Goal: Task Accomplishment & Management: Use online tool/utility

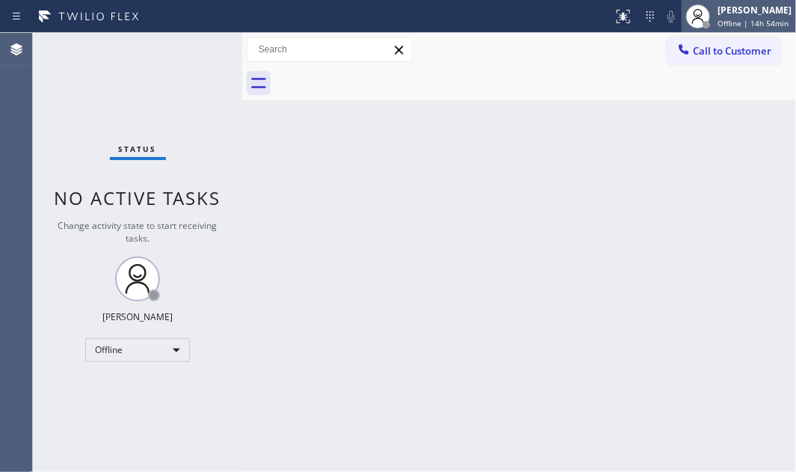
click at [715, 14] on div "[PERSON_NAME] Offline | 14h 54min" at bounding box center [756, 16] width 82 height 26
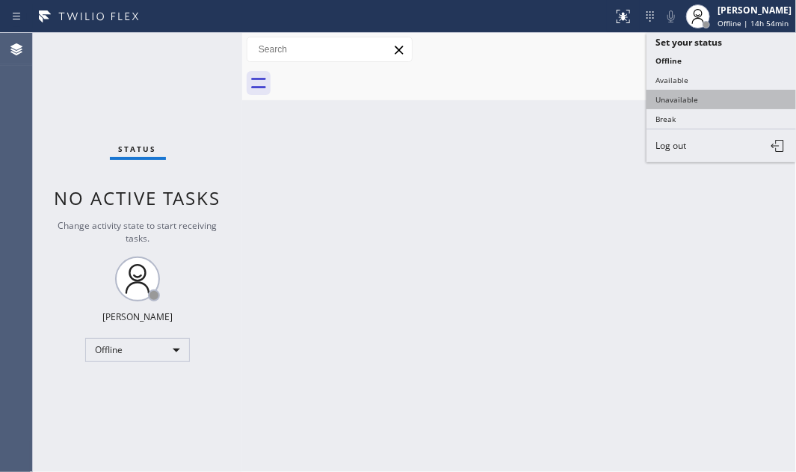
click at [682, 102] on button "Unavailable" at bounding box center [722, 99] width 150 height 19
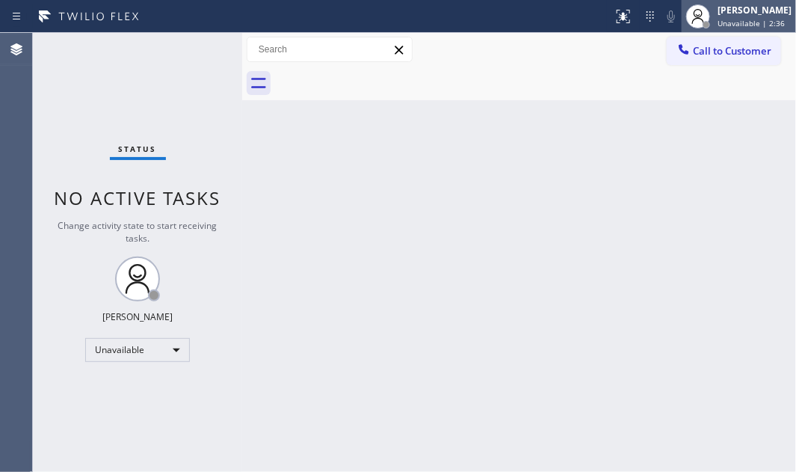
click at [718, 22] on span "Unavailable | 2:36" at bounding box center [751, 23] width 67 height 10
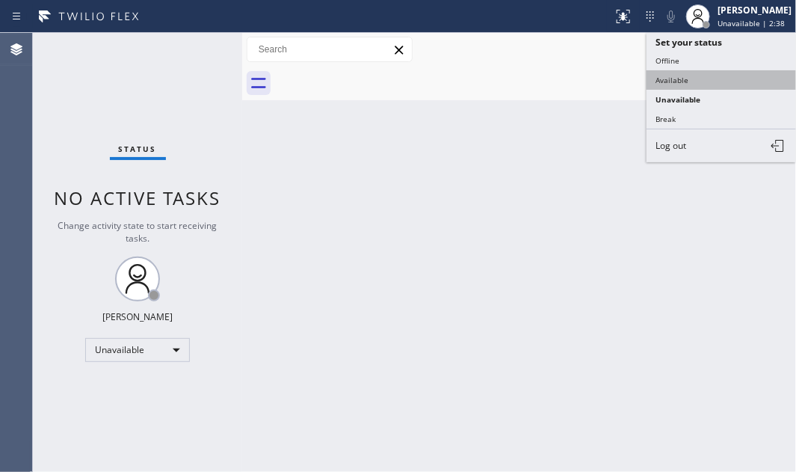
click at [668, 76] on button "Available" at bounding box center [722, 79] width 150 height 19
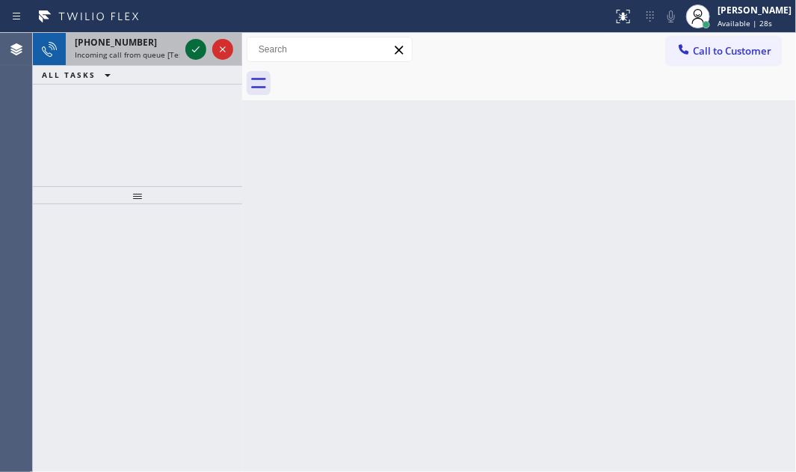
click at [191, 49] on icon at bounding box center [196, 49] width 18 height 18
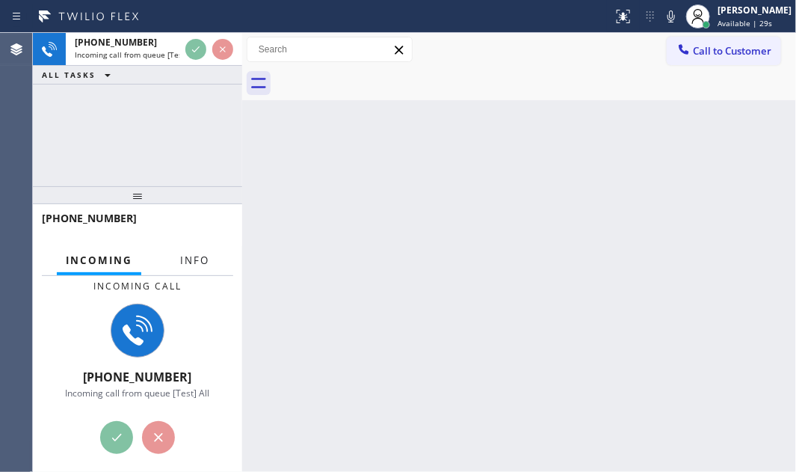
click at [192, 264] on span "Info" at bounding box center [194, 259] width 29 height 13
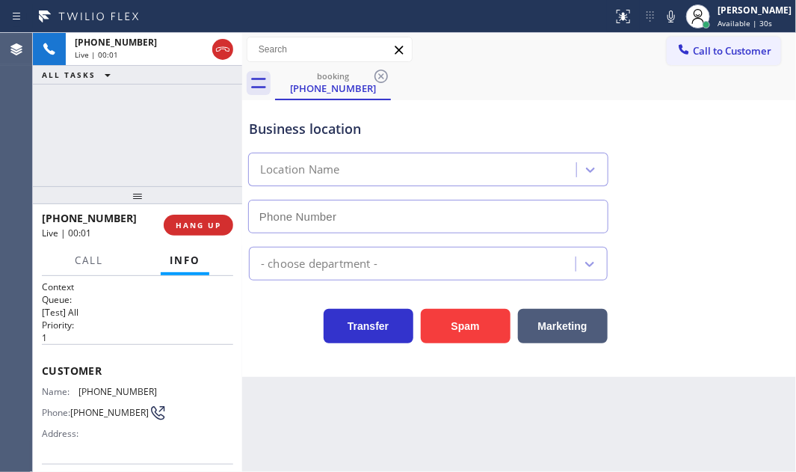
type input "[PHONE_NUMBER]"
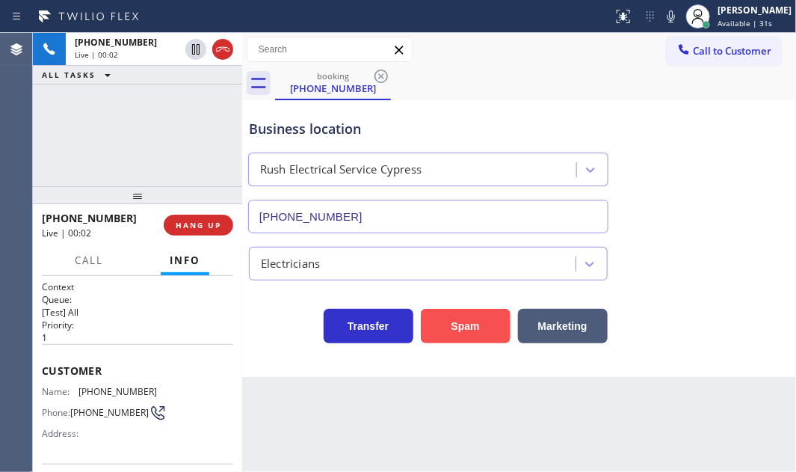
click at [481, 328] on button "Spam" at bounding box center [466, 326] width 90 height 34
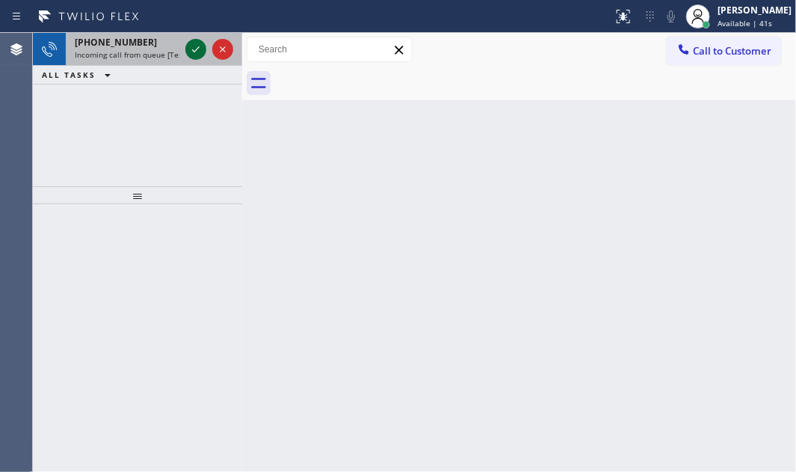
click at [198, 55] on icon at bounding box center [196, 49] width 18 height 18
click at [194, 56] on icon at bounding box center [196, 49] width 18 height 18
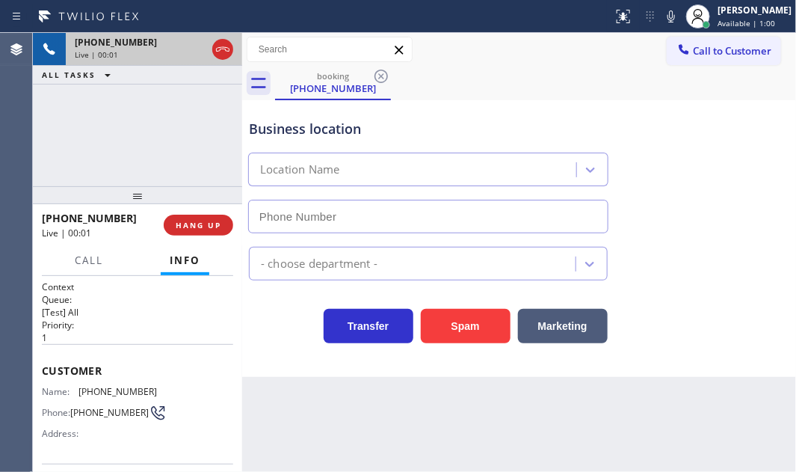
type input "[PHONE_NUMBER]"
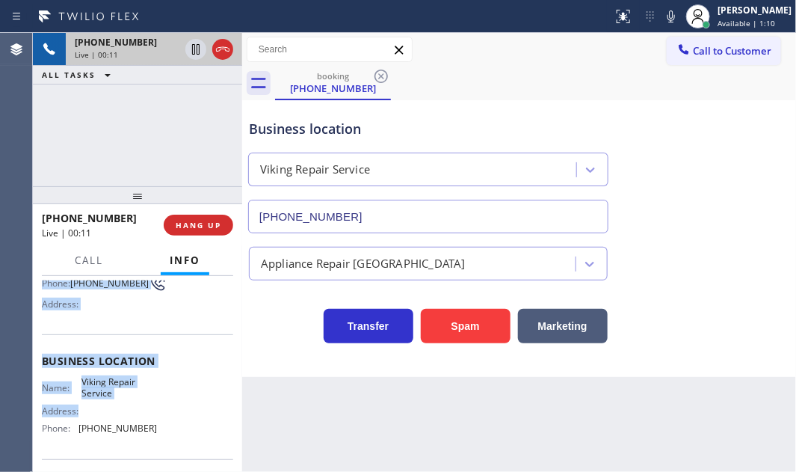
scroll to position [135, 0]
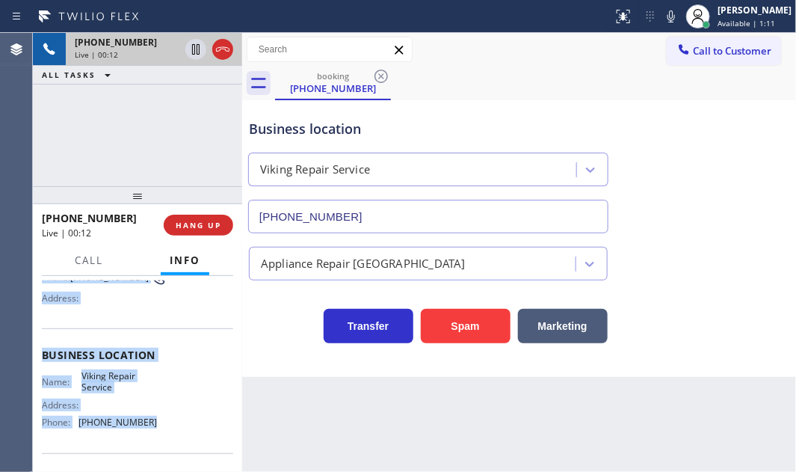
drag, startPoint x: 40, startPoint y: 364, endPoint x: 165, endPoint y: 423, distance: 138.1
click at [165, 423] on div "Context Queue: [Test] All Priority: 1 Customer Name: [PHONE_NUMBER] Phone: [PHO…" at bounding box center [137, 374] width 209 height 196
copy div "Customer Name: [PHONE_NUMBER] Phone: [PHONE_NUMBER] Address: Business location …"
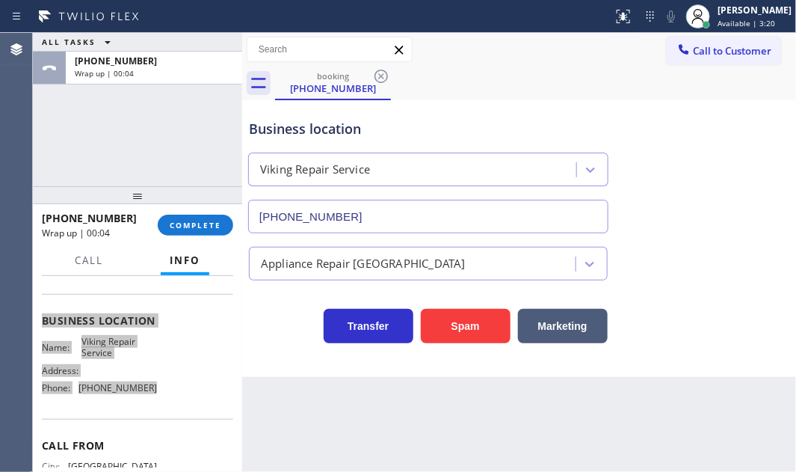
scroll to position [237, 0]
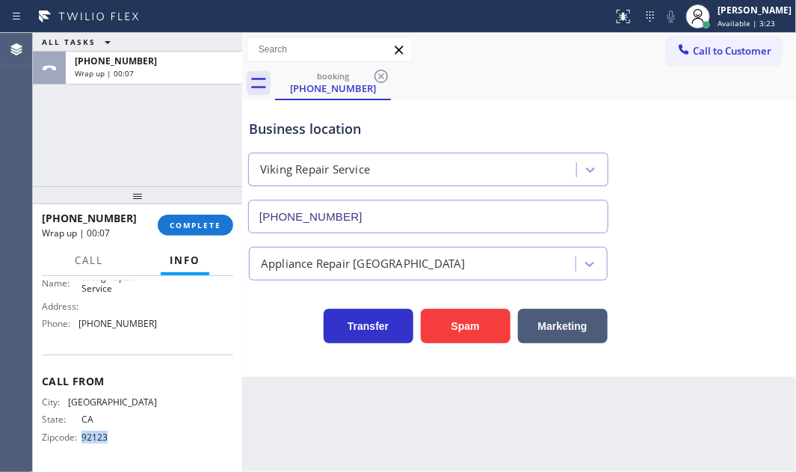
drag, startPoint x: 113, startPoint y: 435, endPoint x: 79, endPoint y: 435, distance: 33.6
click at [82, 435] on span "92123" at bounding box center [119, 436] width 75 height 11
copy span "92123"
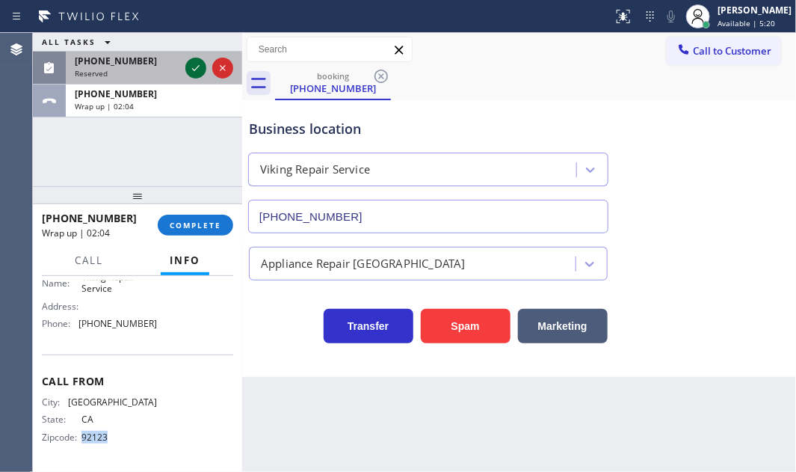
click at [192, 66] on icon at bounding box center [196, 68] width 18 height 18
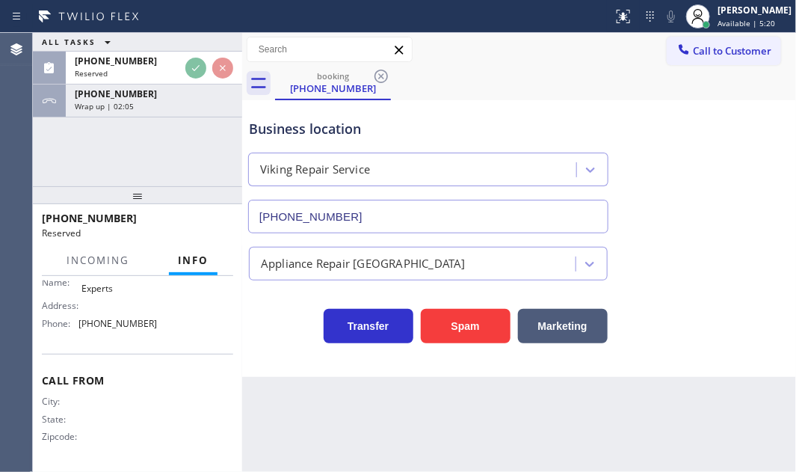
scroll to position [295, 0]
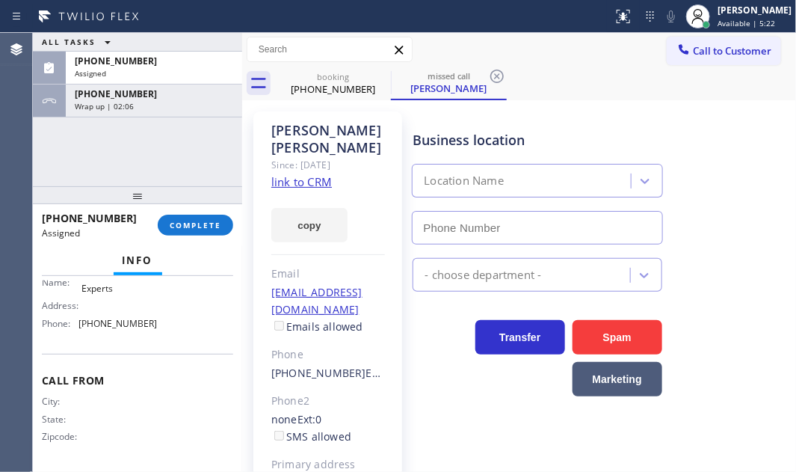
type input "[PHONE_NUMBER]"
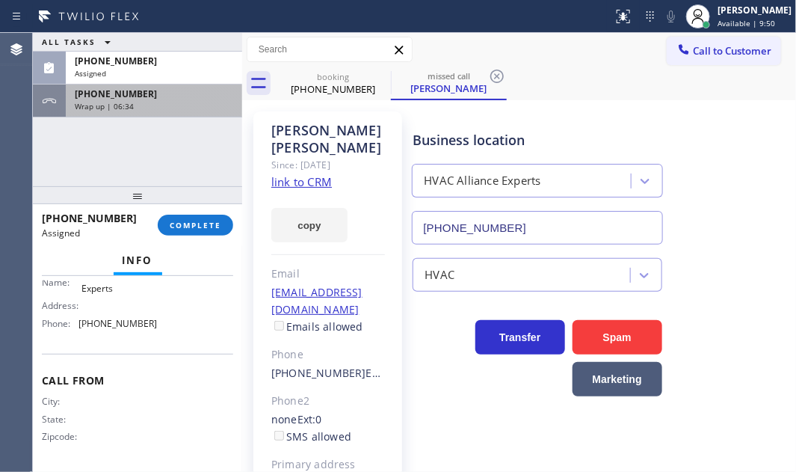
click at [170, 105] on div "Wrap up | 06:34" at bounding box center [154, 106] width 159 height 10
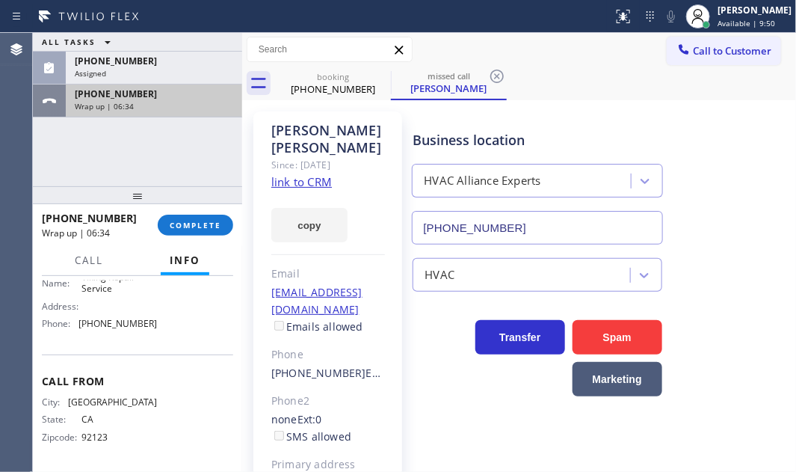
scroll to position [237, 0]
click at [162, 99] on div "[PHONE_NUMBER]" at bounding box center [154, 93] width 159 height 13
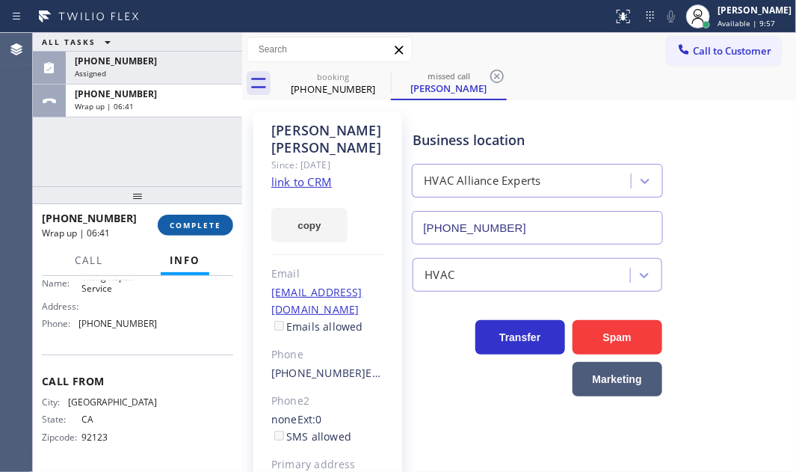
click at [190, 233] on button "COMPLETE" at bounding box center [196, 225] width 76 height 21
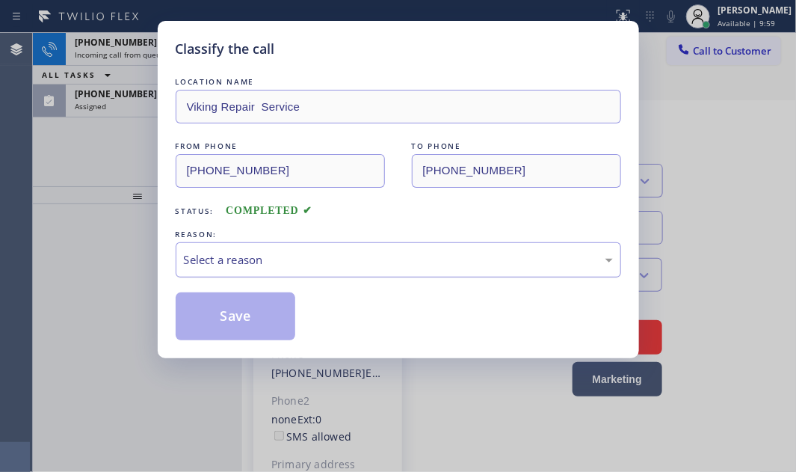
click at [307, 262] on div "Select a reason" at bounding box center [398, 259] width 429 height 17
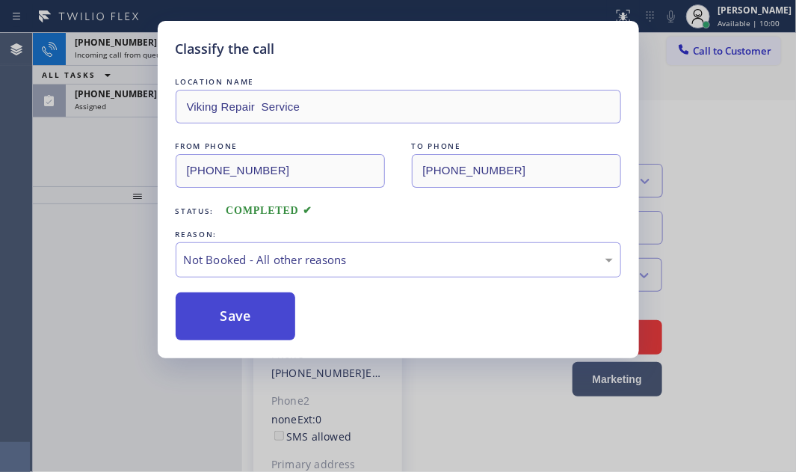
click at [221, 316] on button "Save" at bounding box center [236, 316] width 120 height 48
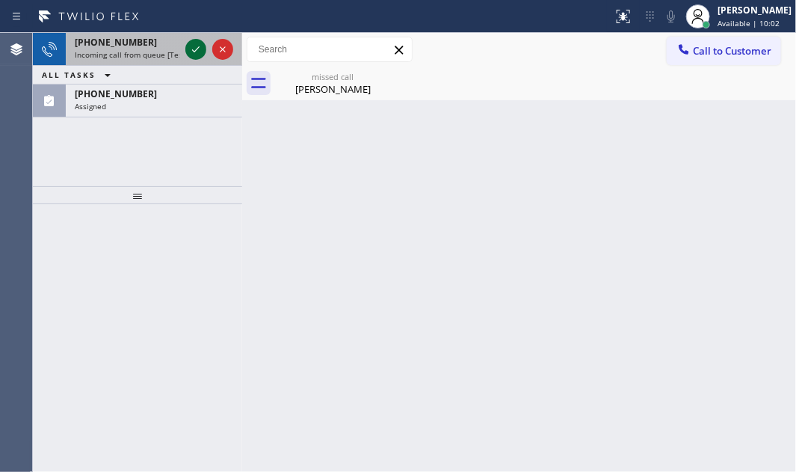
click at [194, 43] on icon at bounding box center [196, 49] width 18 height 18
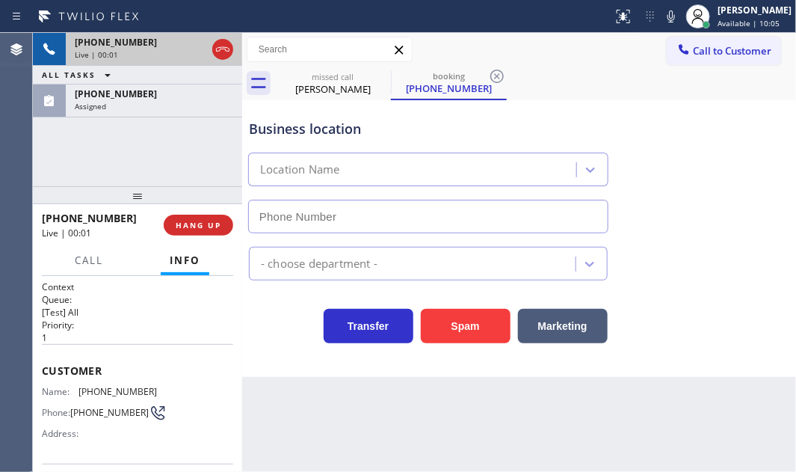
type input "[PHONE_NUMBER]"
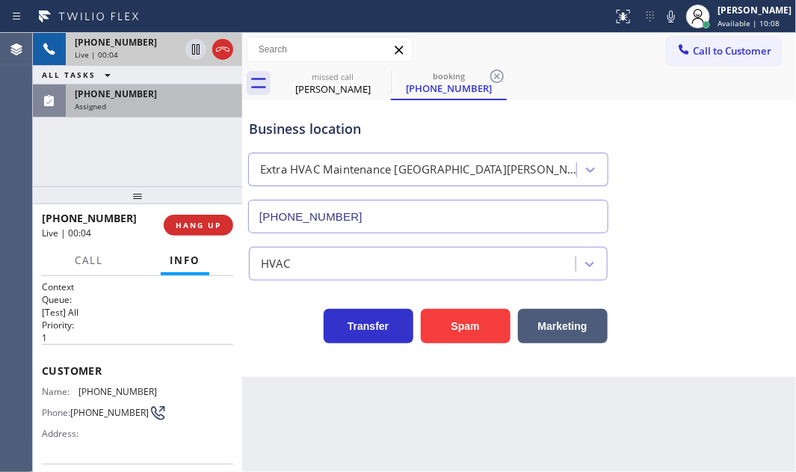
click at [134, 105] on div "Assigned" at bounding box center [154, 106] width 159 height 10
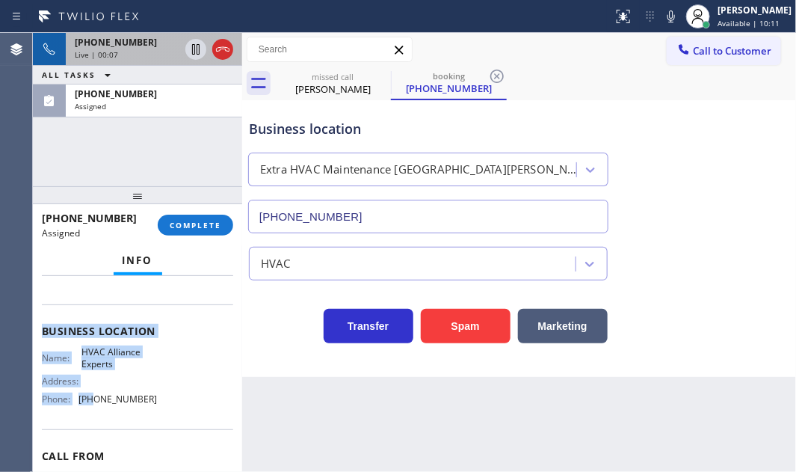
scroll to position [203, 0]
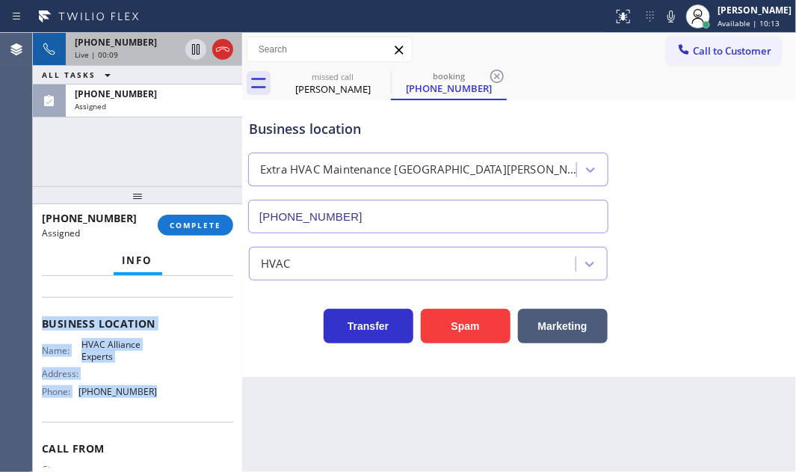
drag, startPoint x: 40, startPoint y: 386, endPoint x: 162, endPoint y: 428, distance: 129.6
click at [162, 428] on div "Context Queue: HVAC Priority: 0 Task Age: [DEMOGRAPHIC_DATA] minute(s) Customer…" at bounding box center [137, 374] width 209 height 196
copy div "Customer Name: [PERSON_NAME] Phone: [PHONE_NUMBER] Address: [STREET_ADDRESS][PE…"
click at [193, 221] on span "COMPLETE" at bounding box center [196, 225] width 52 height 10
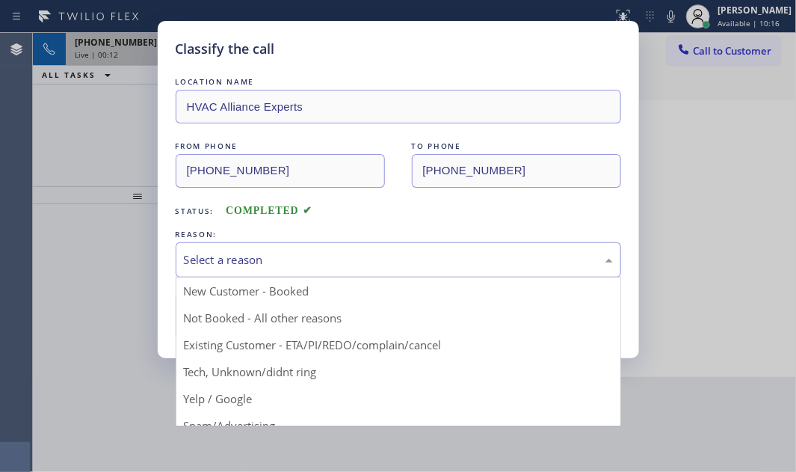
drag, startPoint x: 338, startPoint y: 260, endPoint x: 333, endPoint y: 269, distance: 10.4
click at [338, 262] on div "Select a reason" at bounding box center [398, 259] width 429 height 17
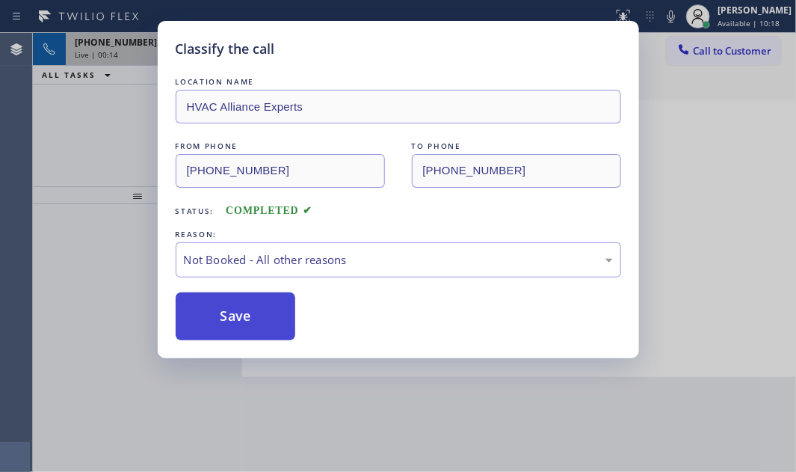
click at [230, 312] on button "Save" at bounding box center [236, 316] width 120 height 48
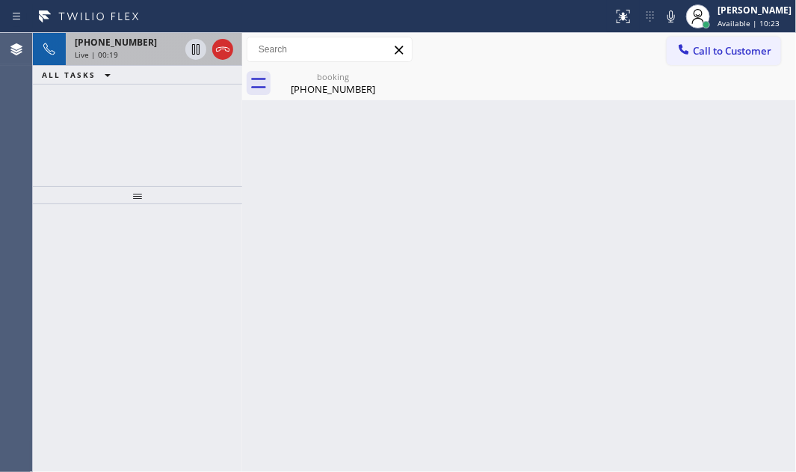
click at [166, 53] on div "Live | 00:19" at bounding box center [127, 54] width 105 height 10
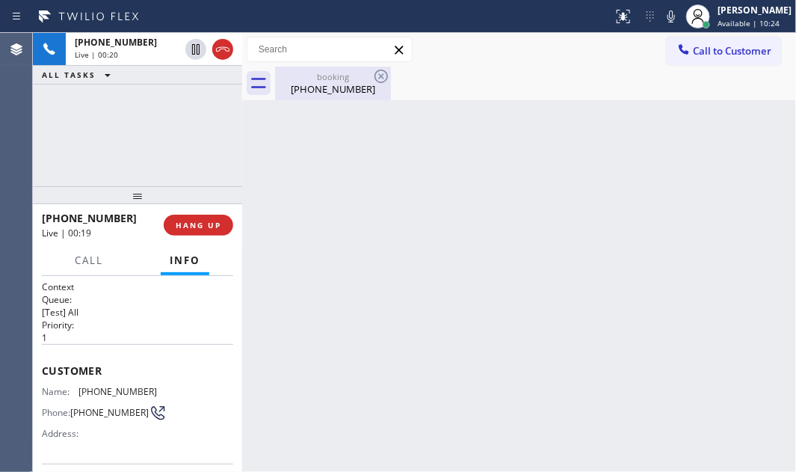
click at [336, 85] on div "[PHONE_NUMBER]" at bounding box center [333, 88] width 113 height 13
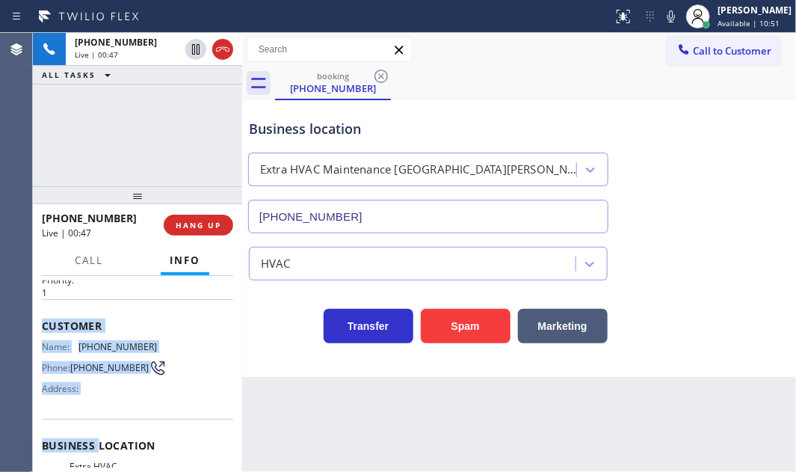
scroll to position [135, 0]
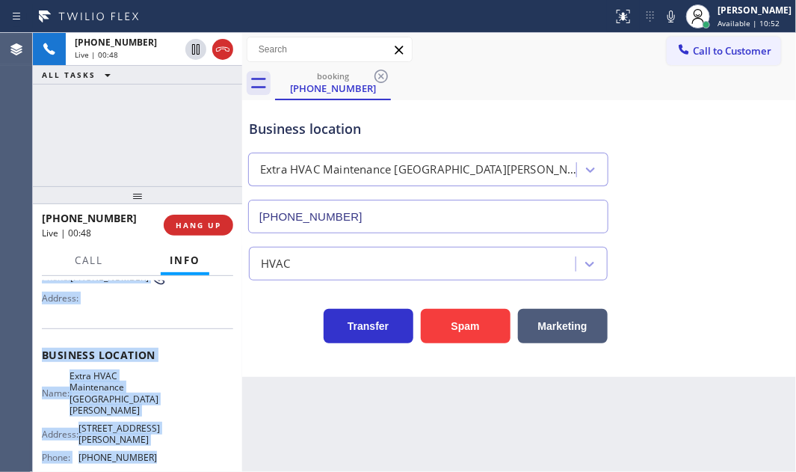
drag, startPoint x: 44, startPoint y: 366, endPoint x: 150, endPoint y: 434, distance: 126.1
click at [150, 434] on div "Context Queue: [Test] All Priority: 1 Customer Name: [PHONE_NUMBER] Phone: [PHO…" at bounding box center [137, 374] width 209 height 196
copy div "Customer Name: [PHONE_NUMBER] Phone: [PHONE_NUMBER] Address: Business location …"
click at [191, 48] on icon at bounding box center [196, 49] width 18 height 18
click at [191, 49] on icon at bounding box center [196, 49] width 18 height 18
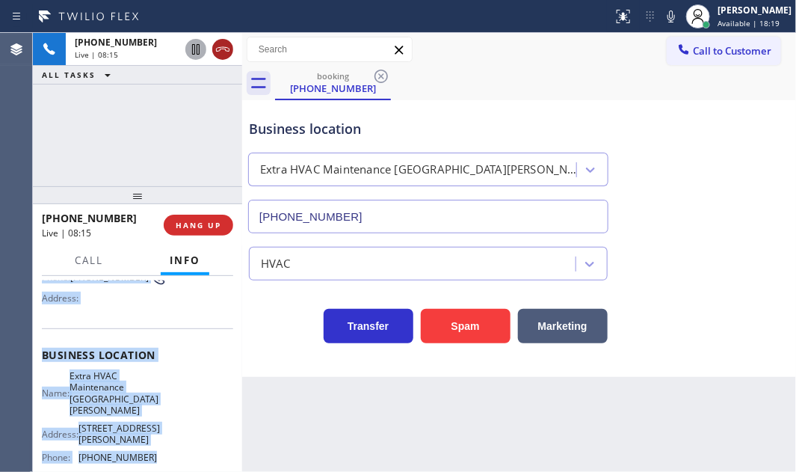
click at [219, 49] on icon at bounding box center [223, 49] width 18 height 18
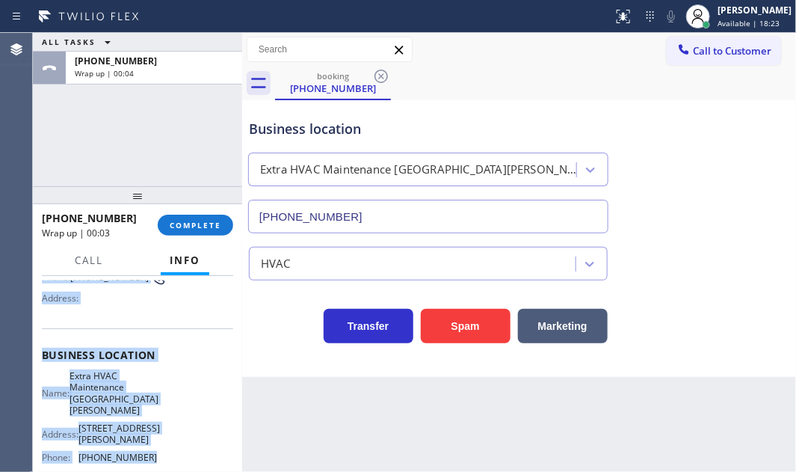
drag, startPoint x: 725, startPoint y: 51, endPoint x: 705, endPoint y: 75, distance: 30.8
click at [725, 52] on span "Call to Customer" at bounding box center [732, 50] width 79 height 13
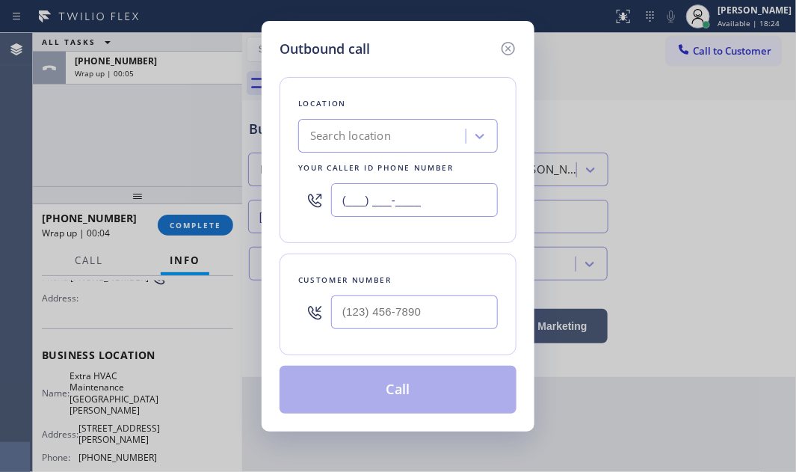
click at [467, 188] on input "(___) ___-____" at bounding box center [414, 200] width 167 height 34
paste input "424) 364-1950"
type input "[PHONE_NUMBER]"
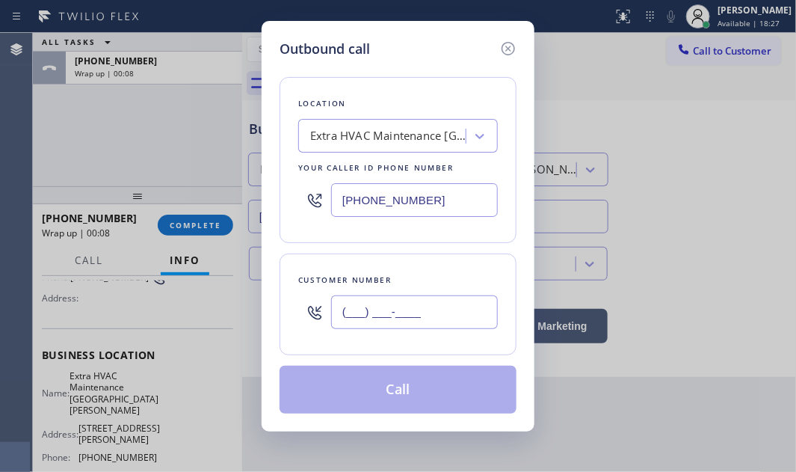
click at [434, 307] on input "(___) ___-____" at bounding box center [414, 312] width 167 height 34
paste input "310) 480-5287"
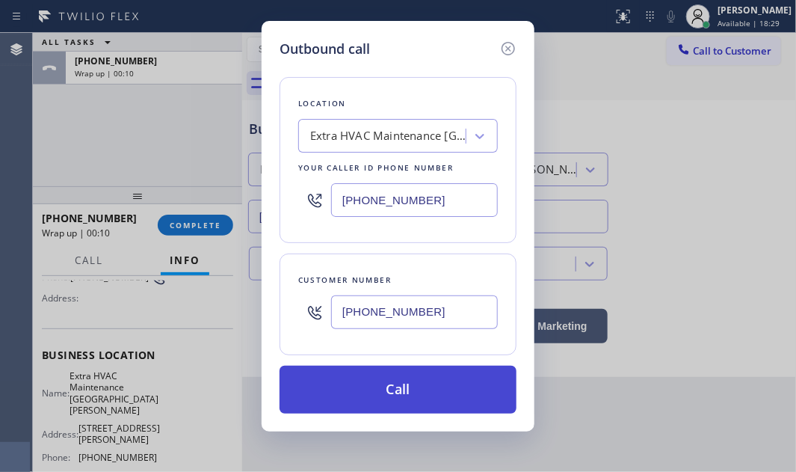
type input "[PHONE_NUMBER]"
click at [416, 378] on button "Call" at bounding box center [398, 390] width 237 height 48
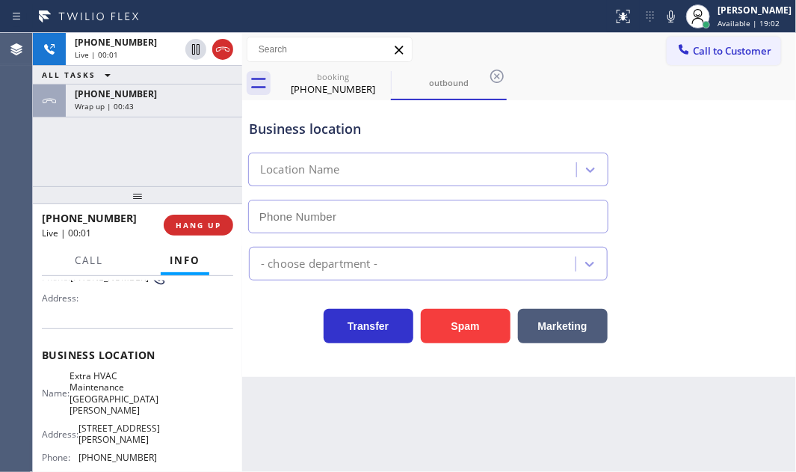
type input "[PHONE_NUMBER]"
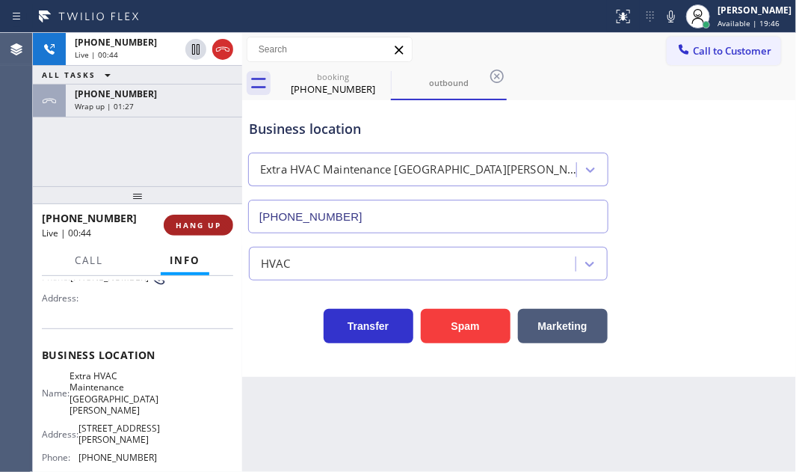
click at [197, 230] on span "HANG UP" at bounding box center [199, 225] width 46 height 10
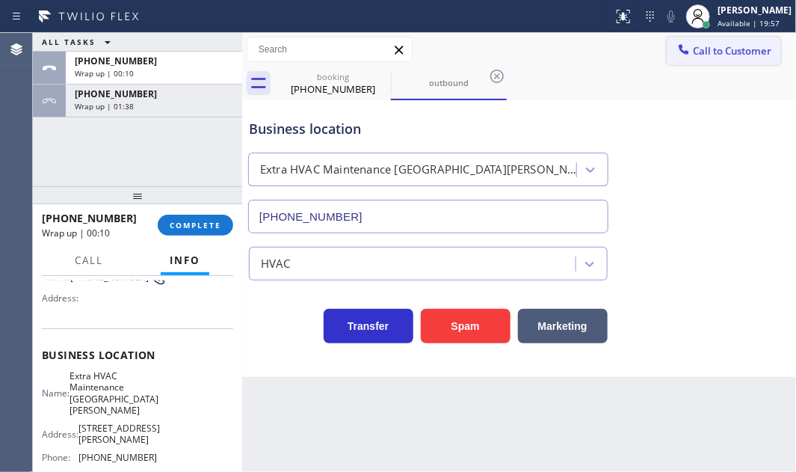
click at [723, 52] on span "Call to Customer" at bounding box center [732, 50] width 79 height 13
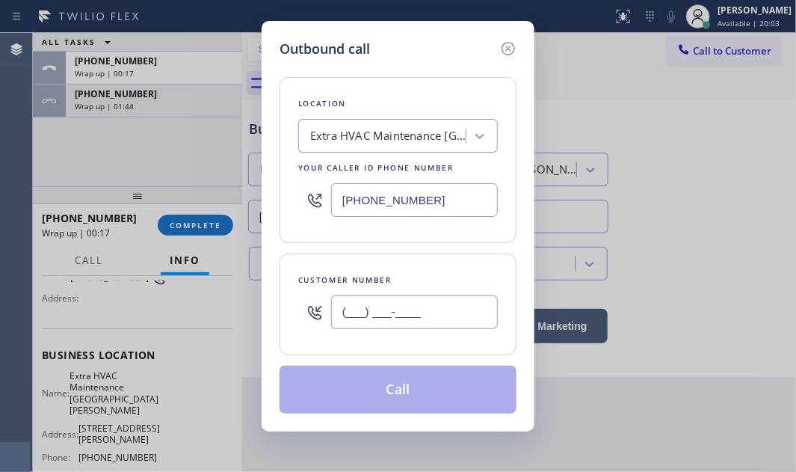
click at [403, 315] on input "(___) ___-____" at bounding box center [414, 312] width 167 height 34
paste input "310) 480-5287"
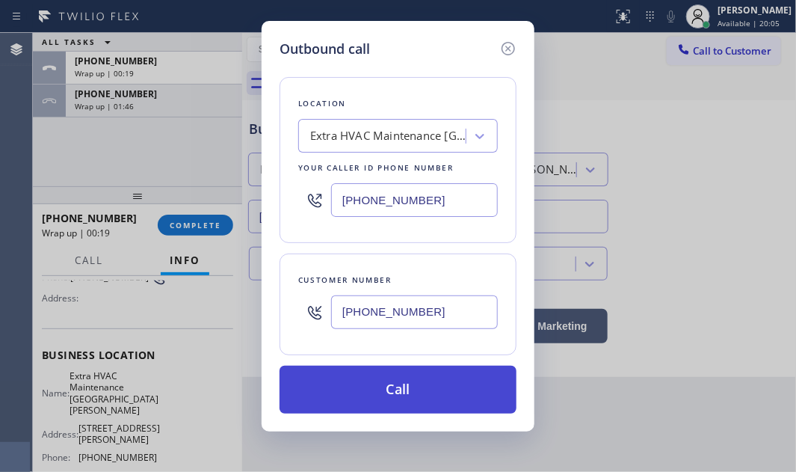
type input "[PHONE_NUMBER]"
click at [366, 376] on button "Call" at bounding box center [398, 390] width 237 height 48
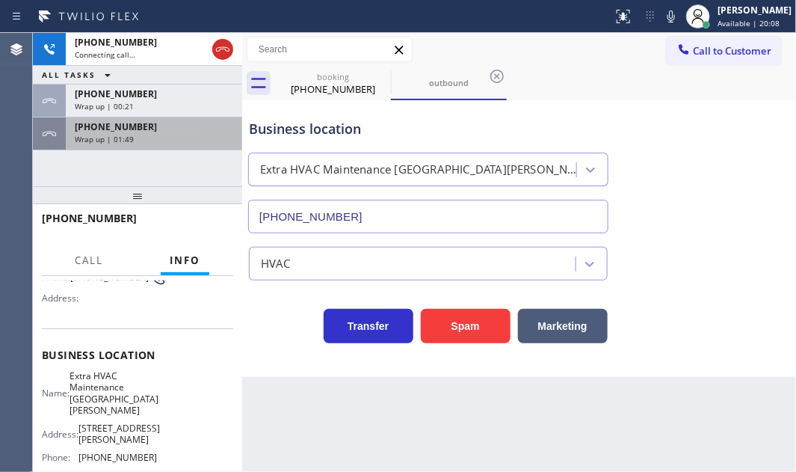
click at [171, 132] on div "[PHONE_NUMBER]" at bounding box center [154, 126] width 159 height 13
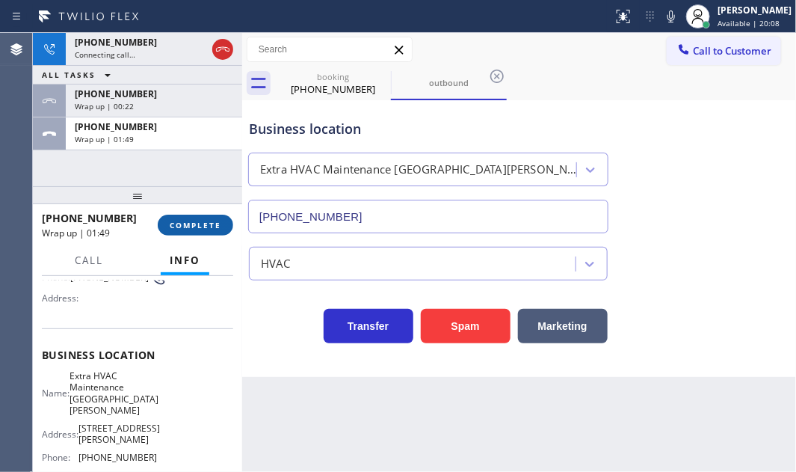
click at [202, 224] on span "COMPLETE" at bounding box center [196, 225] width 52 height 10
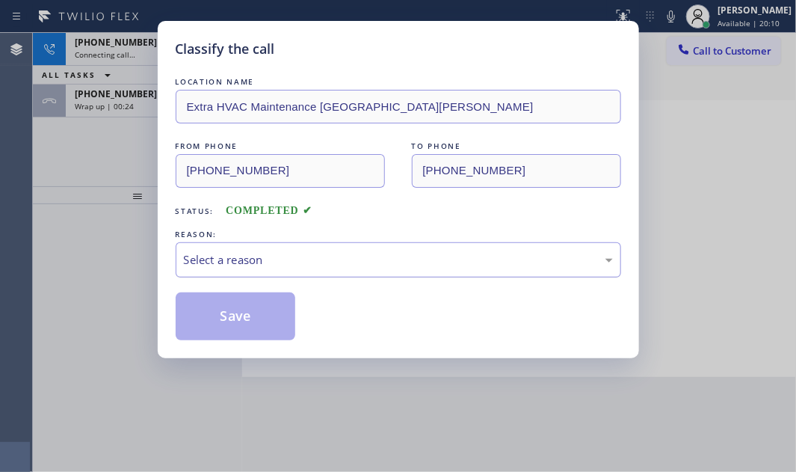
drag, startPoint x: 245, startPoint y: 255, endPoint x: 244, endPoint y: 269, distance: 14.3
click at [245, 256] on div "Select a reason" at bounding box center [398, 259] width 429 height 17
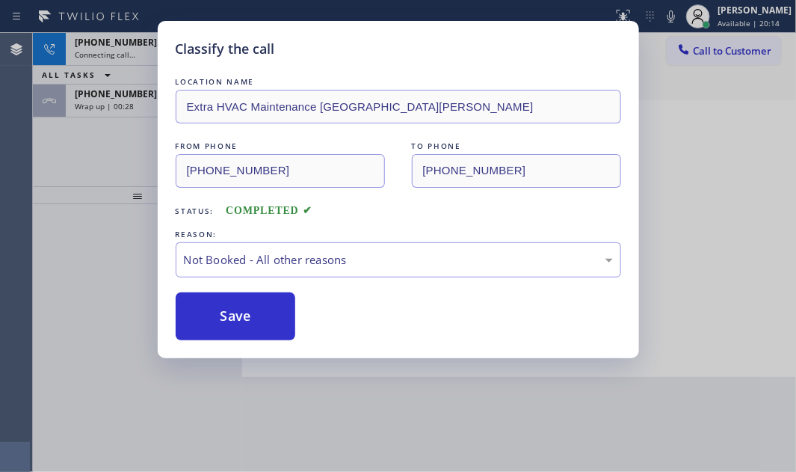
drag, startPoint x: 217, startPoint y: 313, endPoint x: 202, endPoint y: 279, distance: 37.5
click at [217, 313] on button "Save" at bounding box center [236, 316] width 120 height 48
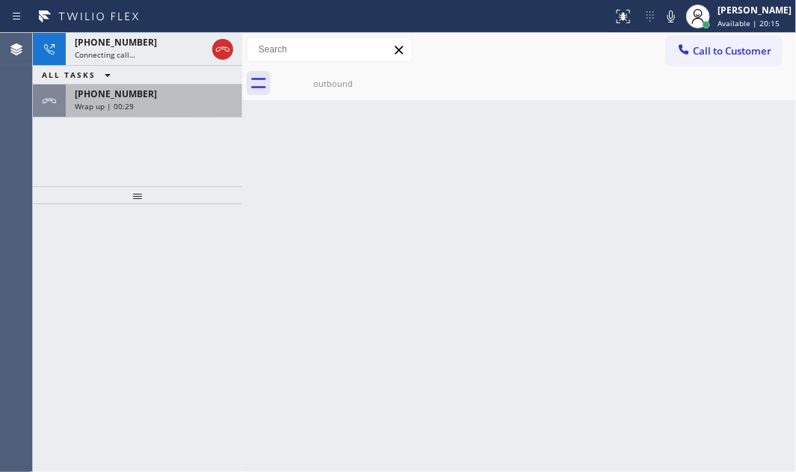
click at [113, 102] on span "Wrap up | 00:29" at bounding box center [104, 106] width 59 height 10
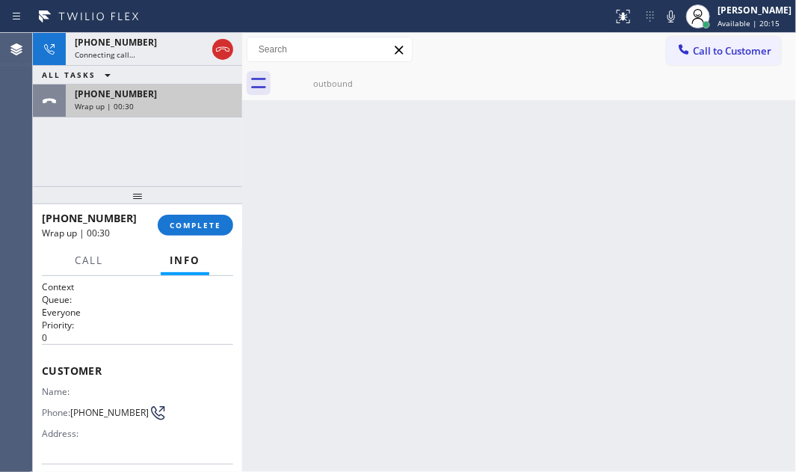
click at [123, 104] on span "Wrap up | 00:30" at bounding box center [104, 106] width 59 height 10
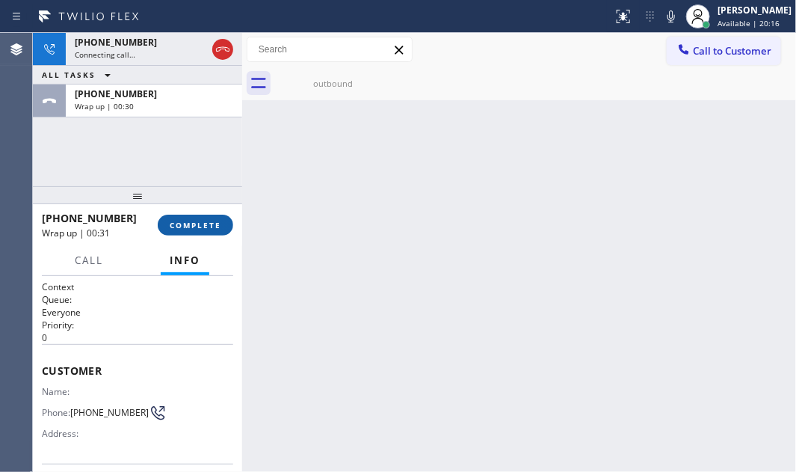
click at [179, 225] on span "COMPLETE" at bounding box center [196, 225] width 52 height 10
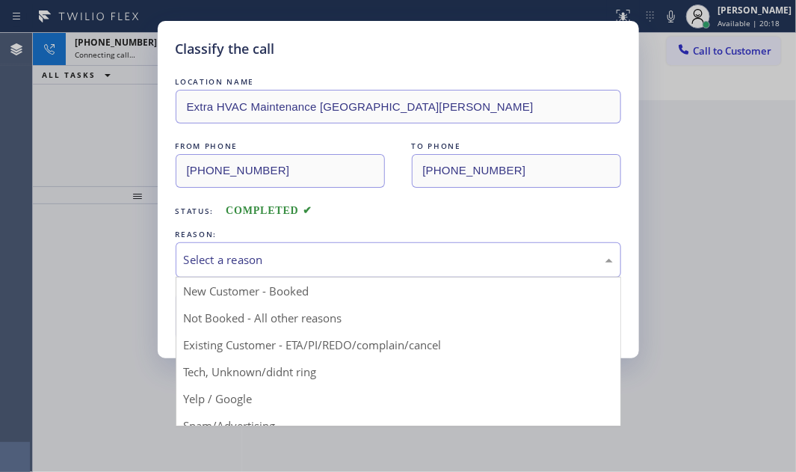
drag, startPoint x: 313, startPoint y: 259, endPoint x: 289, endPoint y: 277, distance: 29.9
click at [313, 260] on div "Select a reason" at bounding box center [398, 259] width 429 height 17
drag, startPoint x: 232, startPoint y: 315, endPoint x: 200, endPoint y: 322, distance: 32.8
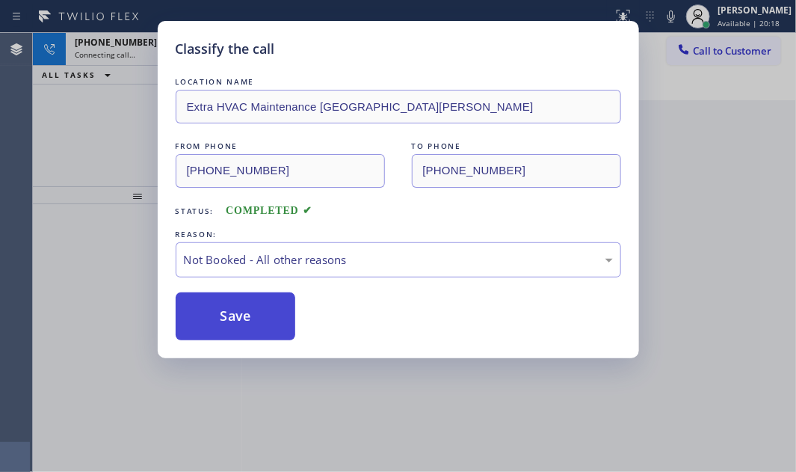
click at [200, 322] on button "Save" at bounding box center [236, 316] width 120 height 48
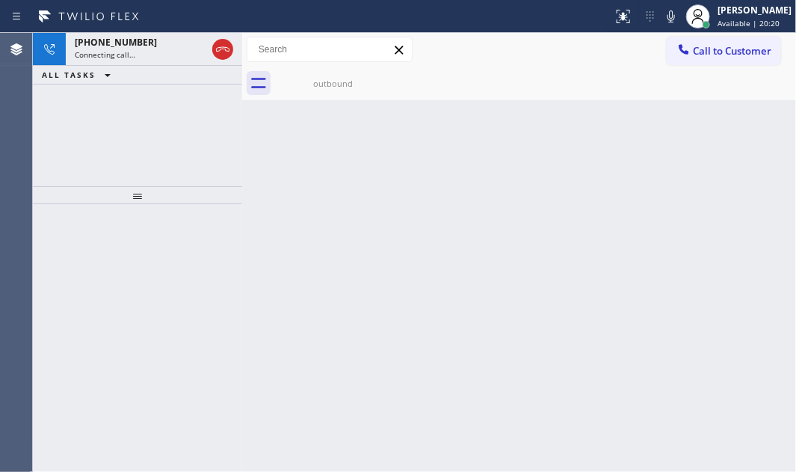
click at [87, 133] on div "[PHONE_NUMBER] Connecting call… ALL TASKS ALL TASKS ACTIVE TASKS TASKS IN WRAP …" at bounding box center [137, 109] width 209 height 153
drag, startPoint x: 217, startPoint y: 45, endPoint x: 261, endPoint y: 92, distance: 64.5
click at [217, 45] on icon at bounding box center [223, 49] width 18 height 18
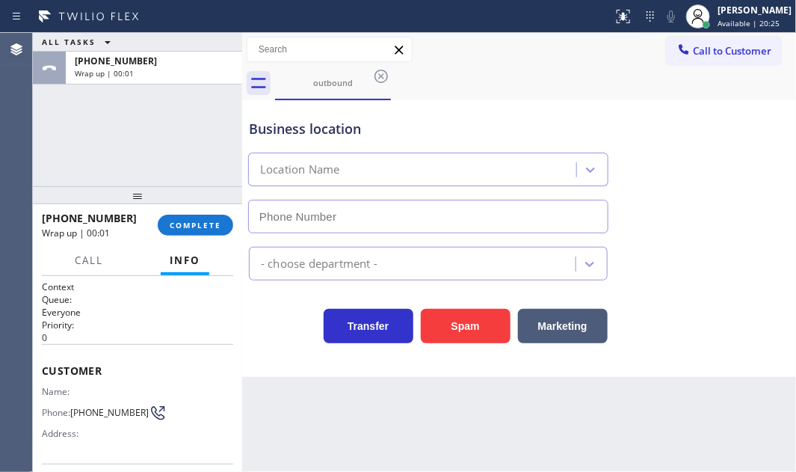
type input "[PHONE_NUMBER]"
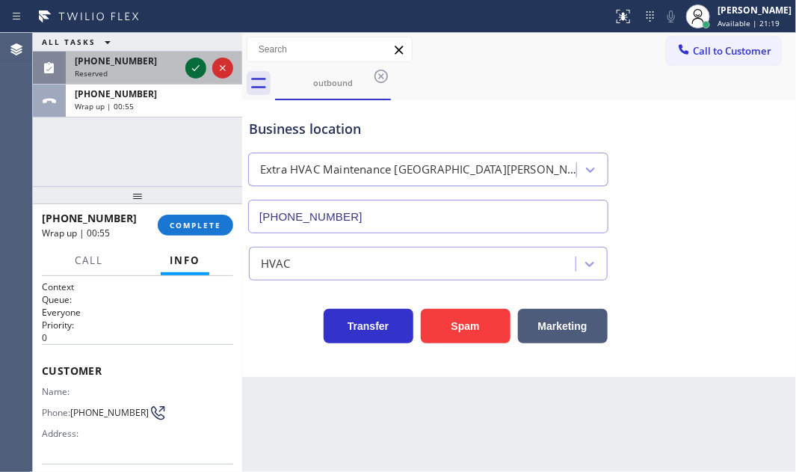
click at [193, 67] on icon at bounding box center [196, 68] width 18 height 18
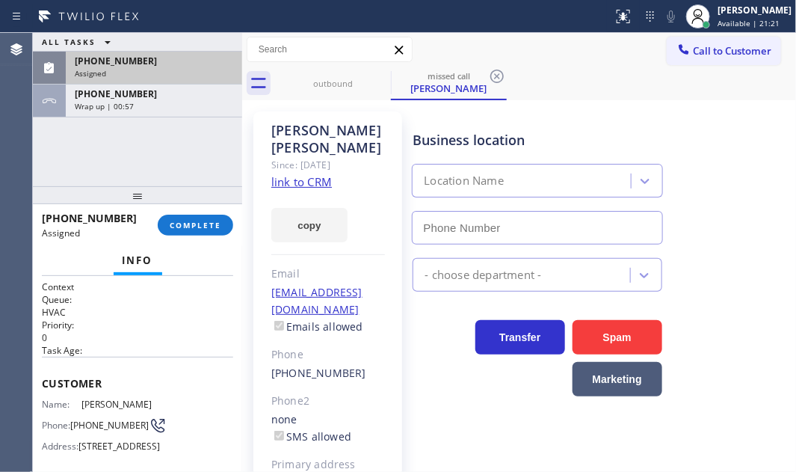
type input "[PHONE_NUMBER]"
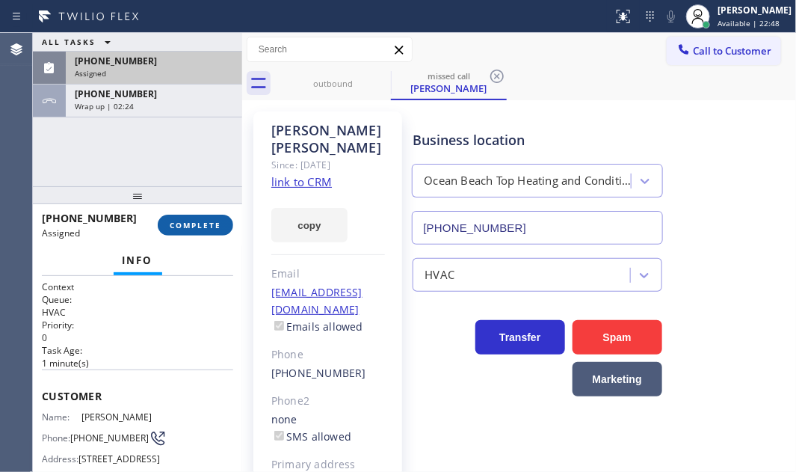
click at [202, 221] on span "COMPLETE" at bounding box center [196, 225] width 52 height 10
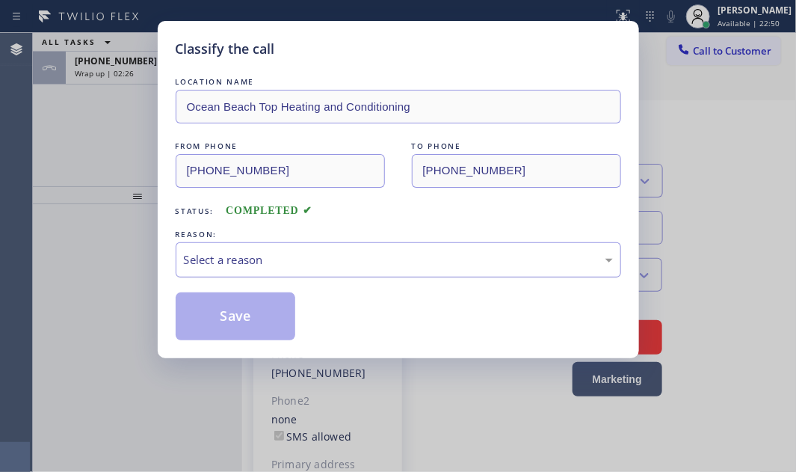
click at [300, 248] on div "Select a reason" at bounding box center [399, 259] width 446 height 35
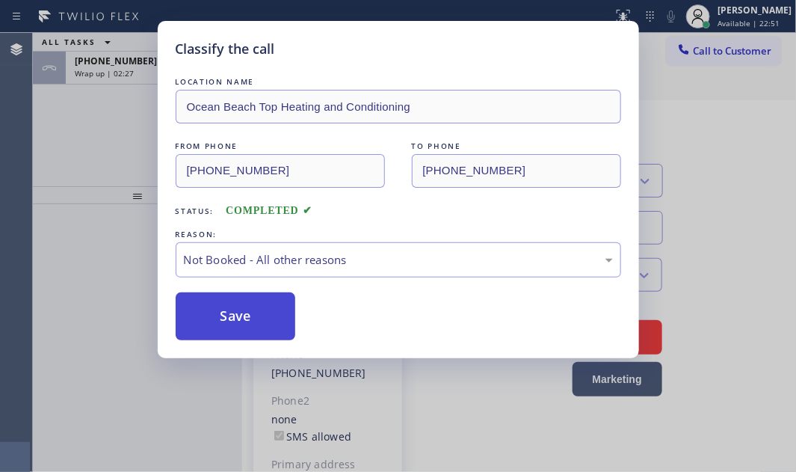
click at [215, 310] on button "Save" at bounding box center [236, 316] width 120 height 48
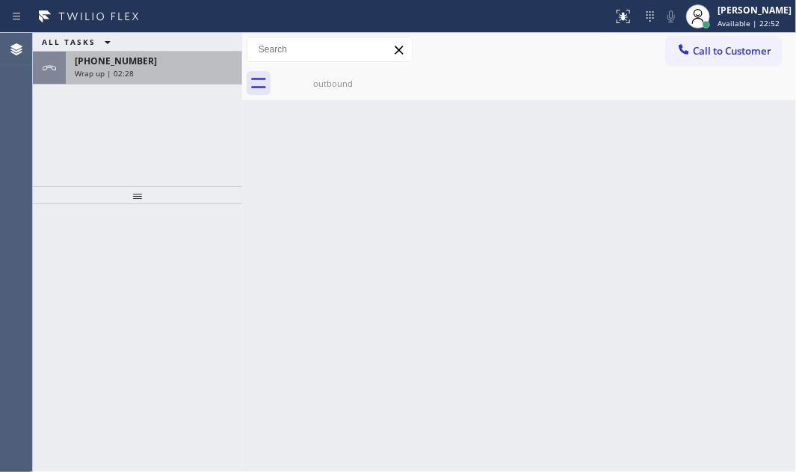
click at [134, 67] on span "[PHONE_NUMBER]" at bounding box center [116, 61] width 82 height 13
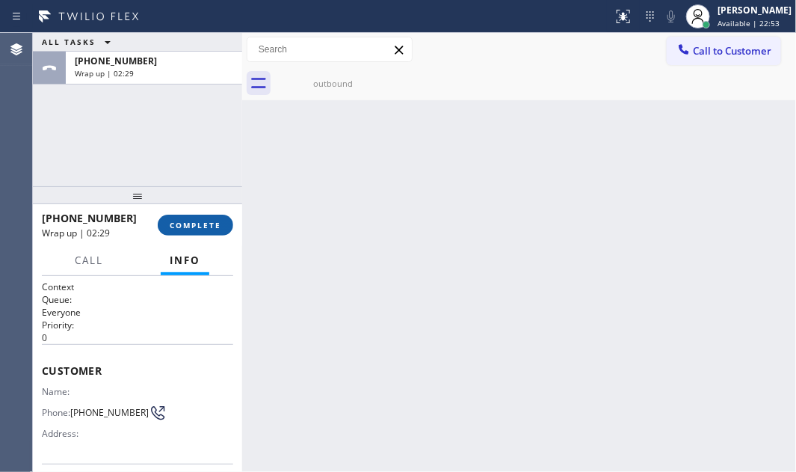
click at [166, 221] on button "COMPLETE" at bounding box center [196, 225] width 76 height 21
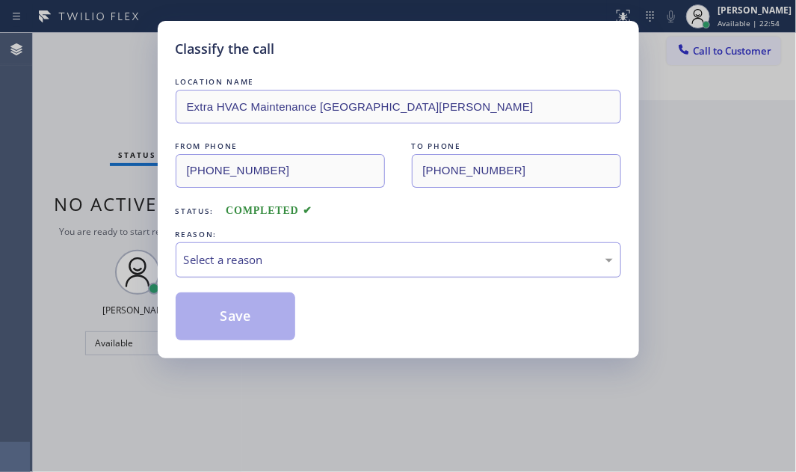
click at [357, 272] on div "Select a reason" at bounding box center [399, 259] width 446 height 35
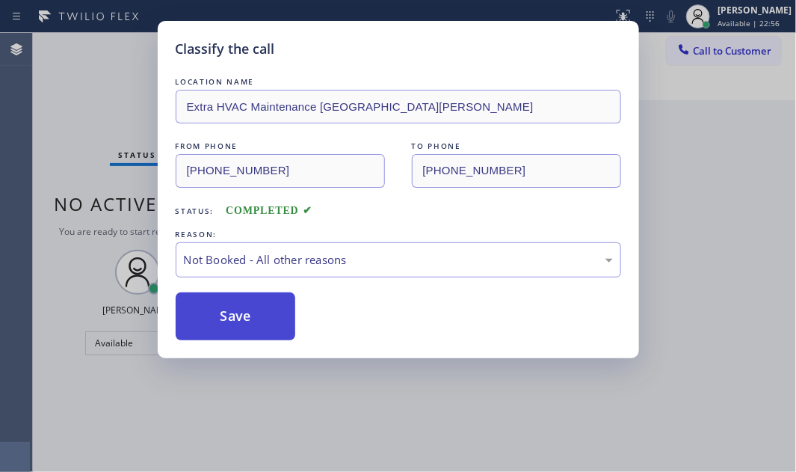
click at [215, 317] on button "Save" at bounding box center [236, 316] width 120 height 48
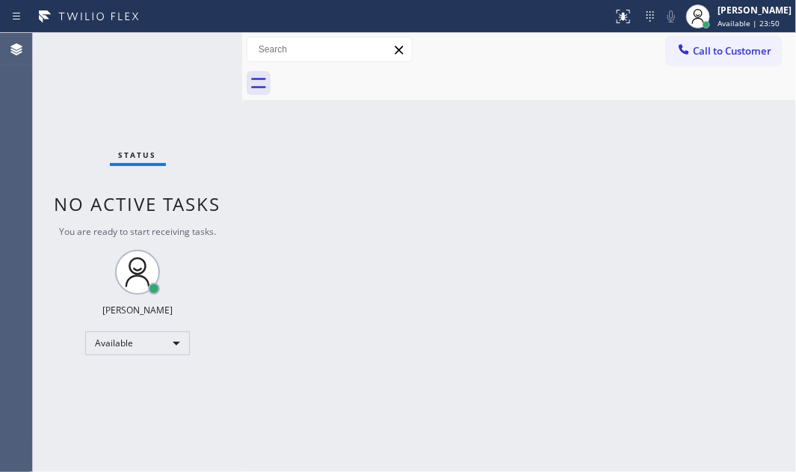
click at [192, 66] on div "Status No active tasks You are ready to start receiving tasks. [PERSON_NAME] Av…" at bounding box center [137, 252] width 209 height 439
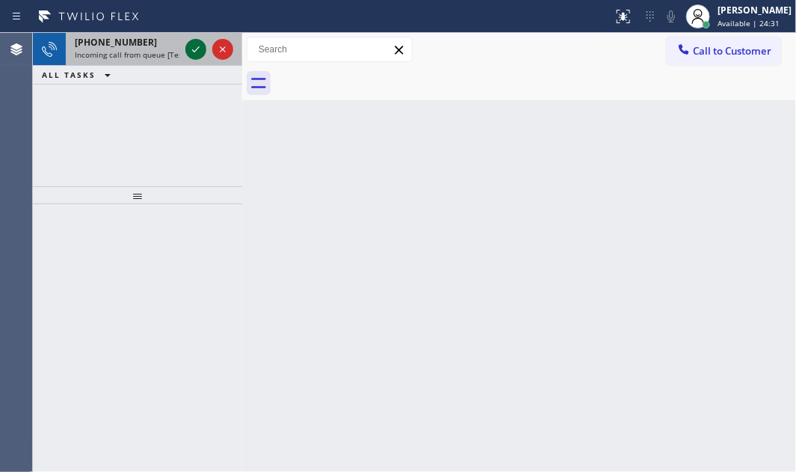
click at [192, 47] on icon at bounding box center [196, 49] width 18 height 18
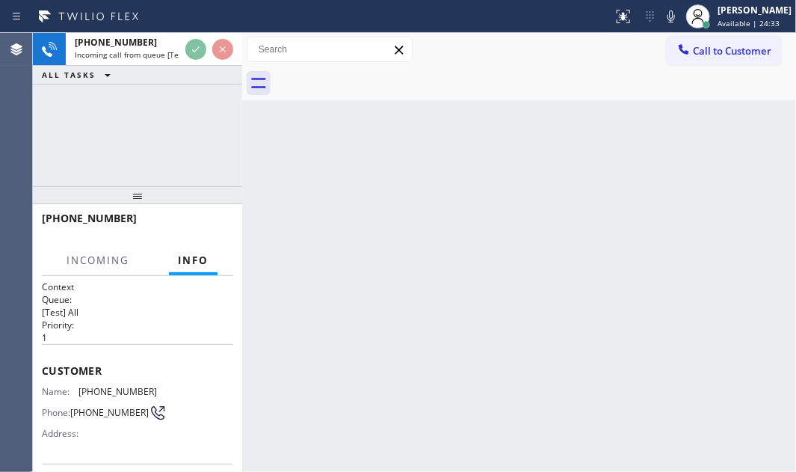
scroll to position [67, 0]
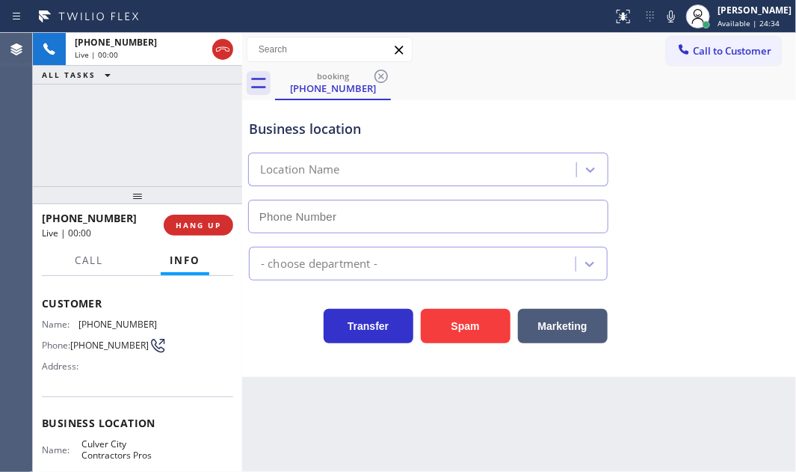
type input "[PHONE_NUMBER]"
click at [147, 376] on div "Name: [PHONE_NUMBER] Phone: [PHONE_NUMBER] Address:" at bounding box center [99, 348] width 115 height 59
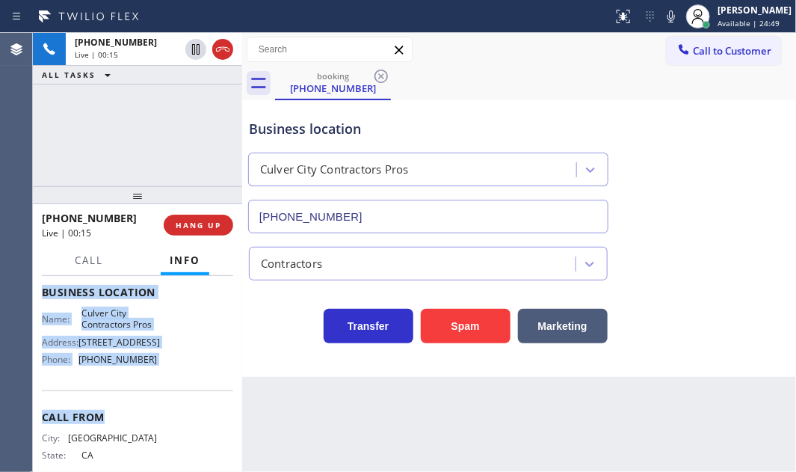
scroll to position [203, 0]
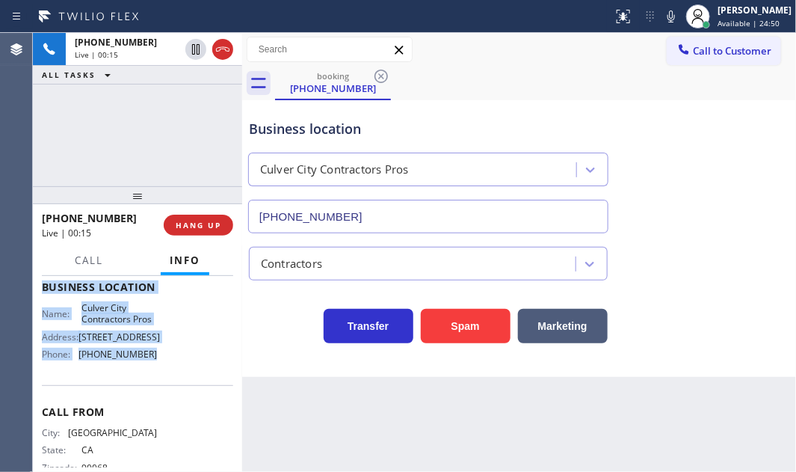
drag, startPoint x: 39, startPoint y: 295, endPoint x: 160, endPoint y: 394, distance: 156.3
click at [158, 394] on div "Context Queue: [Test] All Priority: 1 Customer Name: [PHONE_NUMBER] Phone: [PHO…" at bounding box center [137, 374] width 209 height 196
copy div "Customer Name: [PHONE_NUMBER] Phone: [PHONE_NUMBER] Address: Business location …"
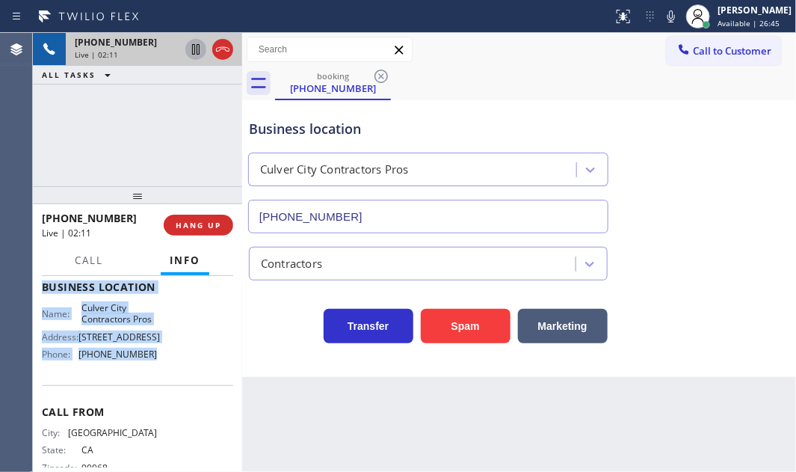
click at [194, 49] on icon at bounding box center [196, 49] width 18 height 18
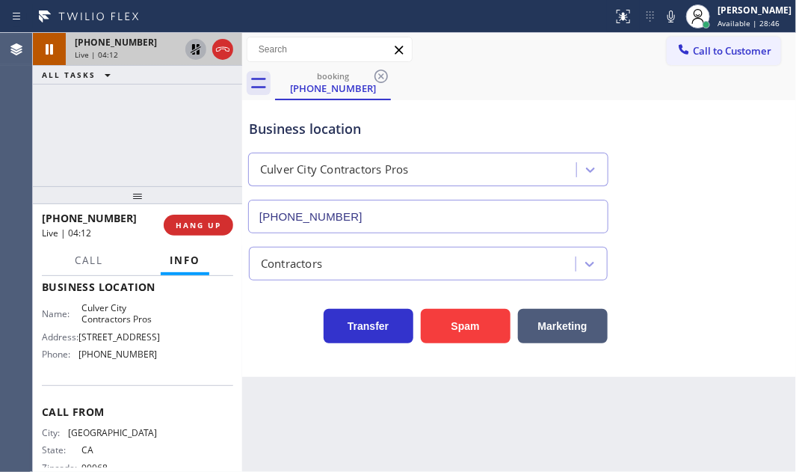
click at [144, 118] on div "[PHONE_NUMBER] Live | 04:12 ALL TASKS ALL TASKS ACTIVE TASKS TASKS IN WRAP UP" at bounding box center [137, 109] width 209 height 153
click at [191, 46] on icon at bounding box center [196, 49] width 18 height 18
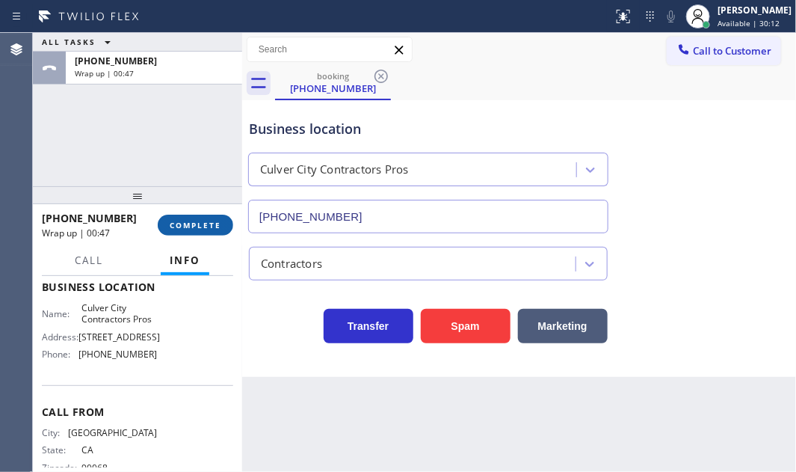
click at [198, 221] on span "COMPLETE" at bounding box center [196, 225] width 52 height 10
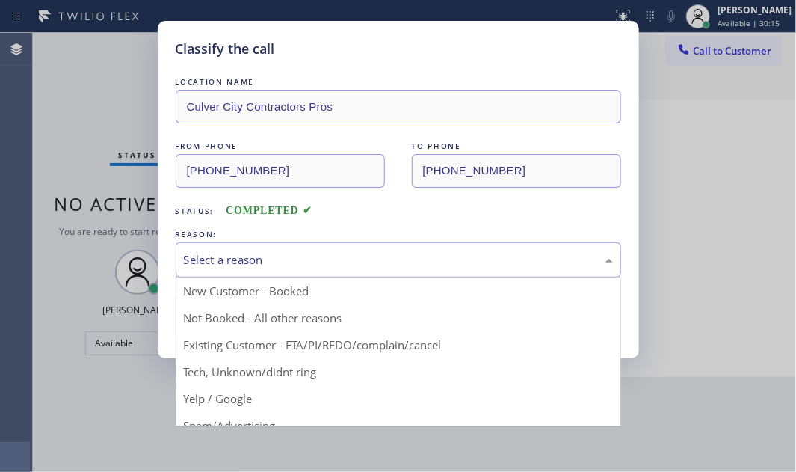
click at [350, 266] on div "Select a reason" at bounding box center [398, 259] width 429 height 17
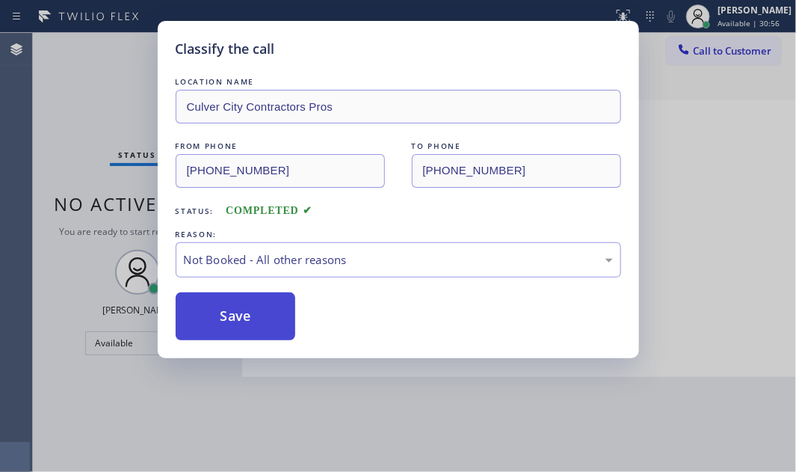
click at [240, 306] on button "Save" at bounding box center [236, 316] width 120 height 48
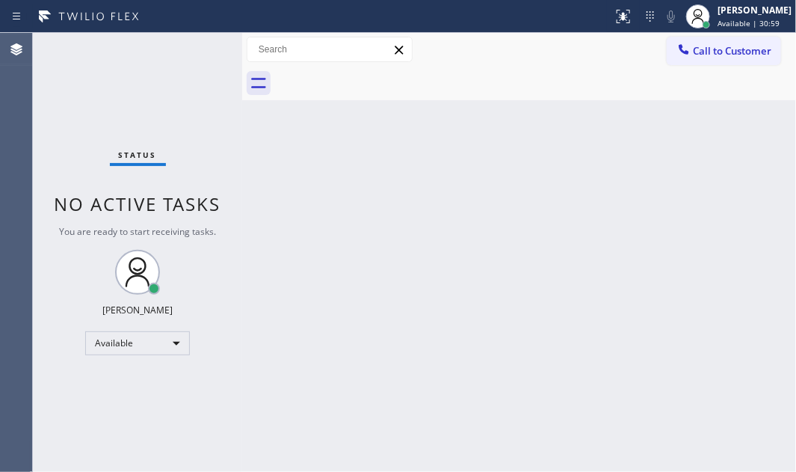
click at [160, 85] on div "Status No active tasks You are ready to start receiving tasks. [PERSON_NAME] Av…" at bounding box center [137, 252] width 209 height 439
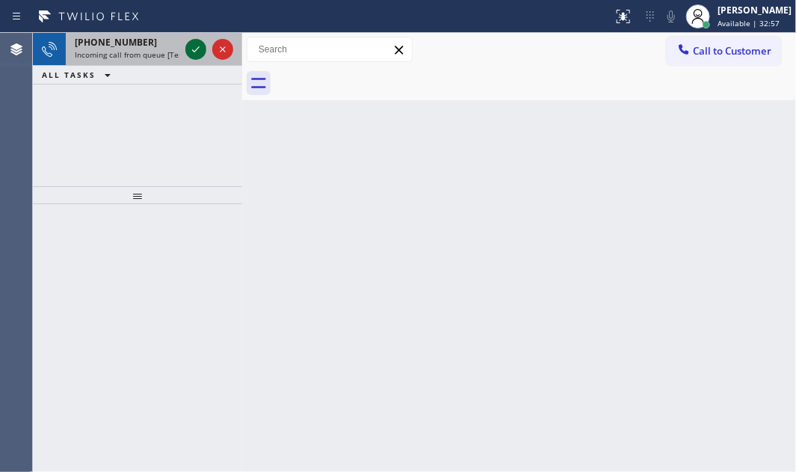
click at [194, 49] on icon at bounding box center [196, 49] width 18 height 18
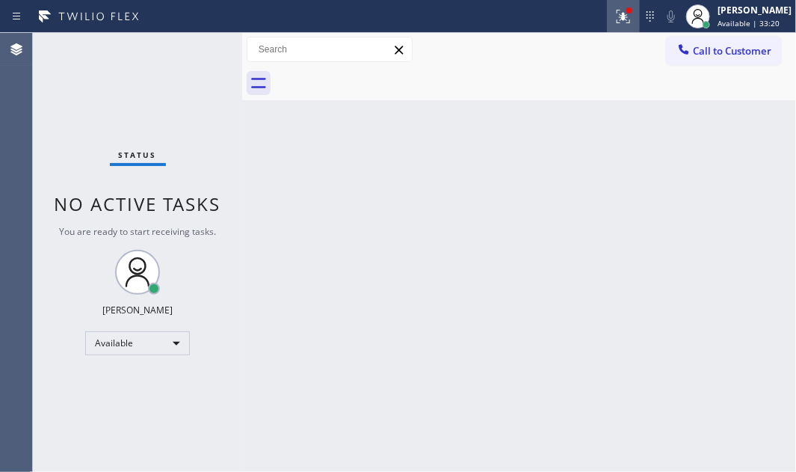
click at [617, 19] on icon at bounding box center [623, 16] width 13 height 13
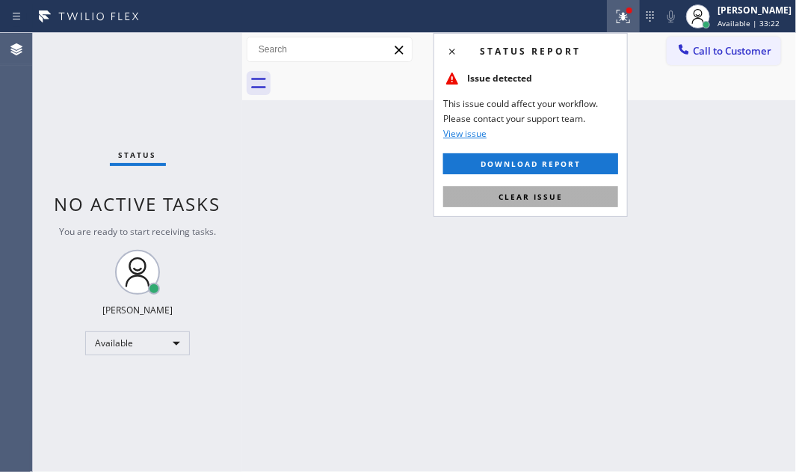
click at [553, 196] on span "Clear issue" at bounding box center [531, 196] width 64 height 10
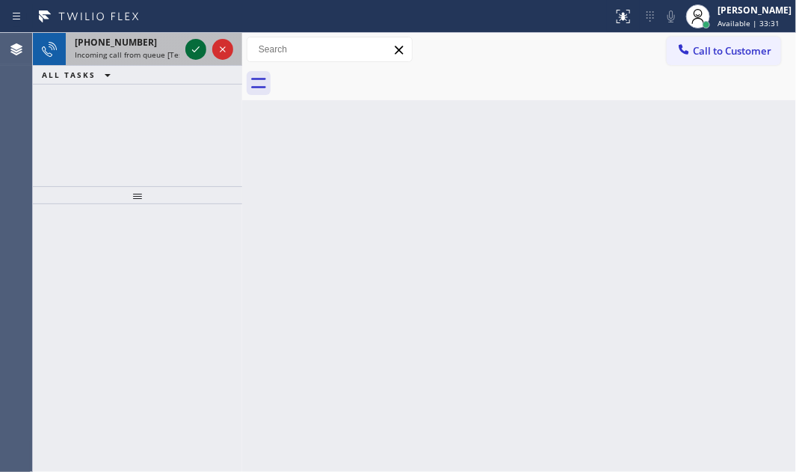
click at [191, 49] on icon at bounding box center [196, 49] width 18 height 18
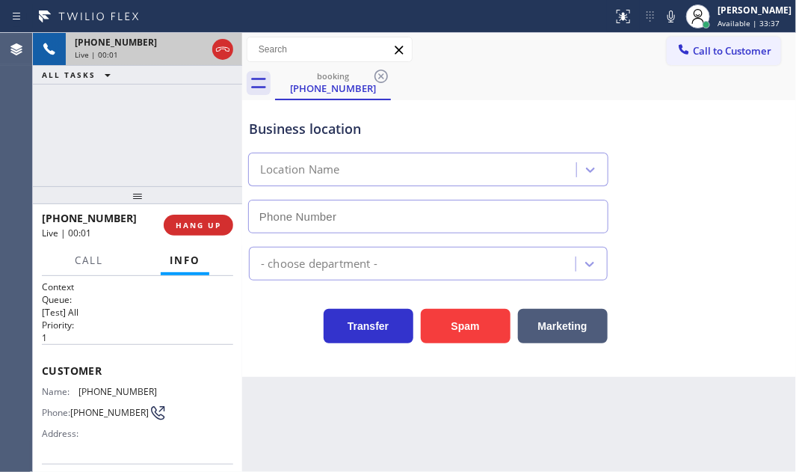
type input "[PHONE_NUMBER]"
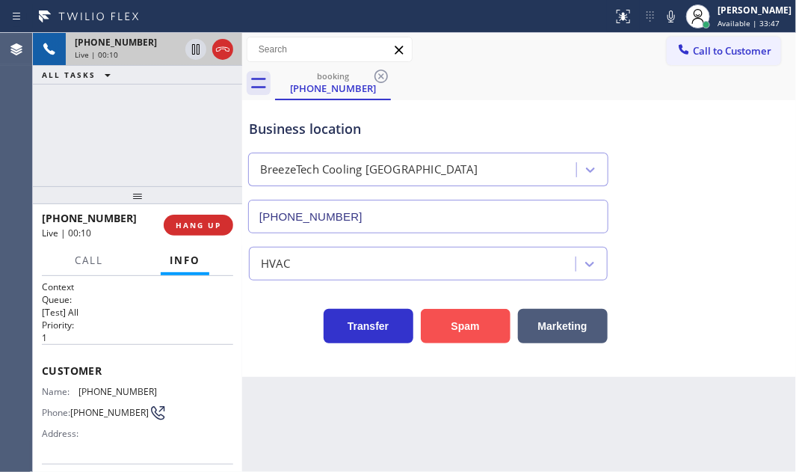
click at [474, 328] on button "Spam" at bounding box center [466, 326] width 90 height 34
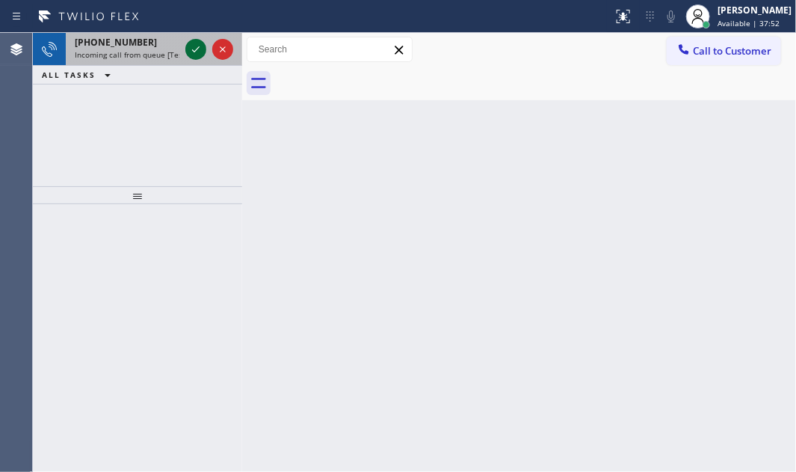
click at [193, 53] on icon at bounding box center [196, 49] width 18 height 18
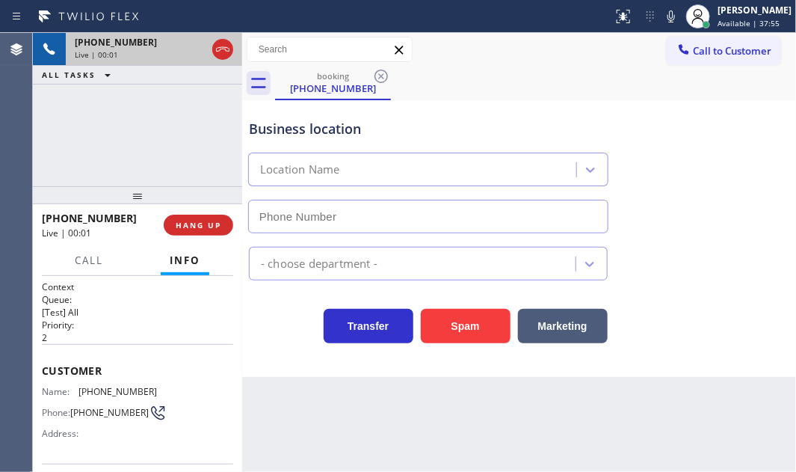
type input "[PHONE_NUMBER]"
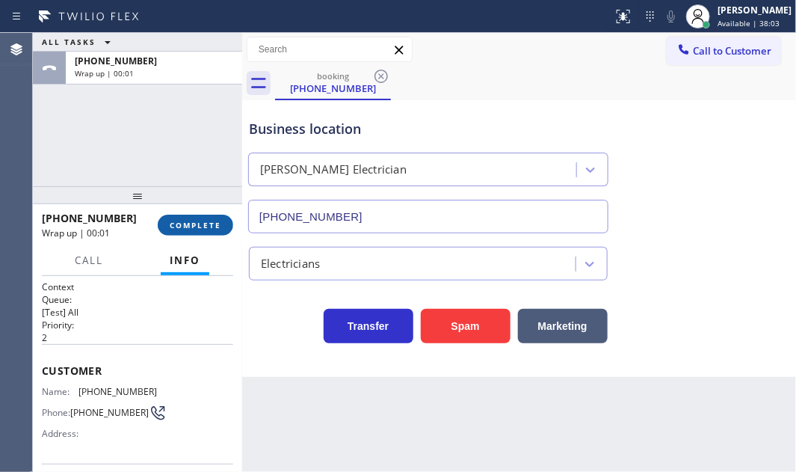
click at [208, 218] on button "COMPLETE" at bounding box center [196, 225] width 76 height 21
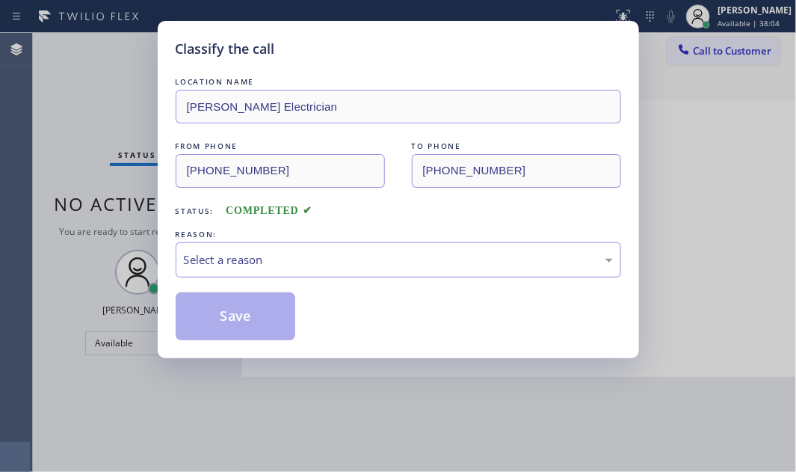
click at [445, 264] on div "Select a reason" at bounding box center [398, 259] width 429 height 17
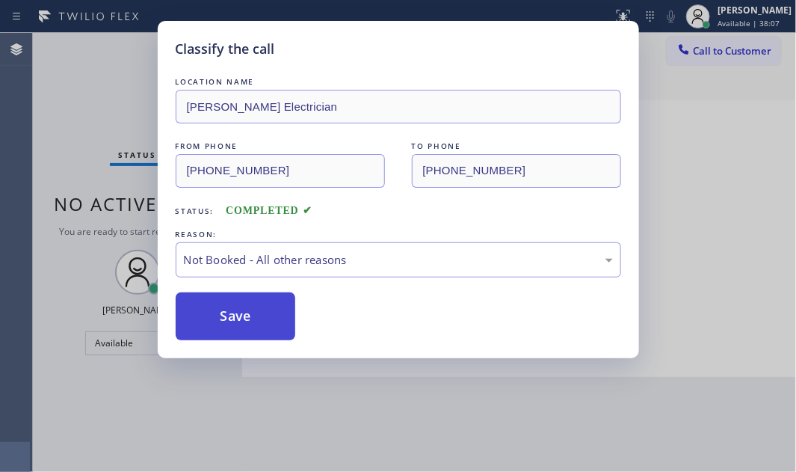
click at [246, 313] on button "Save" at bounding box center [236, 316] width 120 height 48
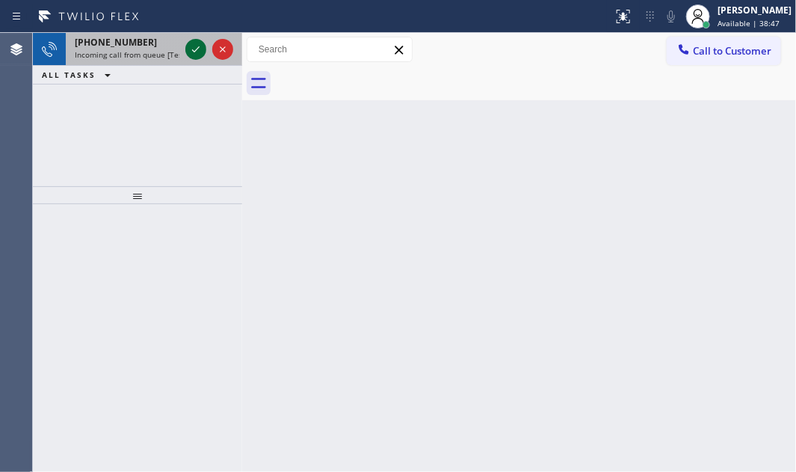
click at [196, 44] on icon at bounding box center [196, 49] width 18 height 18
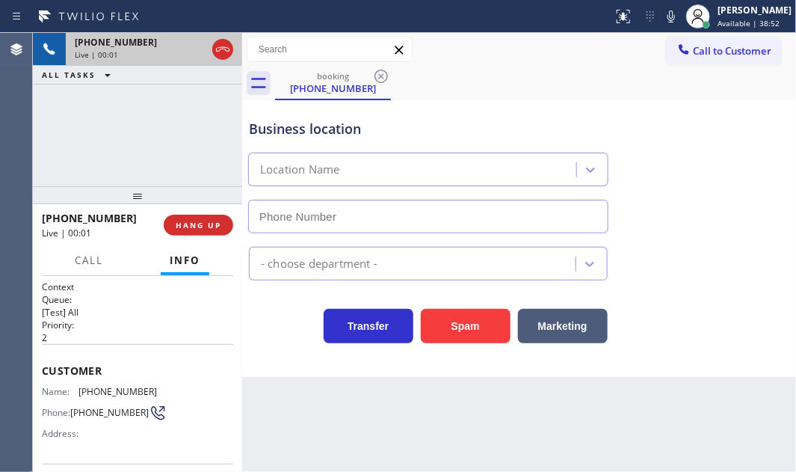
type input "[PHONE_NUMBER]"
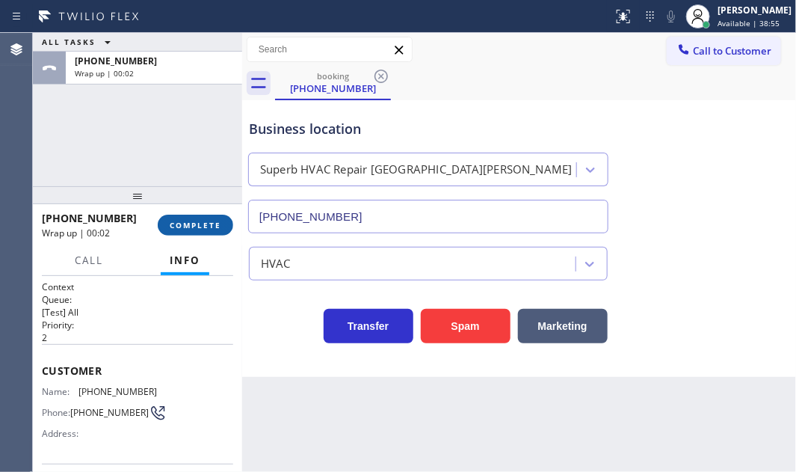
click at [180, 227] on span "COMPLETE" at bounding box center [196, 225] width 52 height 10
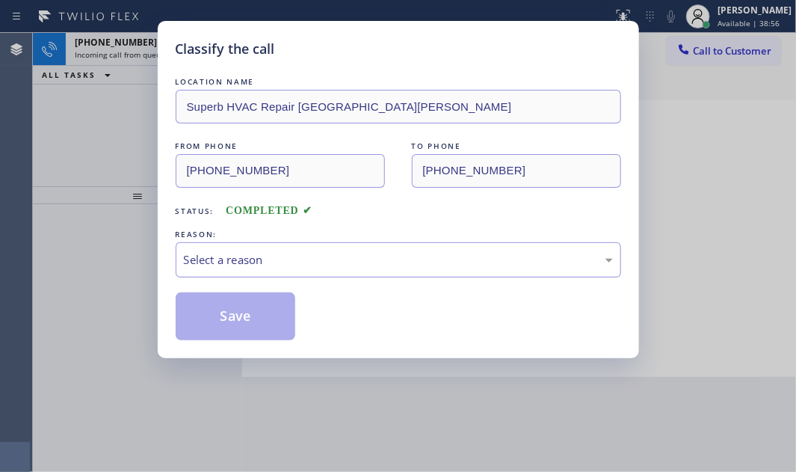
click at [287, 253] on div "Select a reason" at bounding box center [398, 259] width 429 height 17
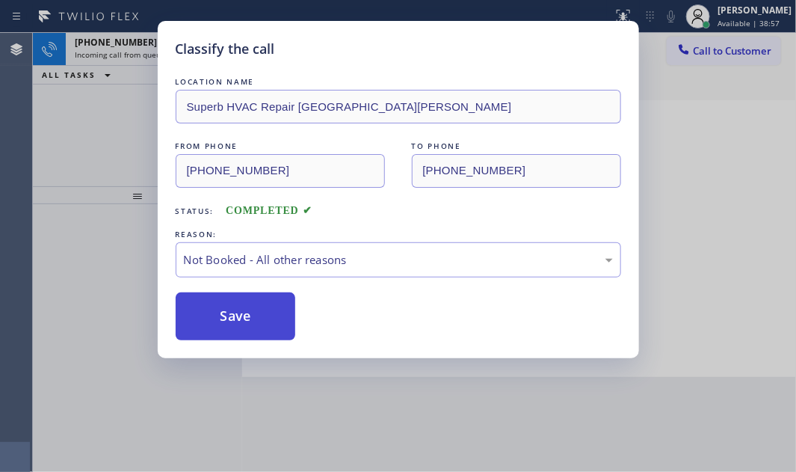
click at [218, 313] on button "Save" at bounding box center [236, 316] width 120 height 48
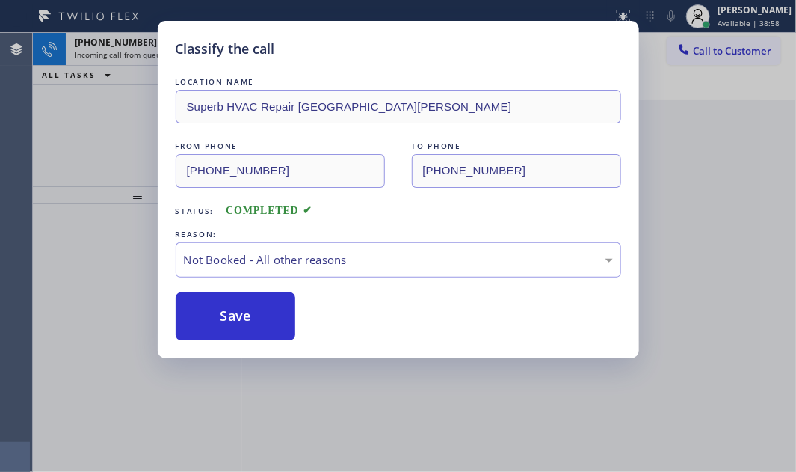
click at [128, 48] on div "Classify the call LOCATION NAME Superb HVAC Repair [GEOGRAPHIC_DATA][PERSON_NAM…" at bounding box center [398, 236] width 796 height 472
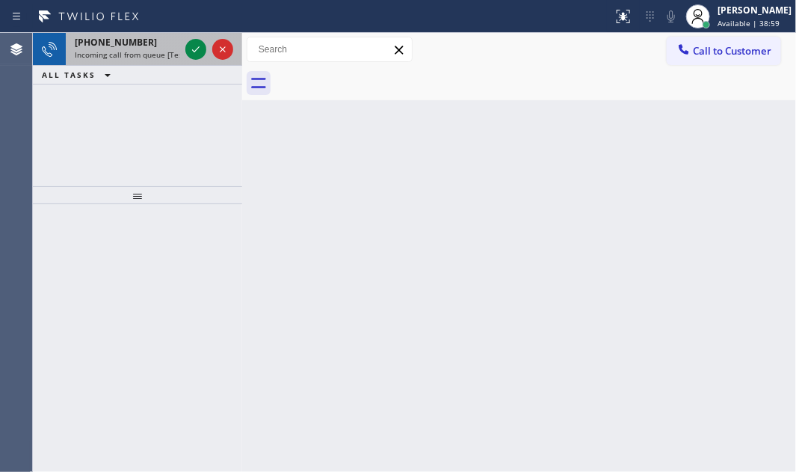
click at [156, 47] on div "[PHONE_NUMBER]" at bounding box center [127, 42] width 105 height 13
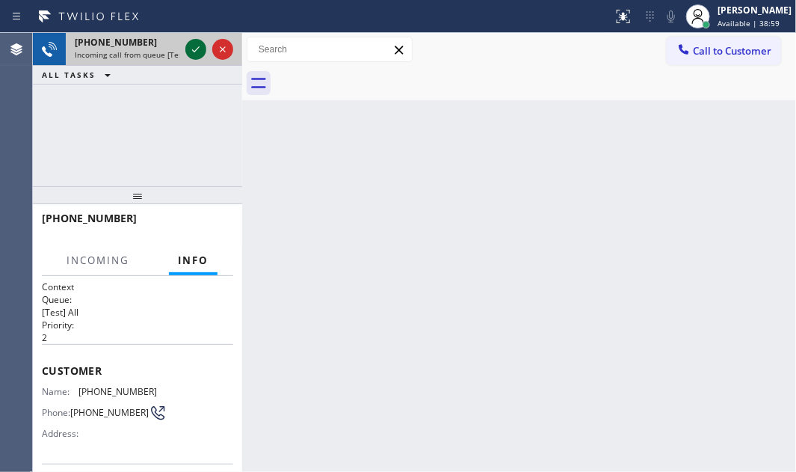
click at [188, 50] on icon at bounding box center [196, 49] width 18 height 18
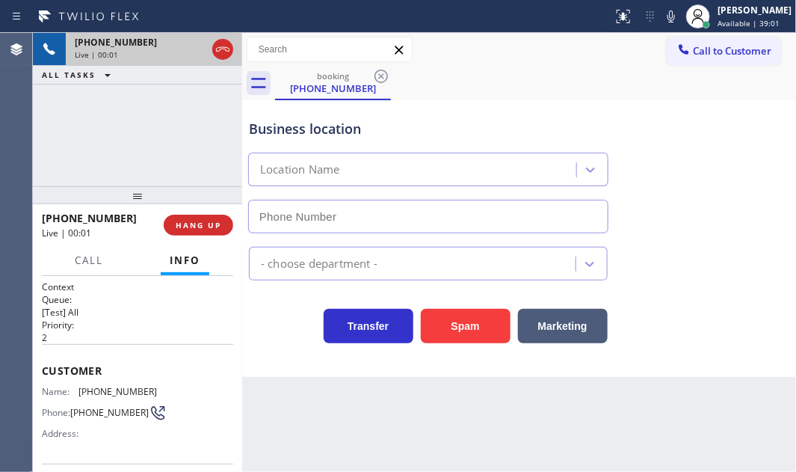
type input "[PHONE_NUMBER]"
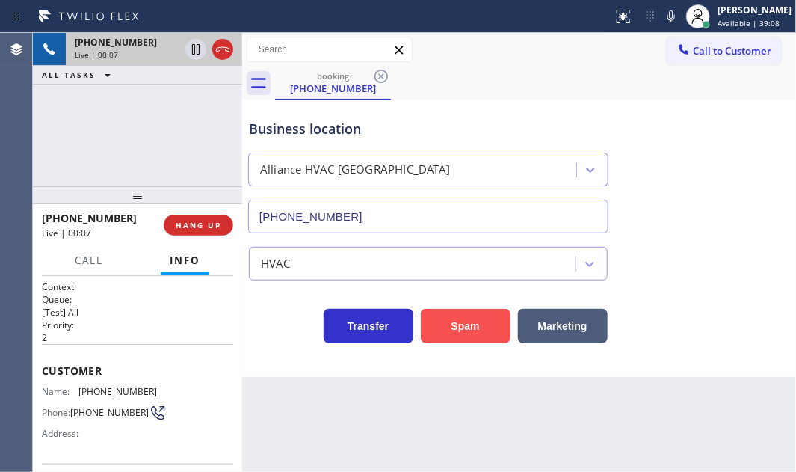
click at [476, 323] on button "Spam" at bounding box center [466, 326] width 90 height 34
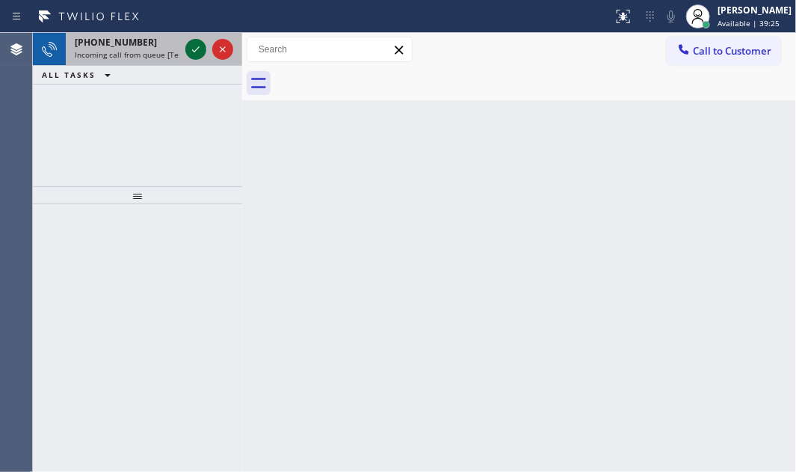
click at [197, 50] on icon at bounding box center [196, 49] width 18 height 18
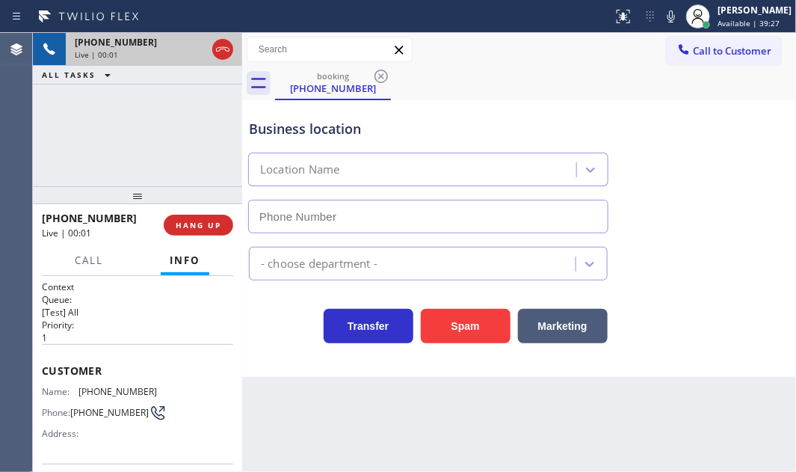
type input "[PHONE_NUMBER]"
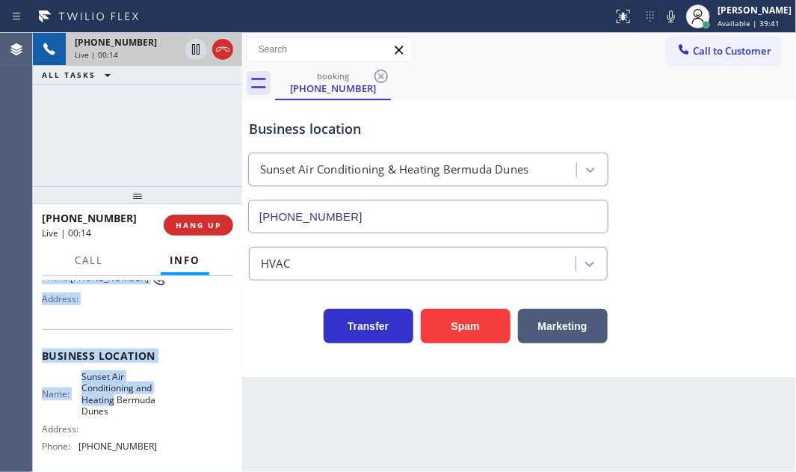
scroll to position [135, 0]
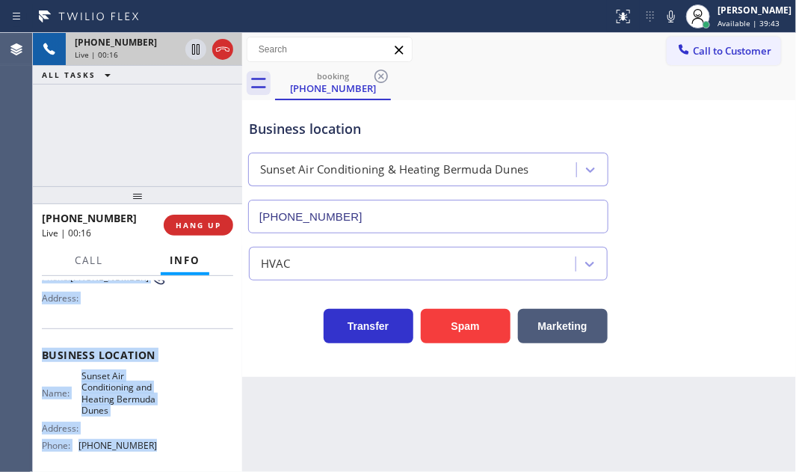
drag, startPoint x: 43, startPoint y: 366, endPoint x: 179, endPoint y: 443, distance: 156.4
click at [179, 443] on div "Context Queue: [Test] All Priority: 1 Customer Name: [PHONE_NUMBER] Phone: [PHO…" at bounding box center [137, 367] width 191 height 444
copy div "Customer Name: [PHONE_NUMBER] Phone: [PHONE_NUMBER] Address: Business location …"
click at [172, 343] on div "Business location Name: Sunset Air Conditioning and Heating Bermuda Dunes Addre…" at bounding box center [137, 402] width 191 height 148
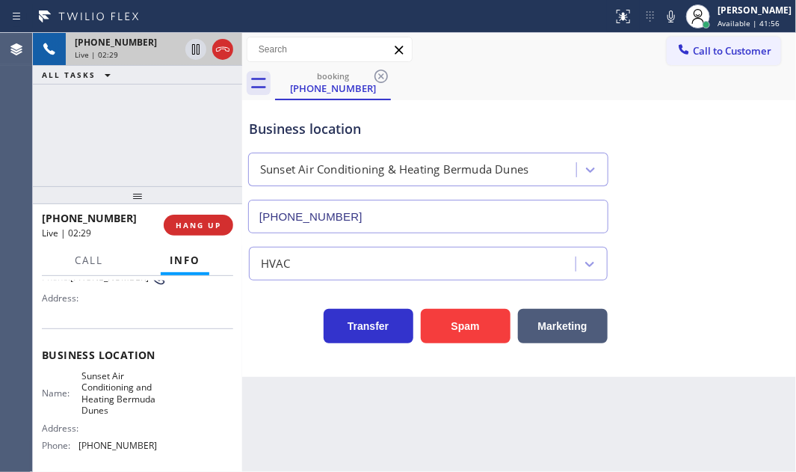
click at [167, 351] on span "Business location" at bounding box center [137, 355] width 191 height 14
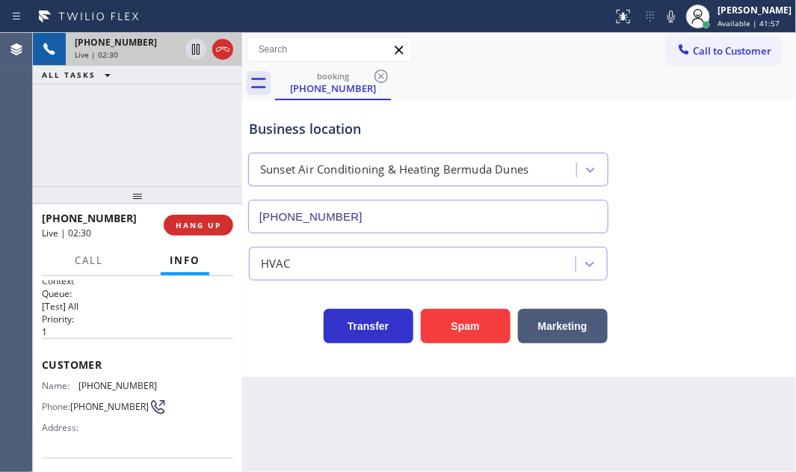
scroll to position [0, 0]
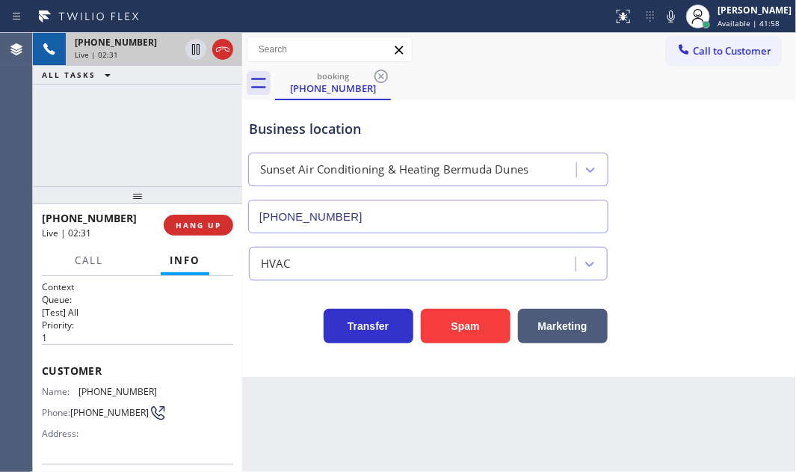
click at [165, 320] on h2 "Priority:" at bounding box center [137, 325] width 191 height 13
click at [81, 265] on span "Call" at bounding box center [89, 259] width 28 height 13
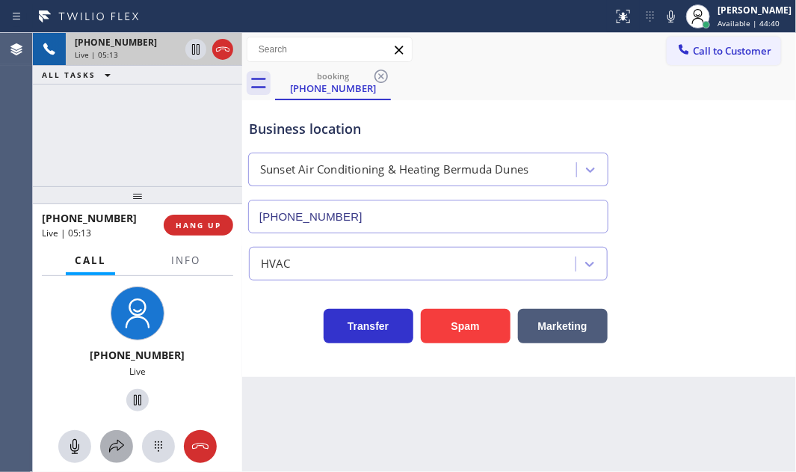
click at [112, 442] on icon at bounding box center [117, 446] width 18 height 18
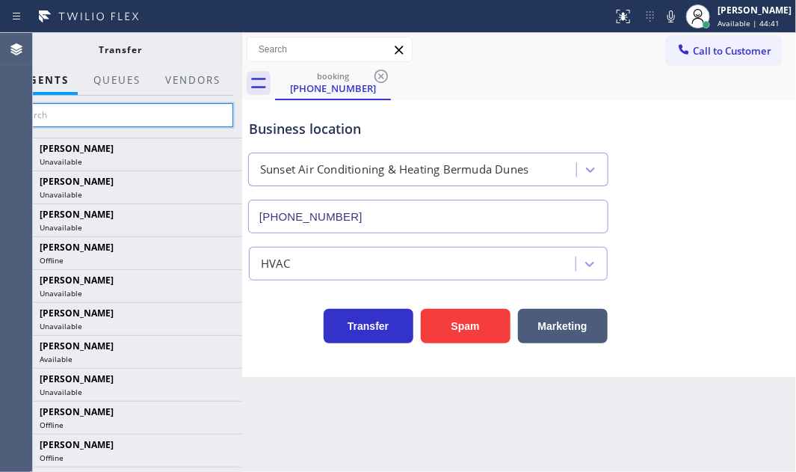
click at [138, 112] on input "text" at bounding box center [120, 115] width 225 height 24
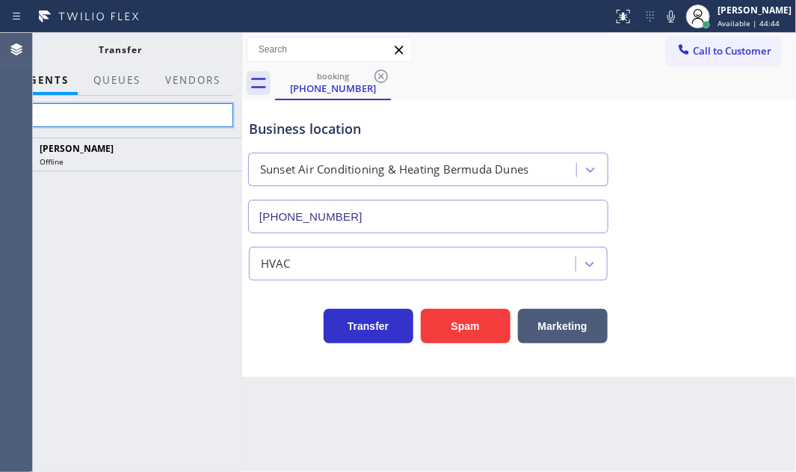
type input "k"
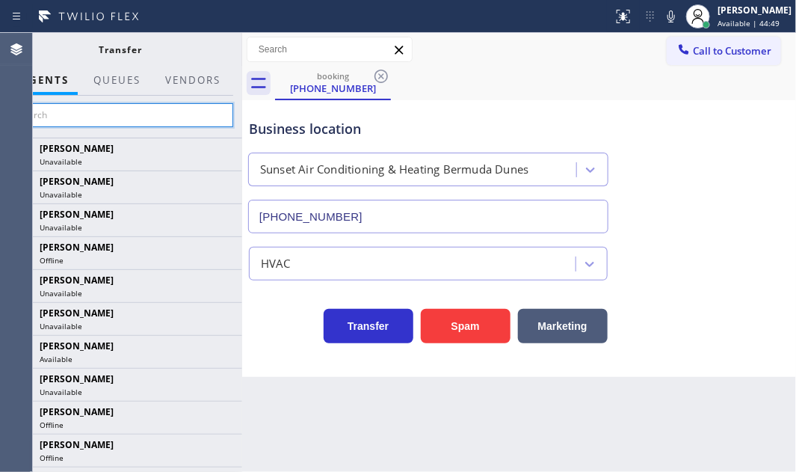
click at [124, 120] on input "text" at bounding box center [120, 115] width 225 height 24
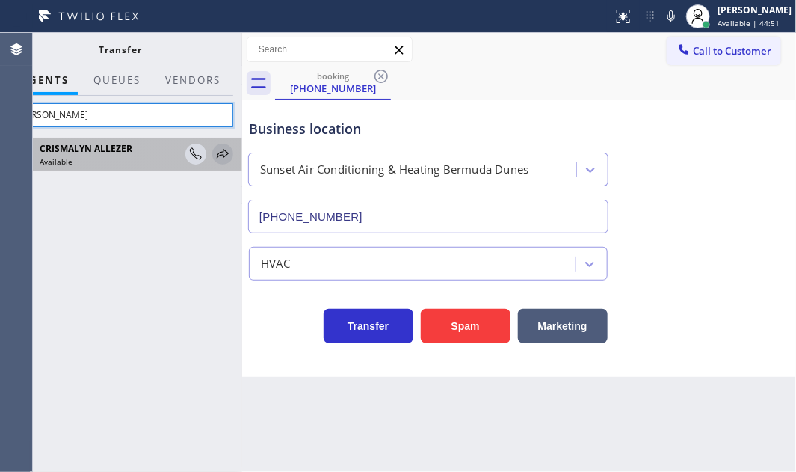
type input "[PERSON_NAME]"
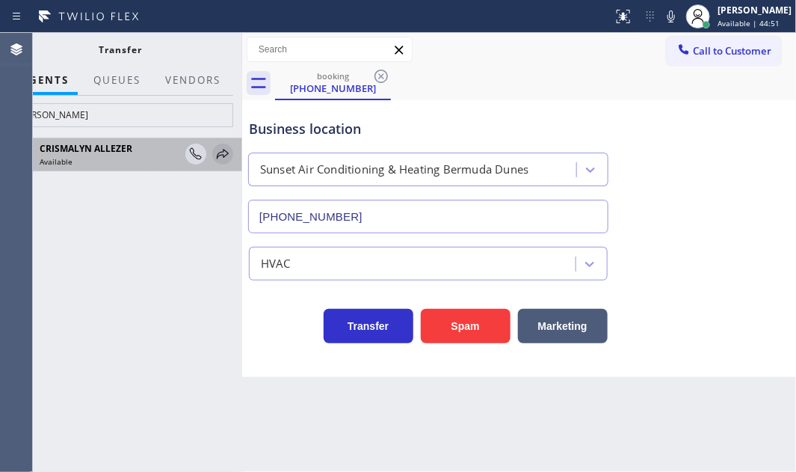
click at [222, 150] on icon at bounding box center [223, 154] width 18 height 18
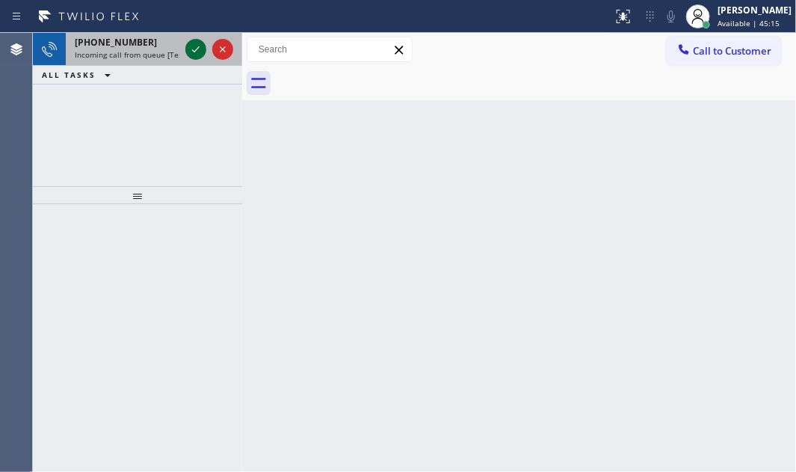
click at [188, 49] on icon at bounding box center [196, 49] width 18 height 18
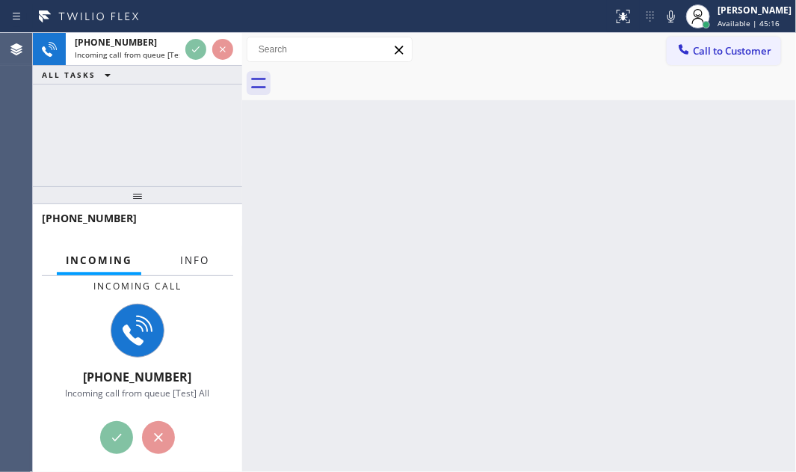
click at [184, 255] on span "Info" at bounding box center [194, 259] width 29 height 13
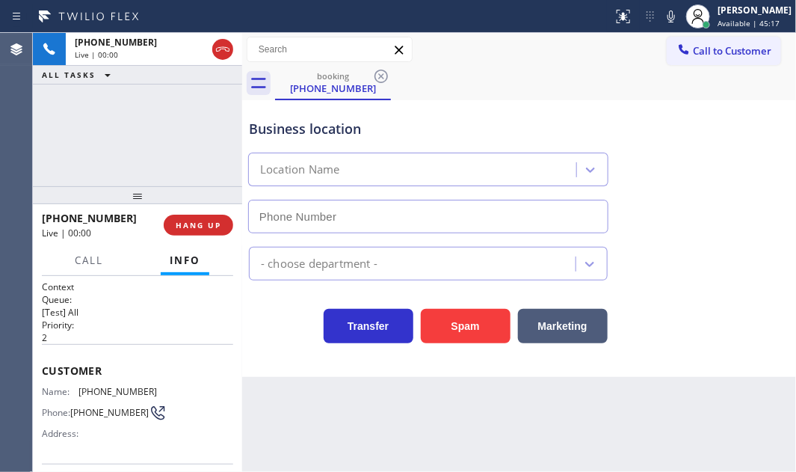
scroll to position [135, 0]
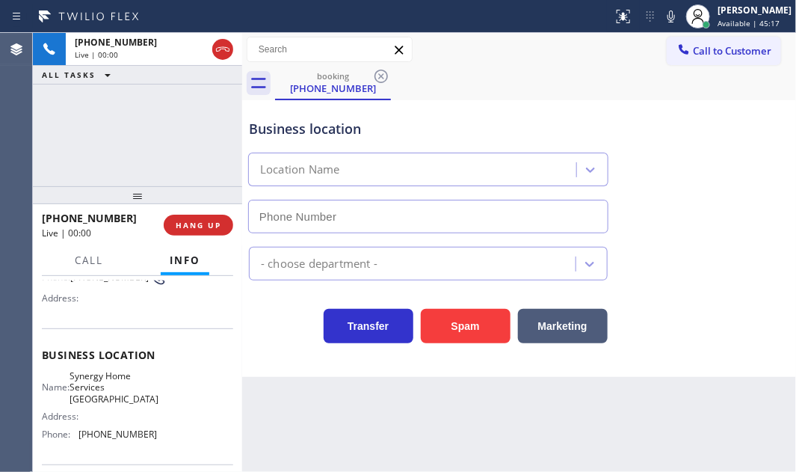
type input "[PHONE_NUMBER]"
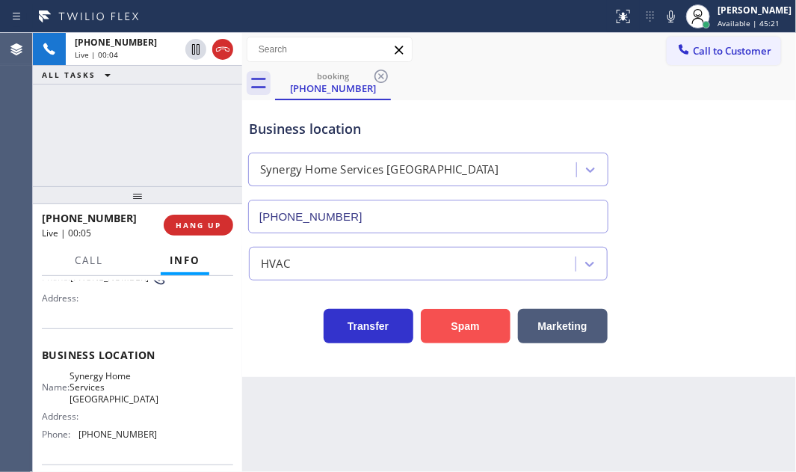
click at [464, 326] on button "Spam" at bounding box center [466, 326] width 90 height 34
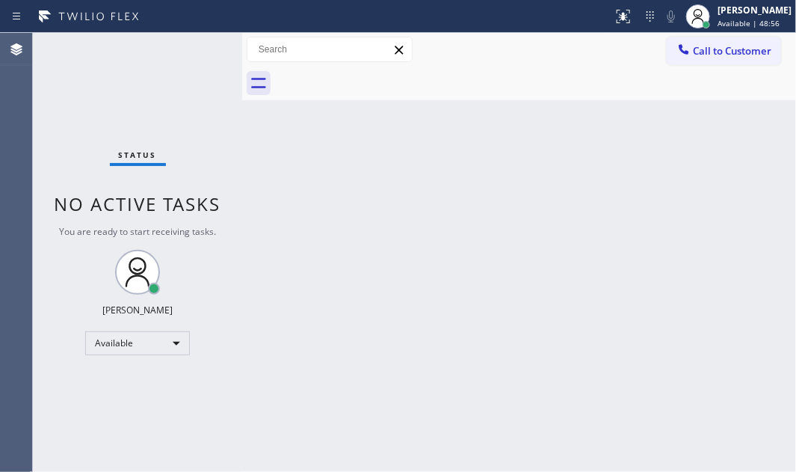
click at [194, 47] on div "Status No active tasks You are ready to start receiving tasks. [PERSON_NAME] Av…" at bounding box center [137, 252] width 209 height 439
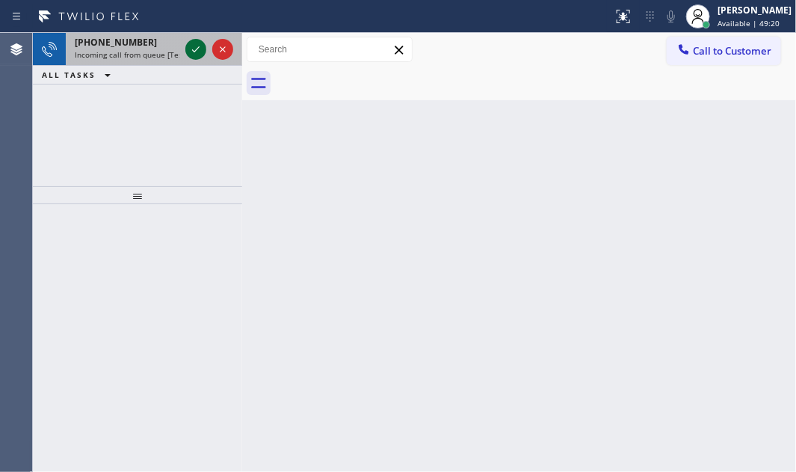
click at [190, 49] on icon at bounding box center [196, 49] width 18 height 18
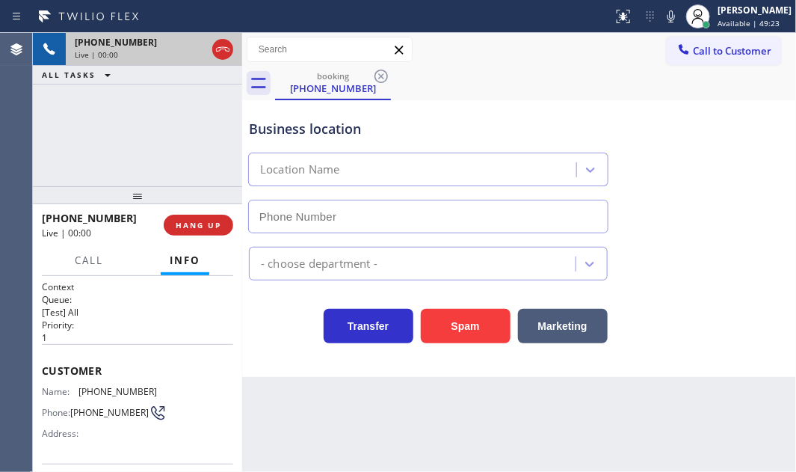
type input "[PHONE_NUMBER]"
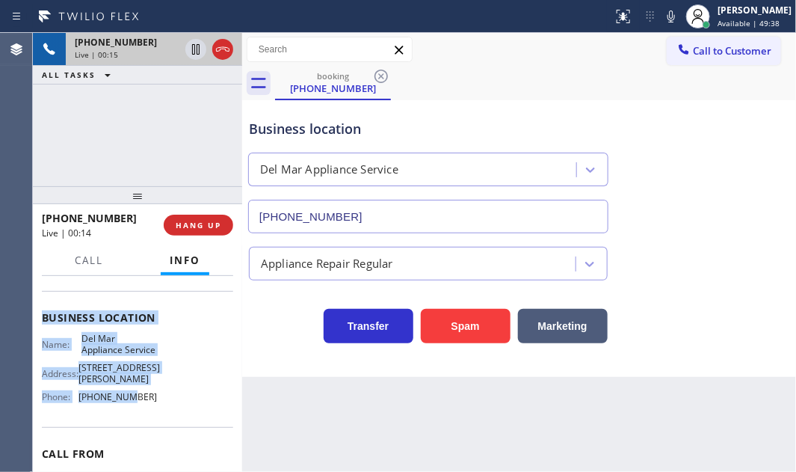
scroll to position [203, 0]
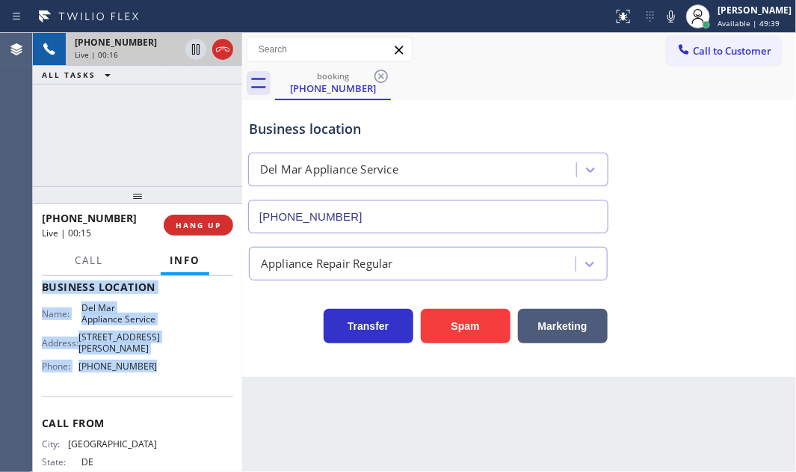
drag, startPoint x: 38, startPoint y: 364, endPoint x: 173, endPoint y: 390, distance: 137.7
click at [173, 390] on div "Context Queue: [Test] All Priority: 1 Customer Name: [PHONE_NUMBER] Phone: [PHO…" at bounding box center [137, 374] width 209 height 196
copy div "Customer Name: [PHONE_NUMBER] Phone: [PHONE_NUMBER] Address: Business location …"
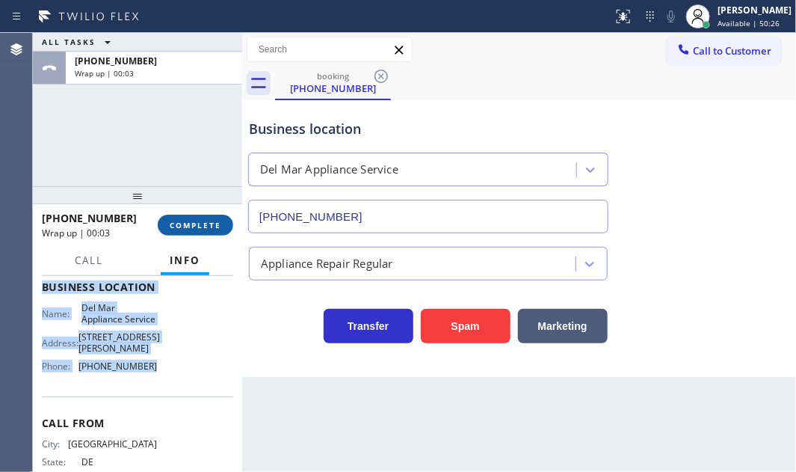
click at [191, 223] on span "COMPLETE" at bounding box center [196, 225] width 52 height 10
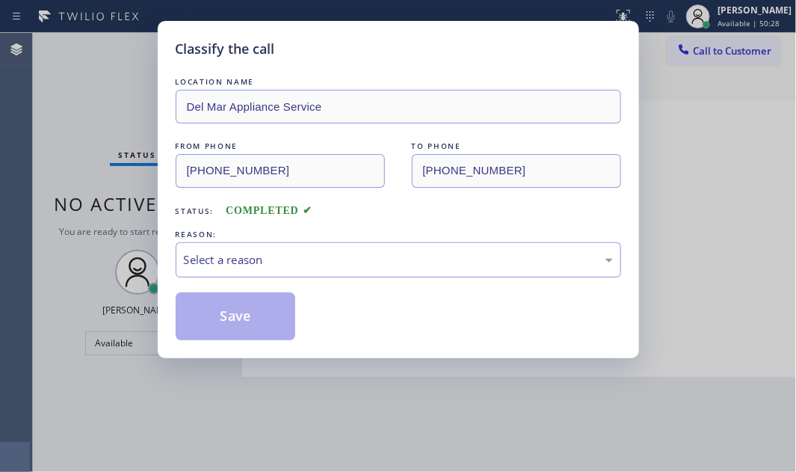
click at [419, 265] on div "Select a reason" at bounding box center [398, 259] width 429 height 17
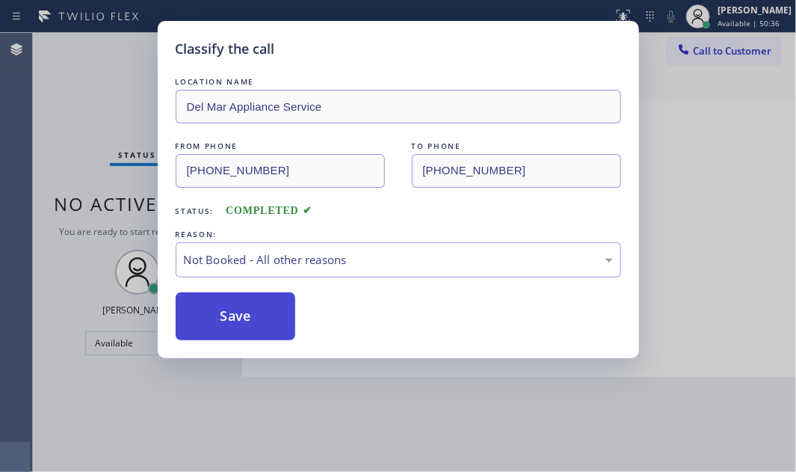
click at [265, 316] on button "Save" at bounding box center [236, 316] width 120 height 48
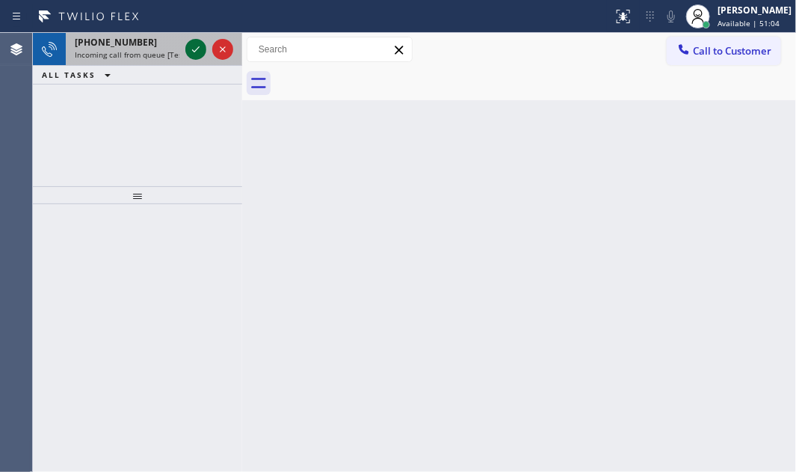
click at [190, 55] on icon at bounding box center [196, 49] width 18 height 18
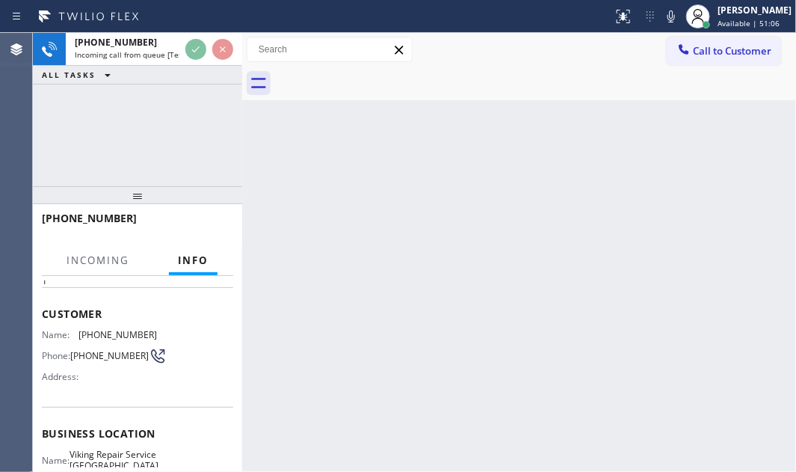
scroll to position [135, 0]
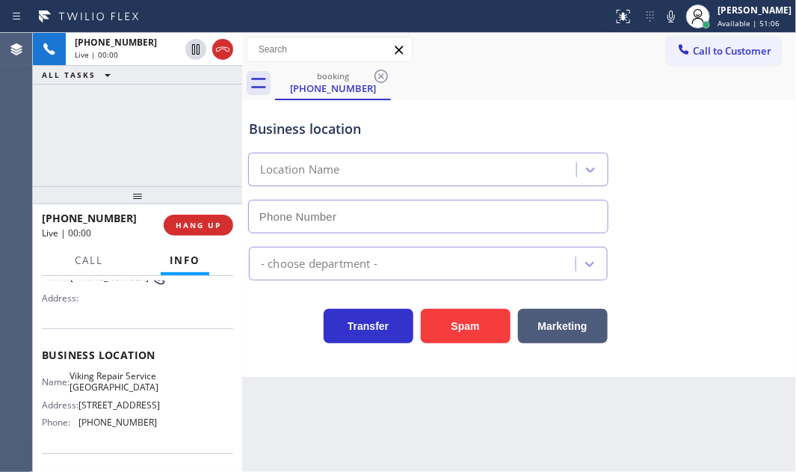
type input "[PHONE_NUMBER]"
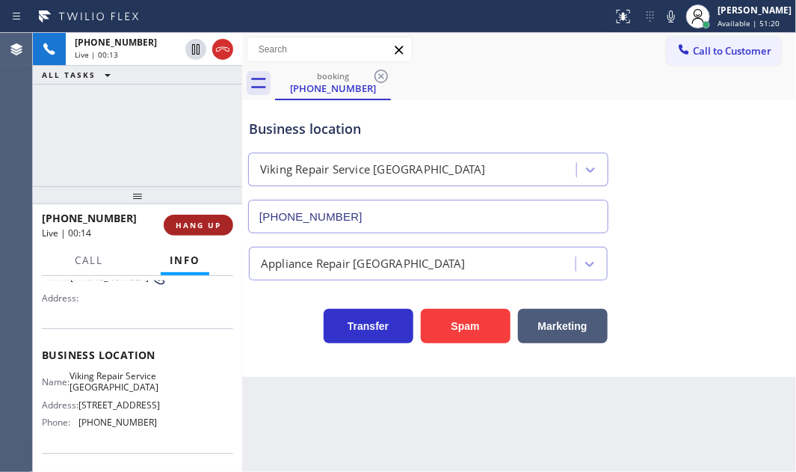
click at [186, 227] on span "HANG UP" at bounding box center [199, 225] width 46 height 10
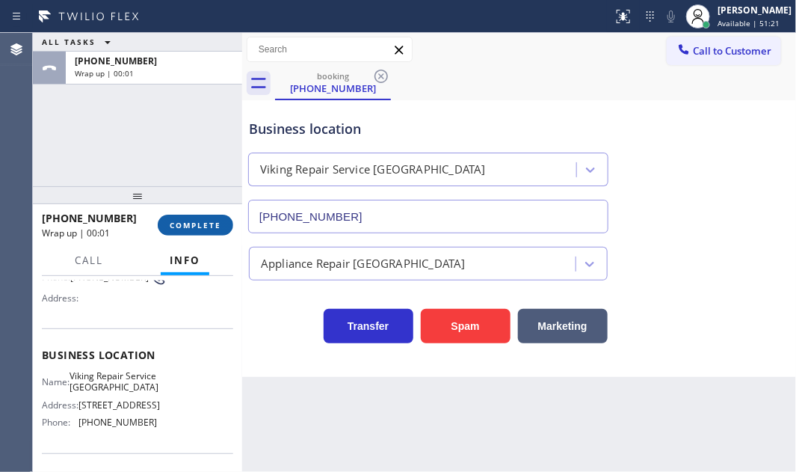
click at [212, 227] on span "COMPLETE" at bounding box center [196, 225] width 52 height 10
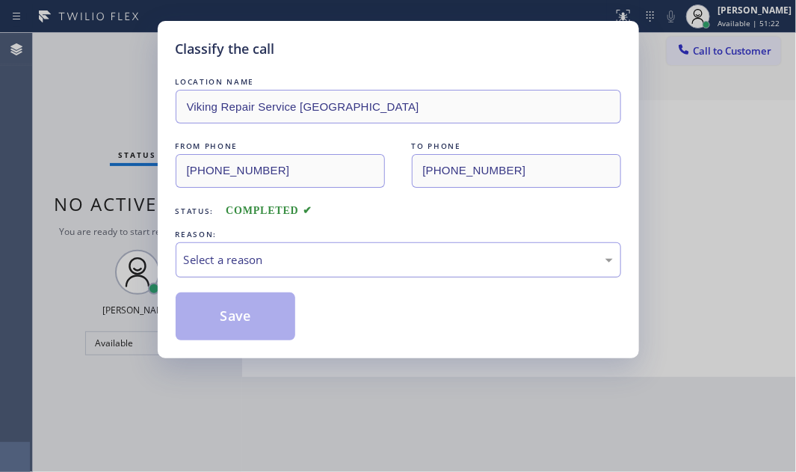
click at [389, 258] on div "Select a reason" at bounding box center [398, 259] width 429 height 17
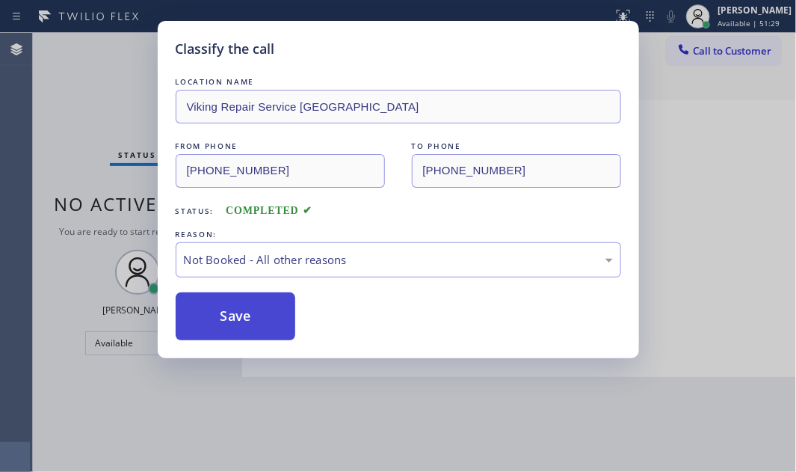
click at [245, 307] on button "Save" at bounding box center [236, 316] width 120 height 48
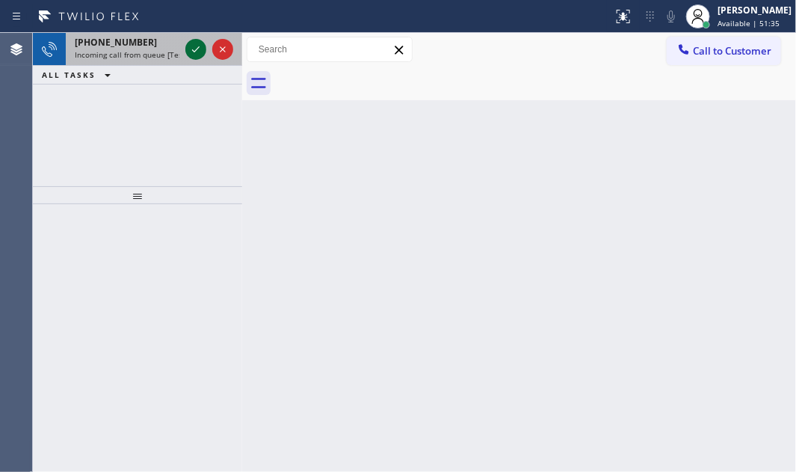
click at [201, 50] on icon at bounding box center [196, 49] width 18 height 18
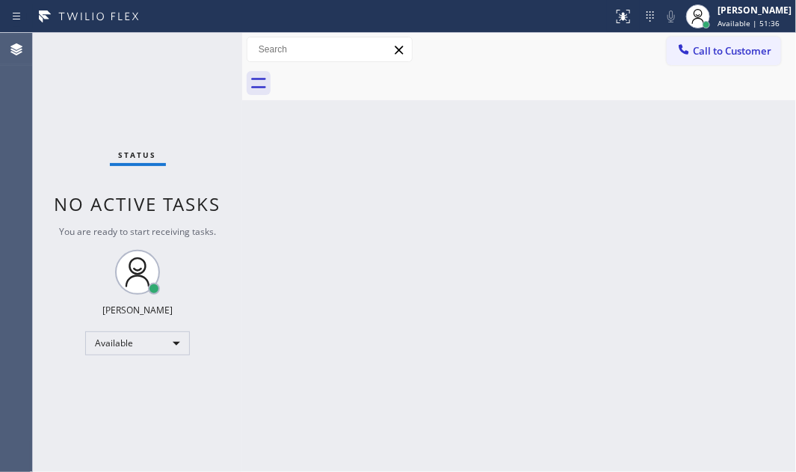
click at [201, 50] on div "Status No active tasks You are ready to start receiving tasks. [PERSON_NAME] Av…" at bounding box center [137, 252] width 209 height 439
click at [617, 16] on icon at bounding box center [621, 15] width 9 height 10
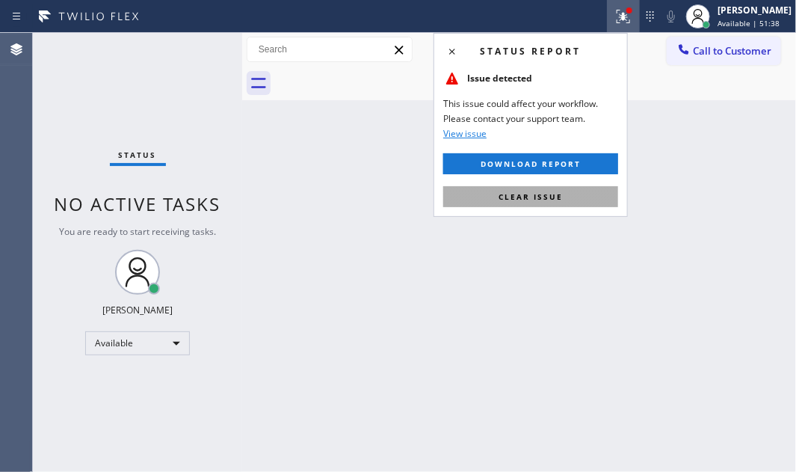
click at [523, 198] on span "Clear issue" at bounding box center [531, 196] width 64 height 10
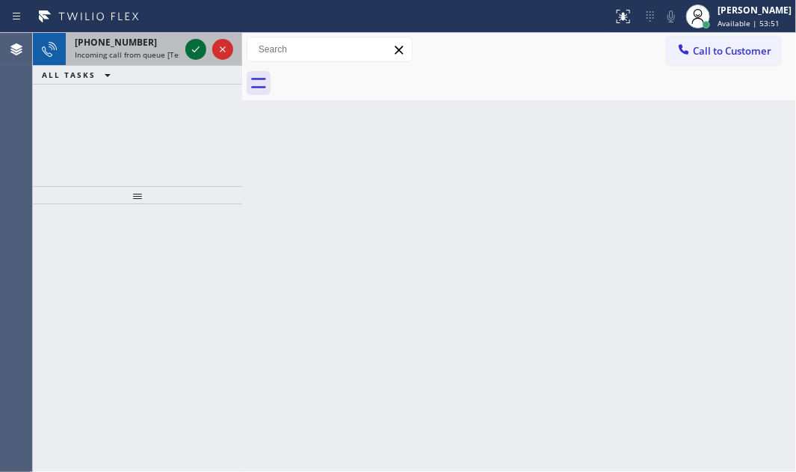
click at [188, 51] on icon at bounding box center [196, 49] width 18 height 18
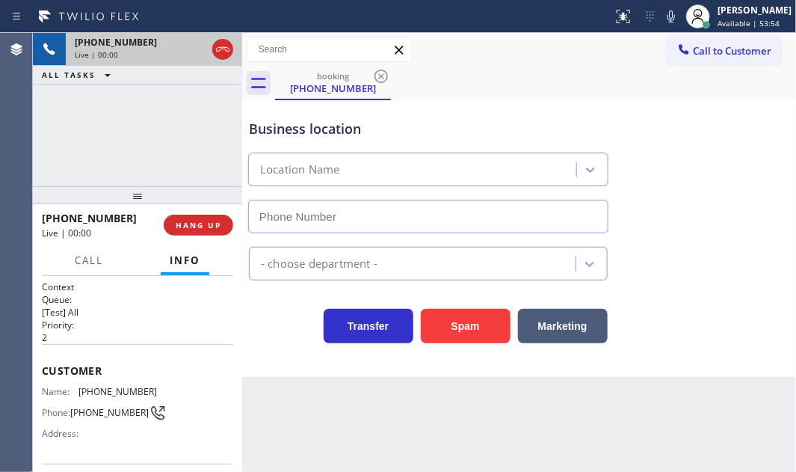
type input "[PHONE_NUMBER]"
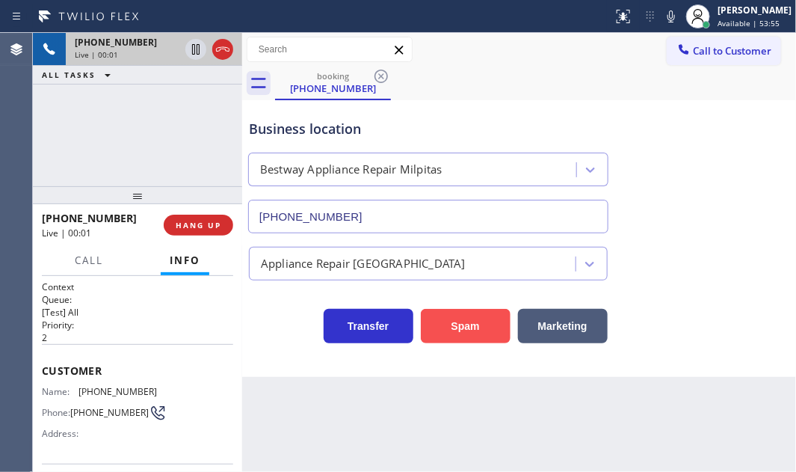
click at [456, 325] on button "Spam" at bounding box center [466, 326] width 90 height 34
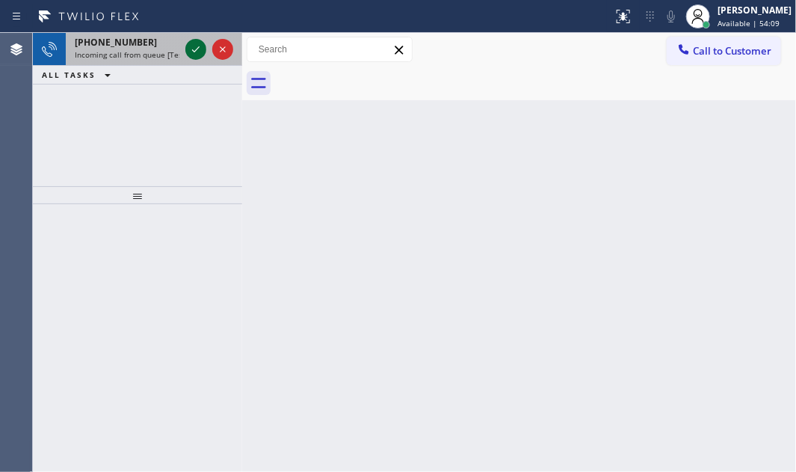
click at [194, 50] on icon at bounding box center [196, 49] width 18 height 18
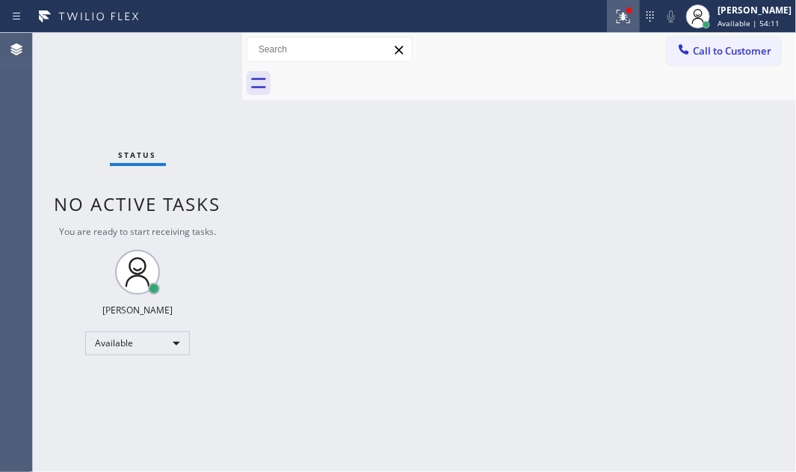
click at [625, 13] on div at bounding box center [629, 10] width 9 height 9
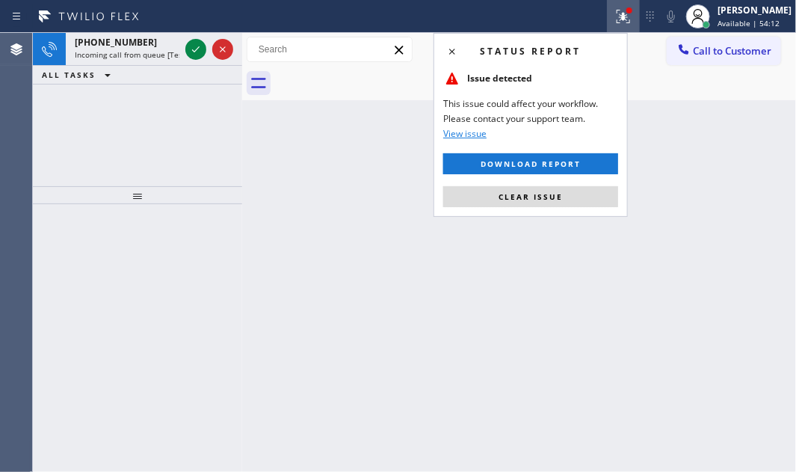
drag, startPoint x: 580, startPoint y: 194, endPoint x: 544, endPoint y: 189, distance: 35.5
click at [566, 194] on button "Clear issue" at bounding box center [530, 196] width 175 height 21
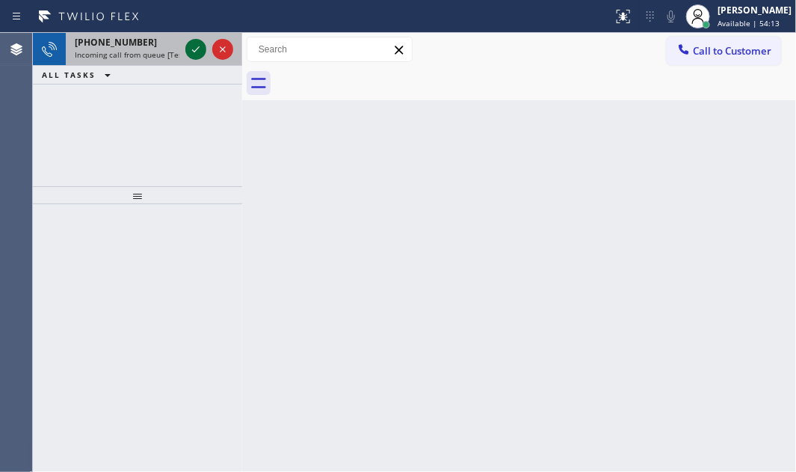
click at [202, 48] on icon at bounding box center [196, 49] width 18 height 18
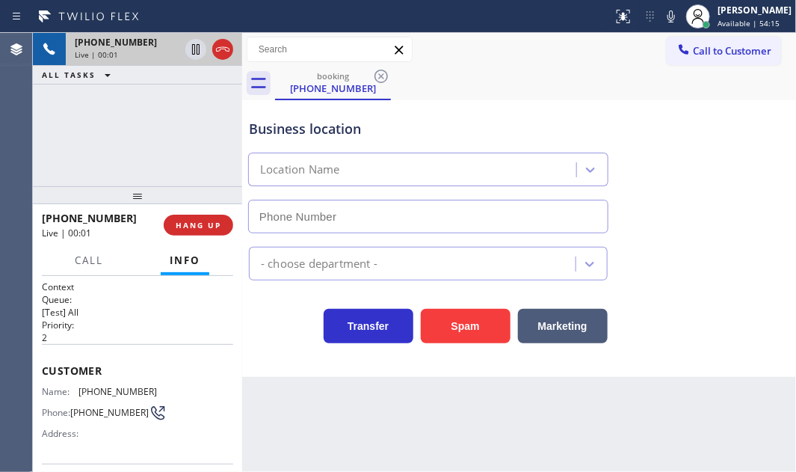
type input "[PHONE_NUMBER]"
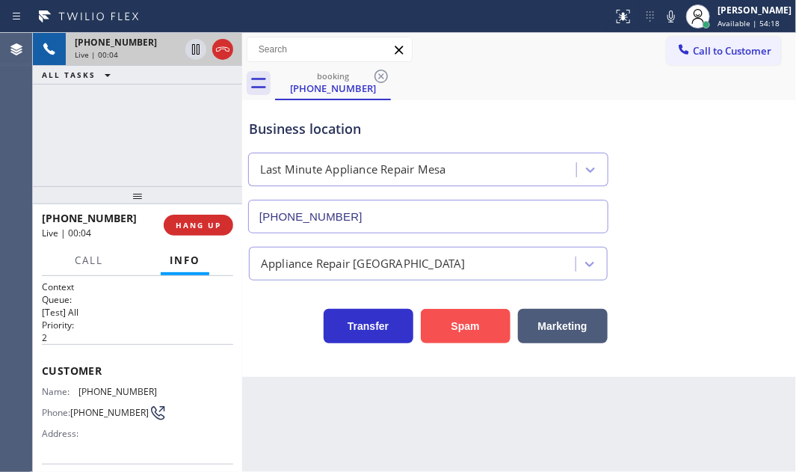
click at [467, 329] on button "Spam" at bounding box center [466, 326] width 90 height 34
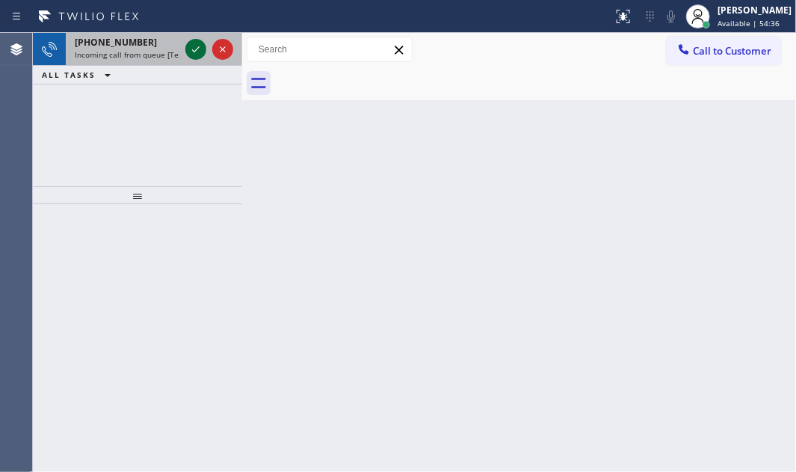
click at [190, 51] on icon at bounding box center [196, 49] width 18 height 18
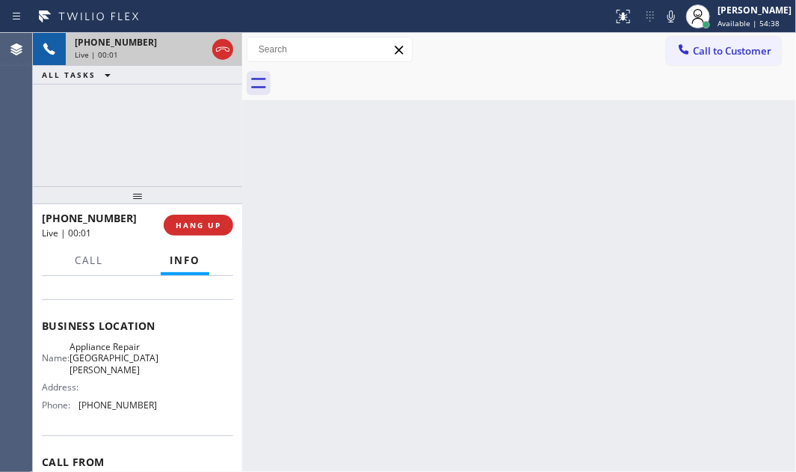
scroll to position [203, 0]
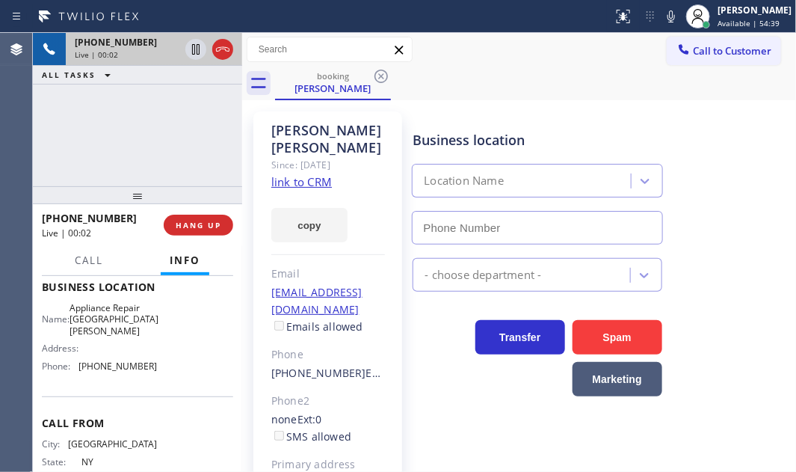
type input "[PHONE_NUMBER]"
click at [313, 174] on link "link to CRM" at bounding box center [301, 181] width 61 height 15
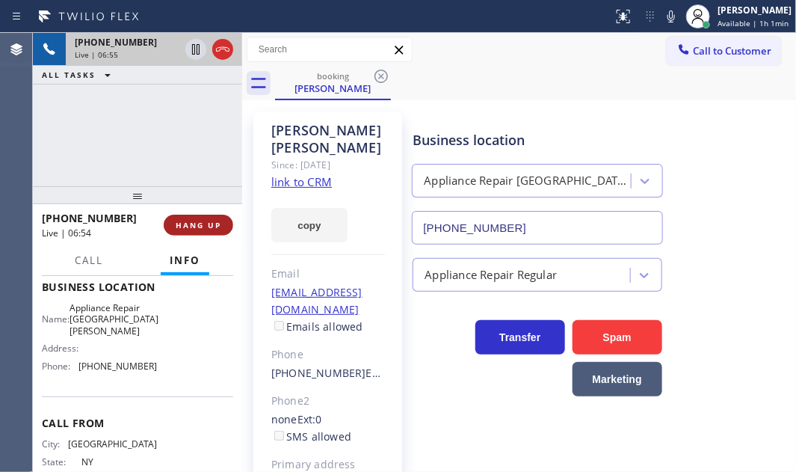
click at [207, 219] on button "HANG UP" at bounding box center [199, 225] width 70 height 21
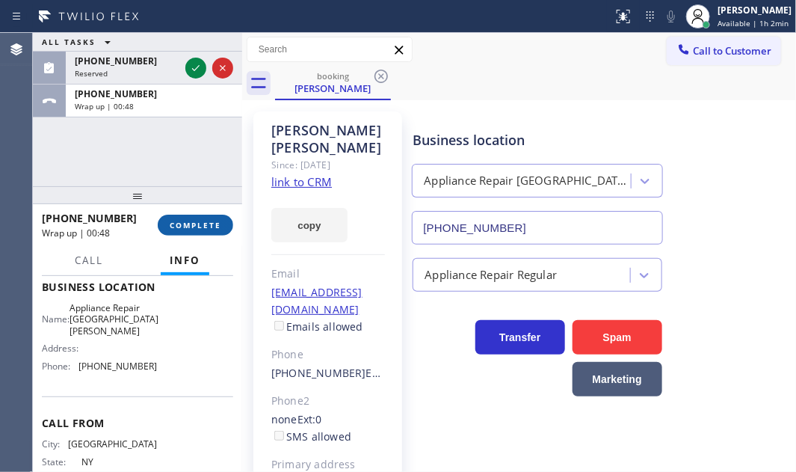
click at [209, 227] on span "COMPLETE" at bounding box center [196, 225] width 52 height 10
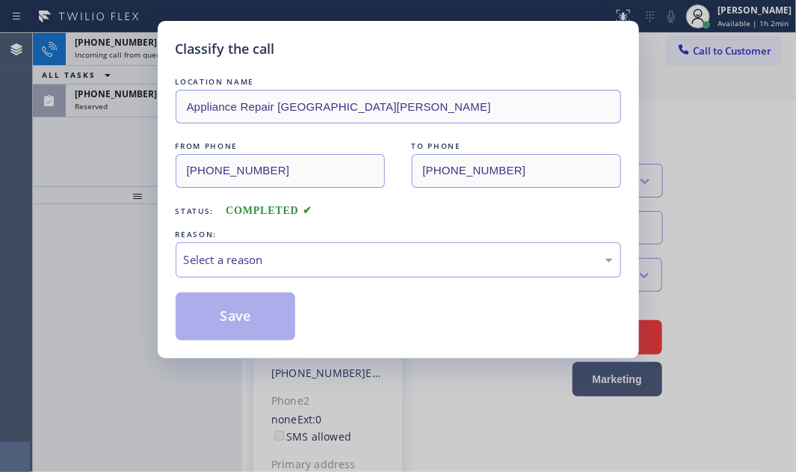
click at [384, 255] on div "Select a reason" at bounding box center [398, 259] width 429 height 17
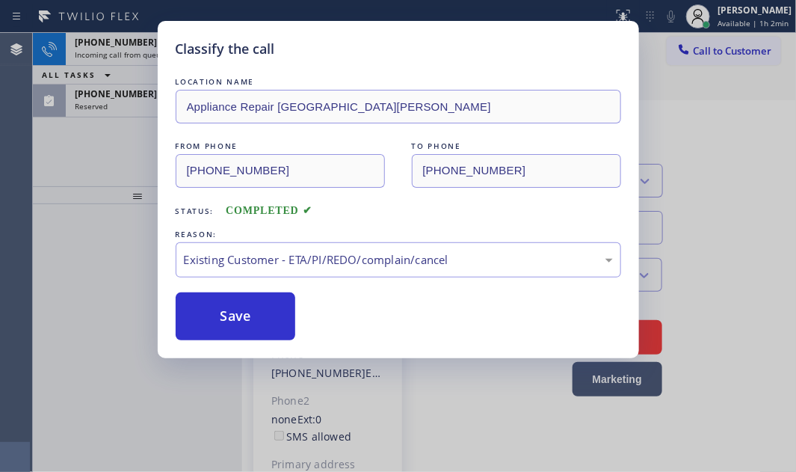
click at [253, 341] on div "Classify the call LOCATION NAME Appliance Repair [GEOGRAPHIC_DATA][PERSON_NAME]…" at bounding box center [399, 189] width 482 height 337
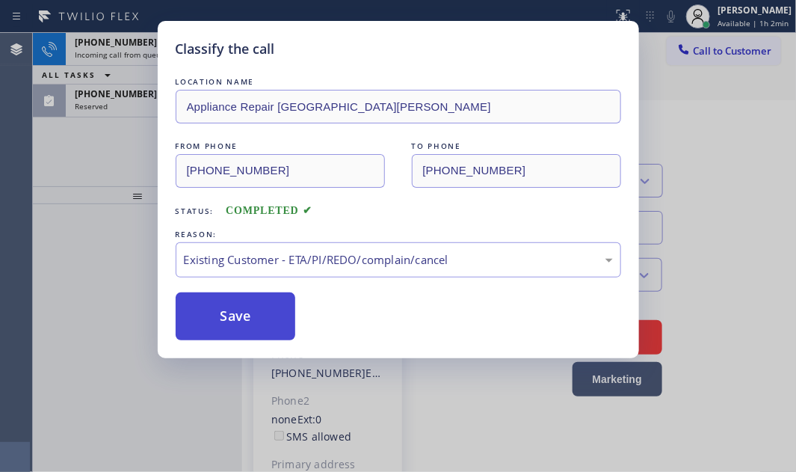
click at [253, 303] on button "Save" at bounding box center [236, 316] width 120 height 48
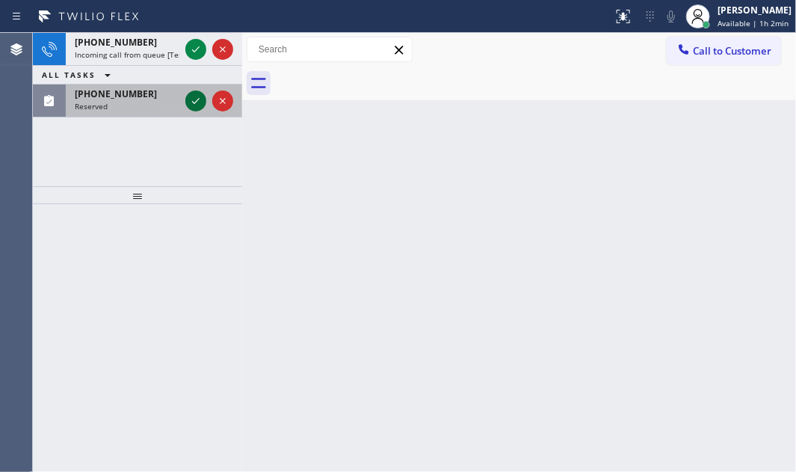
click at [188, 96] on icon at bounding box center [196, 101] width 18 height 18
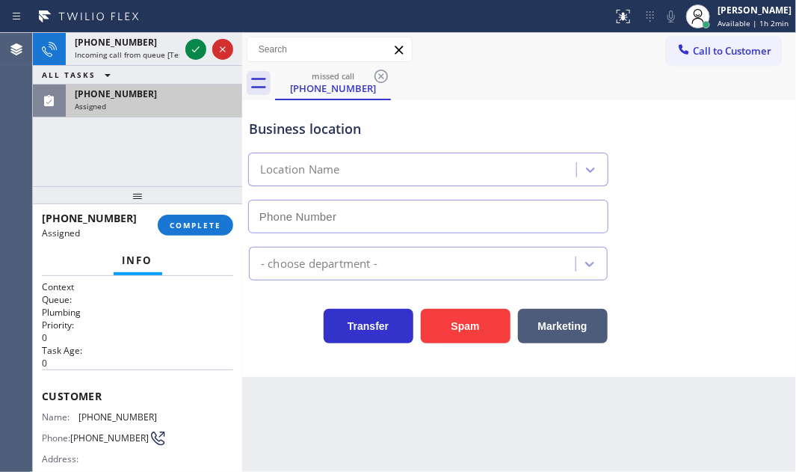
type input "[PHONE_NUMBER]"
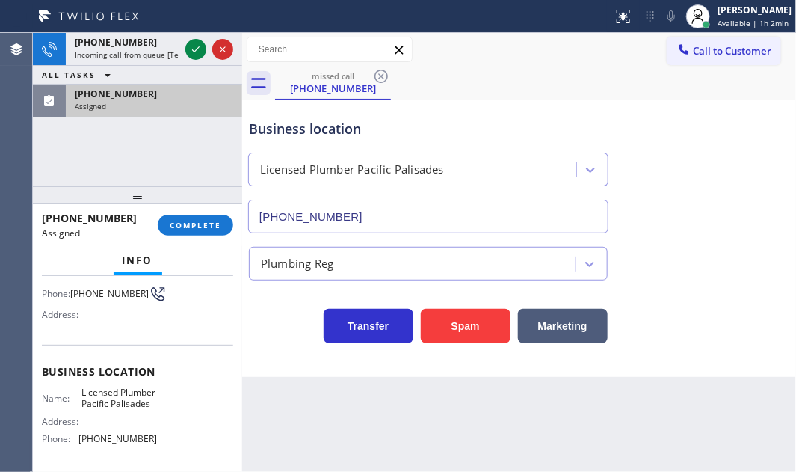
scroll to position [135, 0]
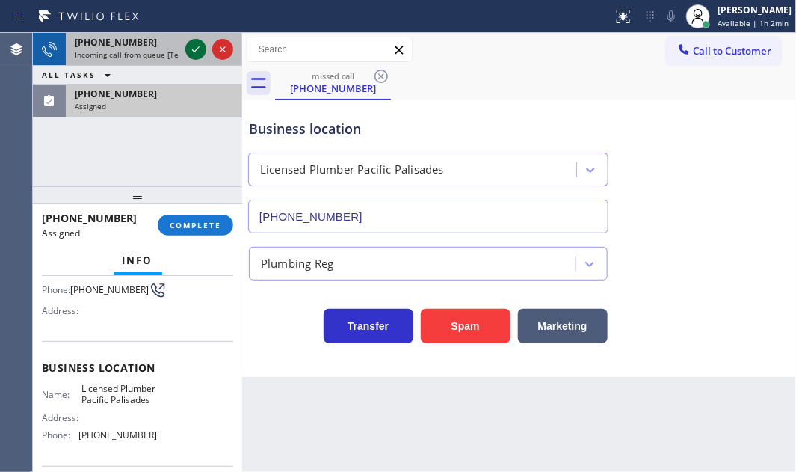
click at [185, 46] on div at bounding box center [195, 49] width 21 height 18
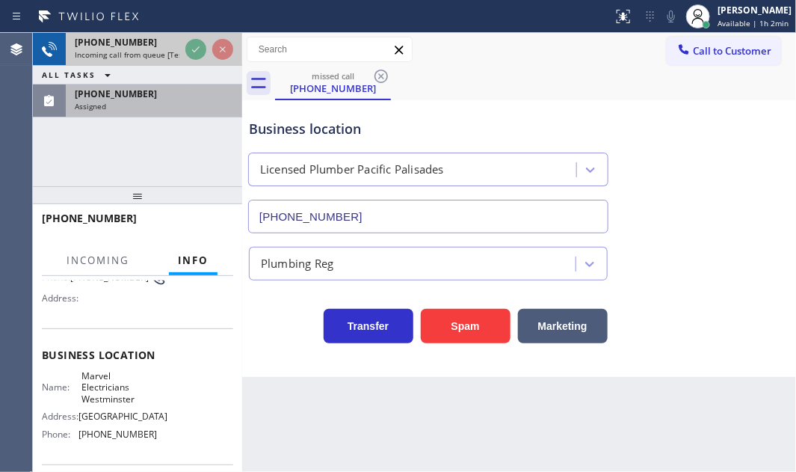
scroll to position [123, 0]
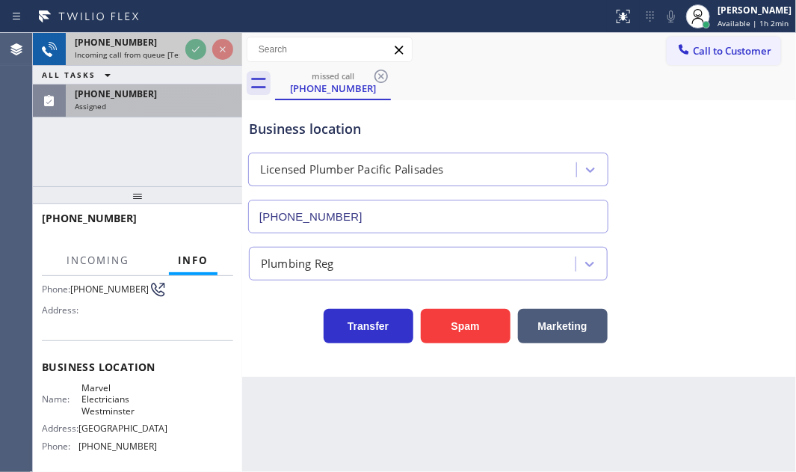
click at [138, 46] on div "[PHONE_NUMBER]" at bounding box center [127, 42] width 105 height 13
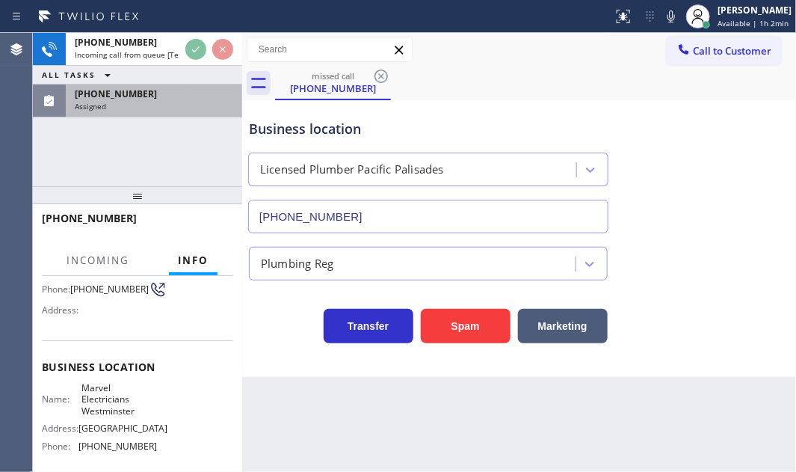
click at [173, 97] on div "[PHONE_NUMBER]" at bounding box center [154, 93] width 159 height 13
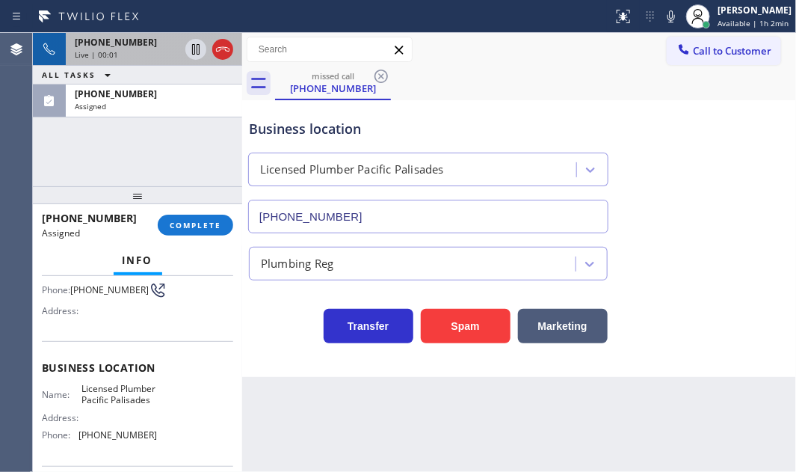
click at [147, 45] on div "[PHONE_NUMBER]" at bounding box center [127, 42] width 105 height 13
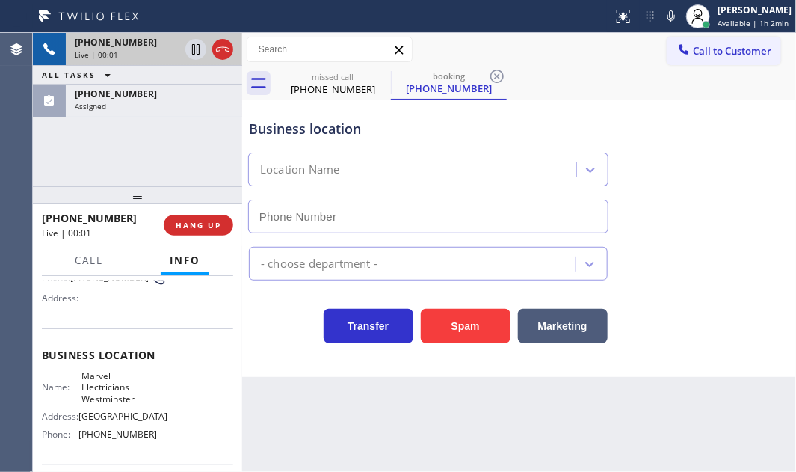
scroll to position [123, 0]
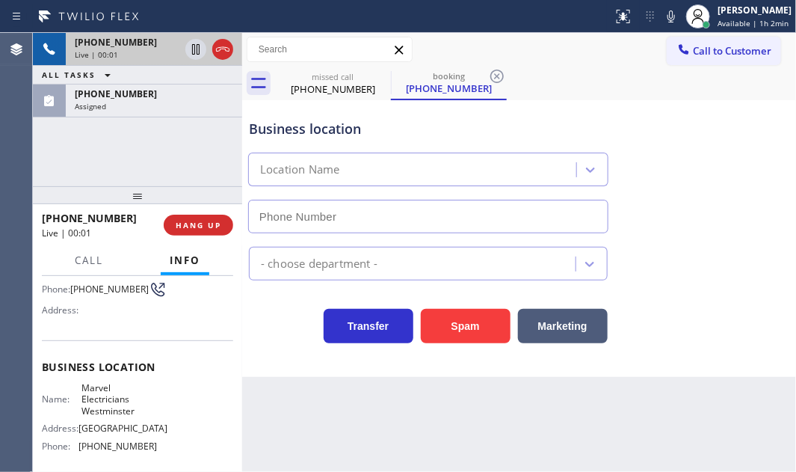
type input "[PHONE_NUMBER]"
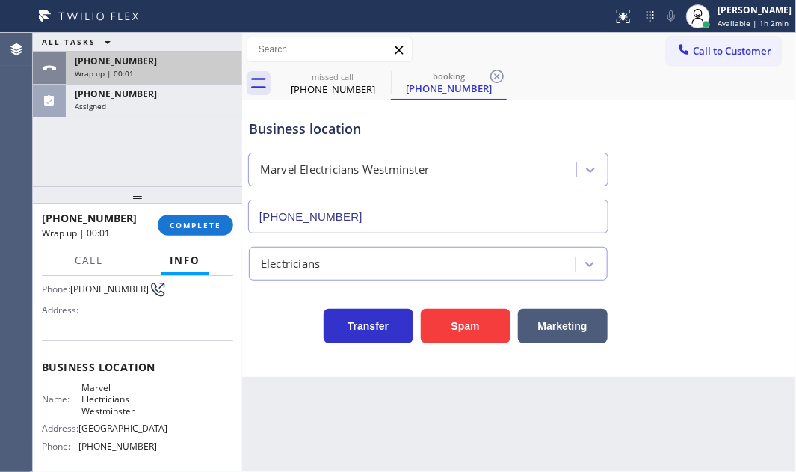
click at [176, 67] on div "[PHONE_NUMBER] Wrap up | 00:01" at bounding box center [151, 68] width 170 height 33
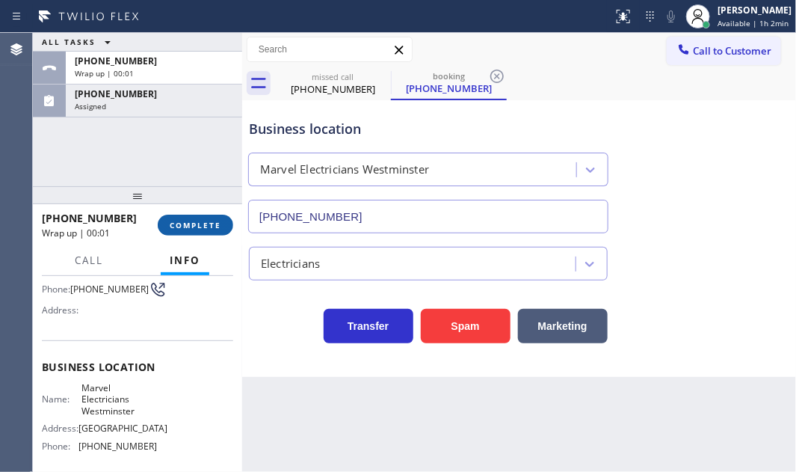
click at [191, 232] on button "COMPLETE" at bounding box center [196, 225] width 76 height 21
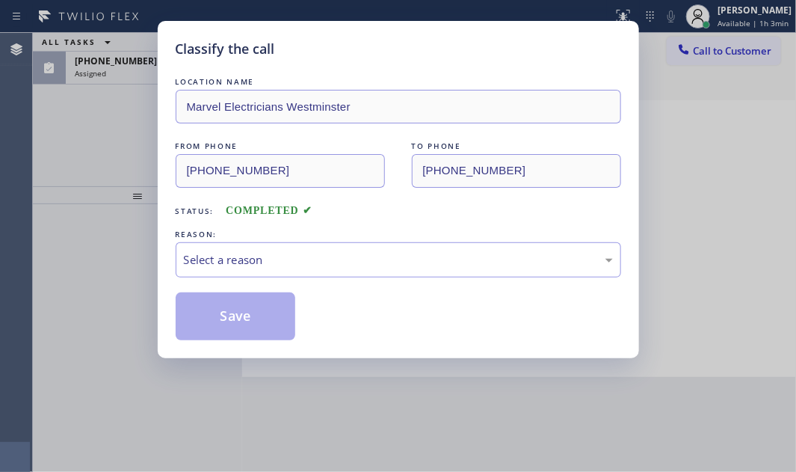
click at [90, 112] on div "Classify the call LOCATION NAME Marvel Electricians Westminster FROM PHONE [PHO…" at bounding box center [398, 236] width 796 height 472
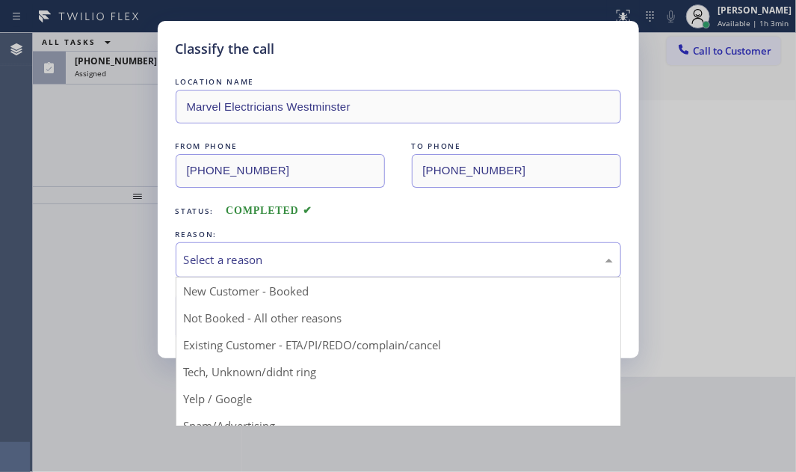
click at [271, 260] on div "Select a reason" at bounding box center [398, 259] width 429 height 17
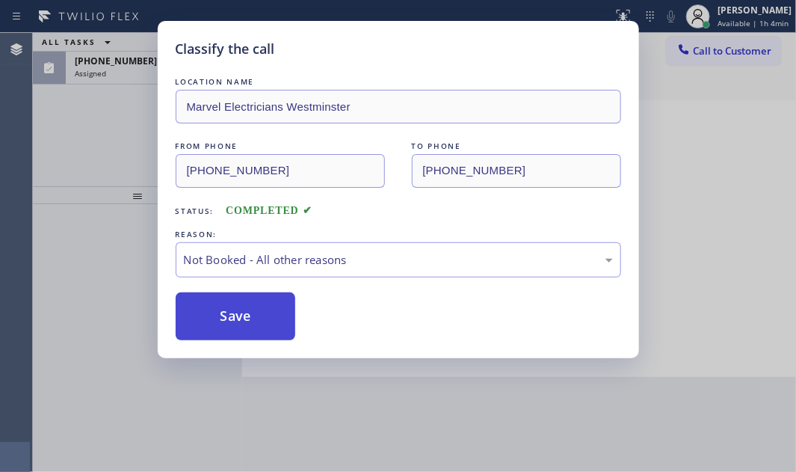
click at [218, 307] on button "Save" at bounding box center [236, 316] width 120 height 48
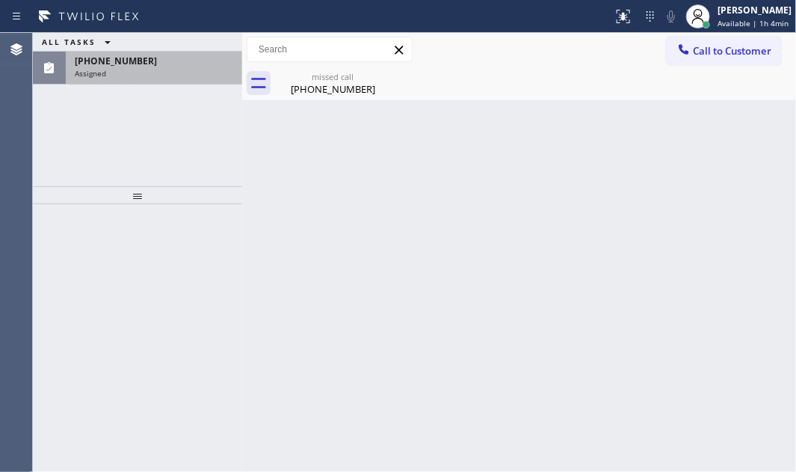
click at [209, 73] on div "Assigned" at bounding box center [154, 73] width 159 height 10
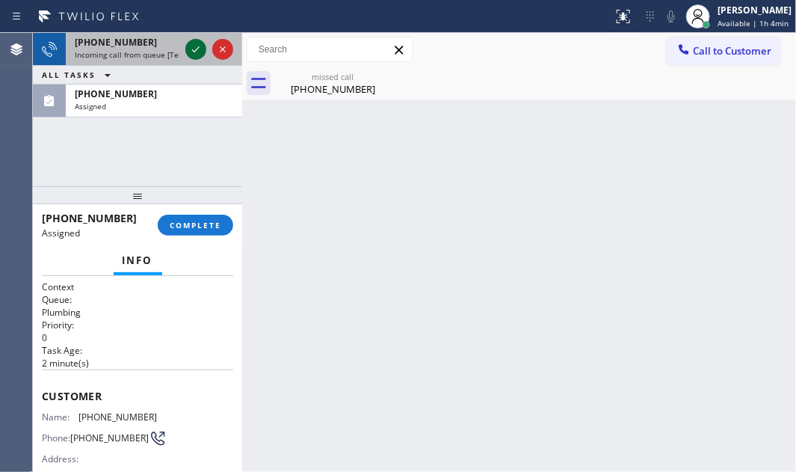
click at [194, 49] on icon at bounding box center [196, 49] width 18 height 18
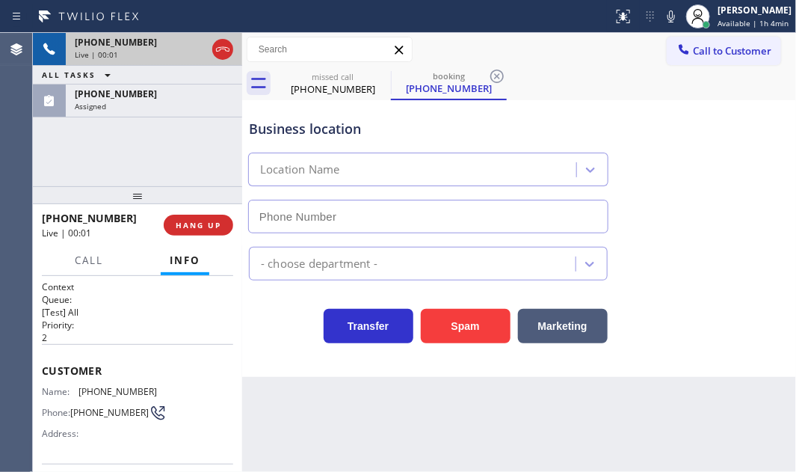
type input "[PHONE_NUMBER]"
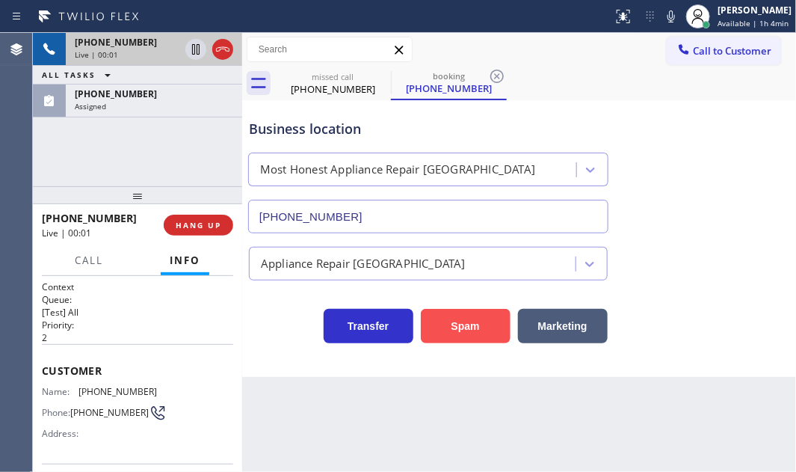
click at [462, 331] on button "Spam" at bounding box center [466, 326] width 90 height 34
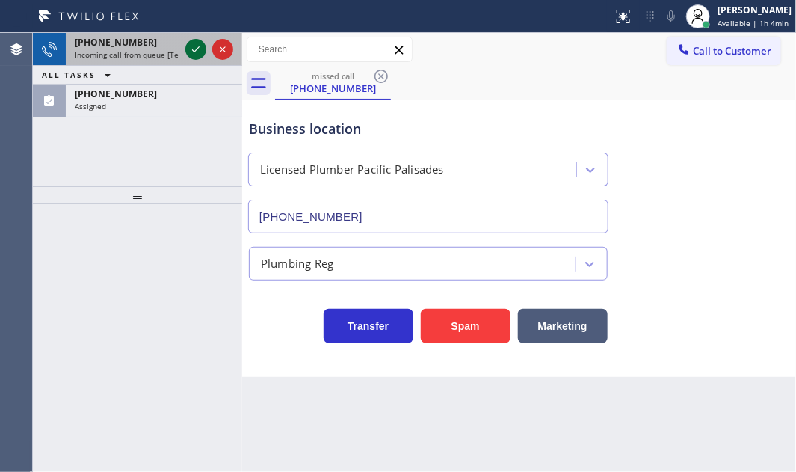
click at [192, 49] on icon at bounding box center [196, 49] width 18 height 18
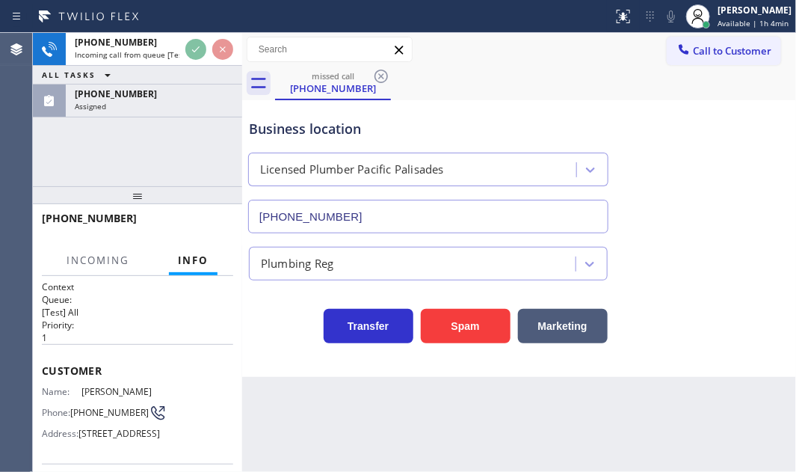
scroll to position [67, 0]
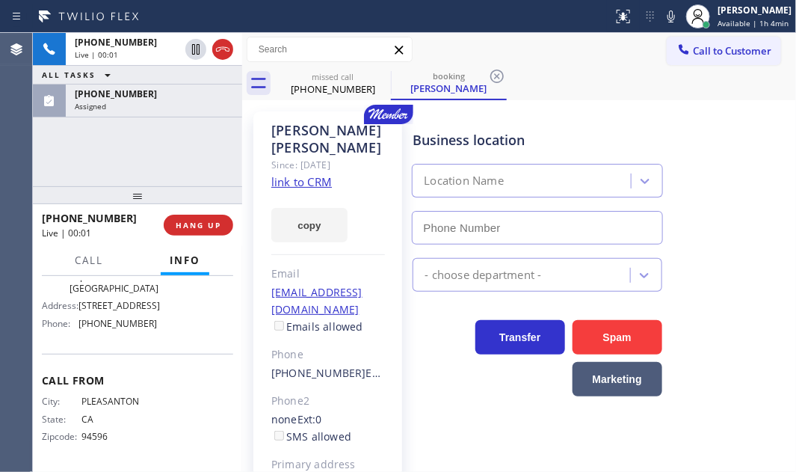
type input "[PHONE_NUMBER]"
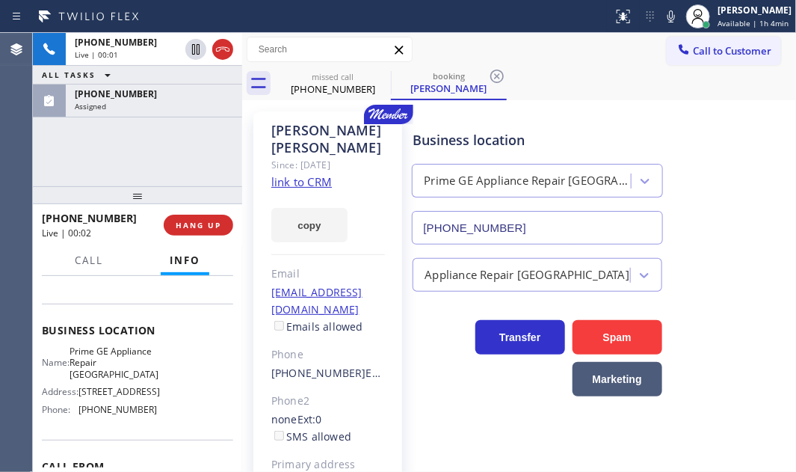
scroll to position [135, 0]
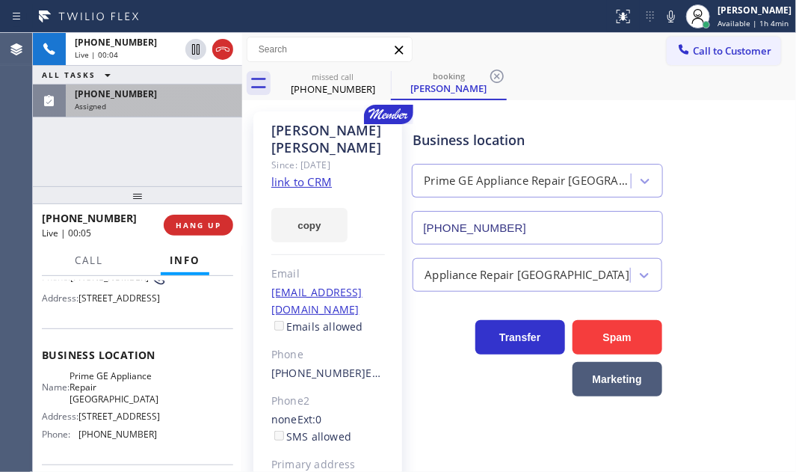
click at [167, 101] on div "Assigned" at bounding box center [154, 106] width 159 height 10
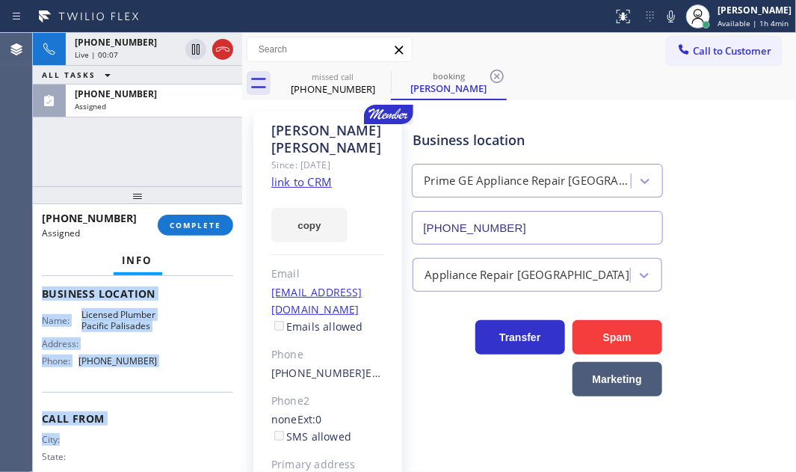
scroll to position [228, 0]
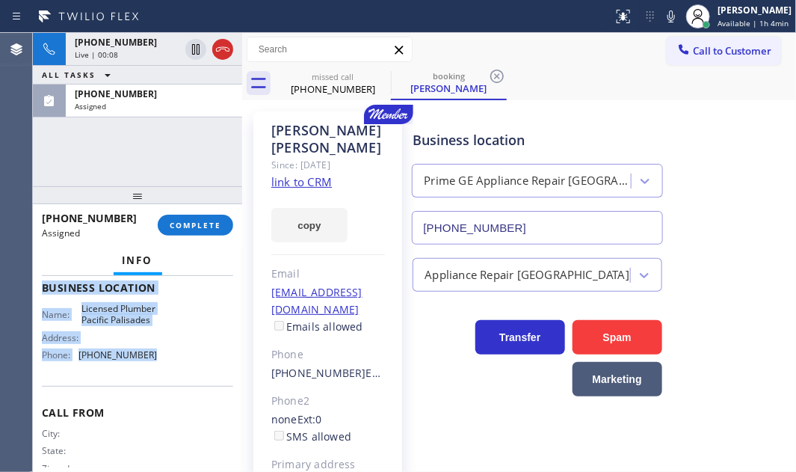
drag, startPoint x: 37, startPoint y: 298, endPoint x: 176, endPoint y: 386, distance: 164.7
click at [176, 386] on div "Context Queue: Plumbing Priority: 0 Task Age: [DEMOGRAPHIC_DATA] minute(s) Cust…" at bounding box center [137, 374] width 209 height 196
copy div "Customer Name: [PHONE_NUMBER] Phone: [PHONE_NUMBER] Address: Business location …"
click at [190, 221] on span "COMPLETE" at bounding box center [196, 225] width 52 height 10
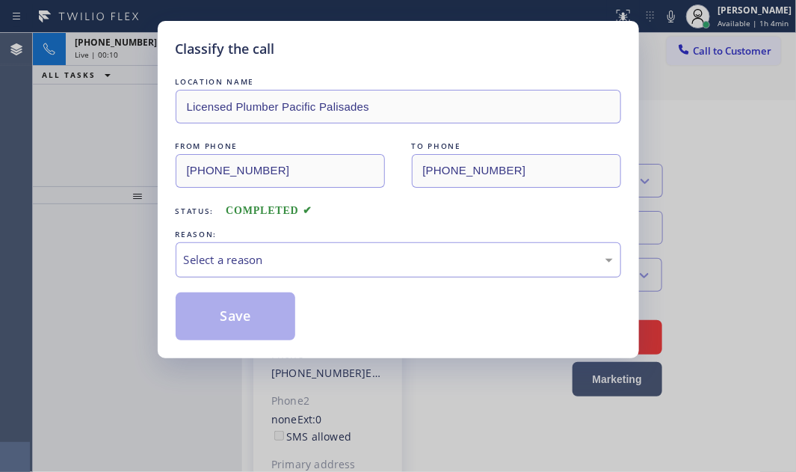
click at [274, 258] on div "Select a reason" at bounding box center [398, 259] width 429 height 17
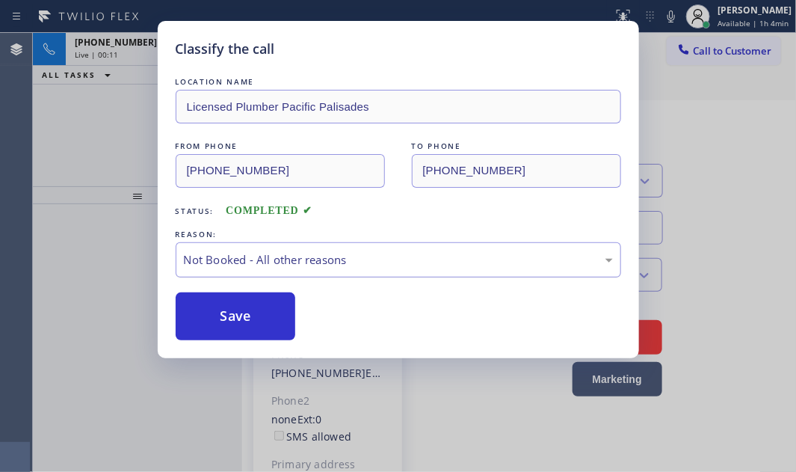
drag, startPoint x: 216, startPoint y: 315, endPoint x: 202, endPoint y: 268, distance: 48.5
click at [216, 314] on button "Save" at bounding box center [236, 316] width 120 height 48
click at [142, 56] on div "Classify the call LOCATION NAME Viking Repair Service FROM PHONE [PHONE_NUMBER]…" at bounding box center [414, 252] width 763 height 439
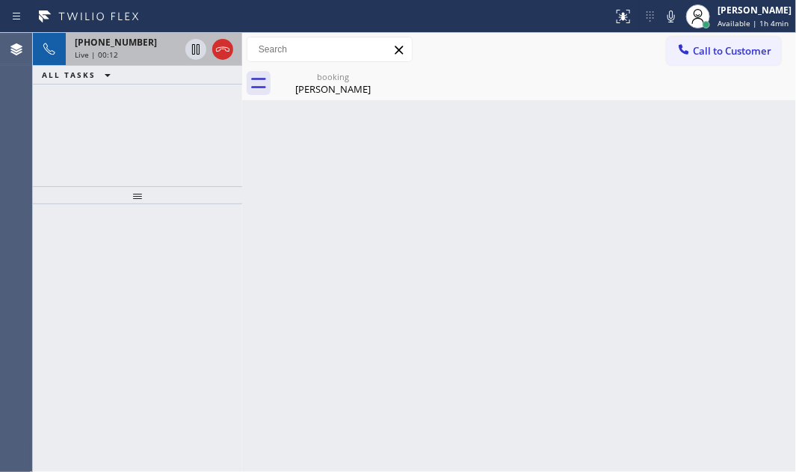
drag, startPoint x: 143, startPoint y: 56, endPoint x: 168, endPoint y: 60, distance: 25.7
click at [145, 56] on div "Live | 00:12" at bounding box center [127, 54] width 105 height 10
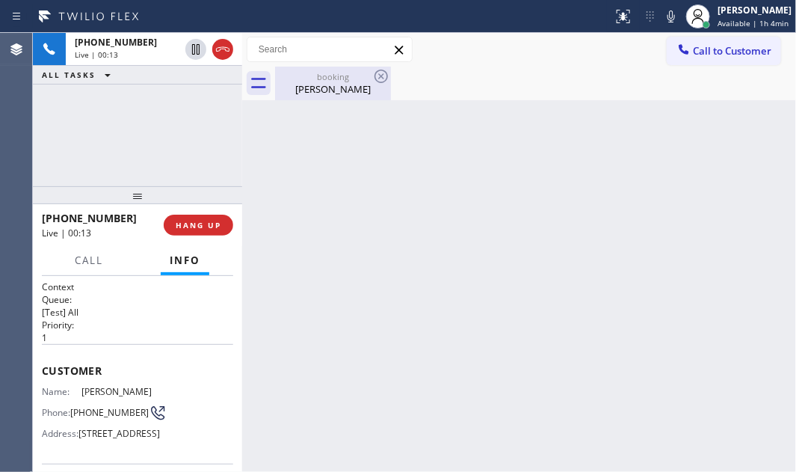
click at [330, 93] on div "[PERSON_NAME]" at bounding box center [333, 88] width 113 height 13
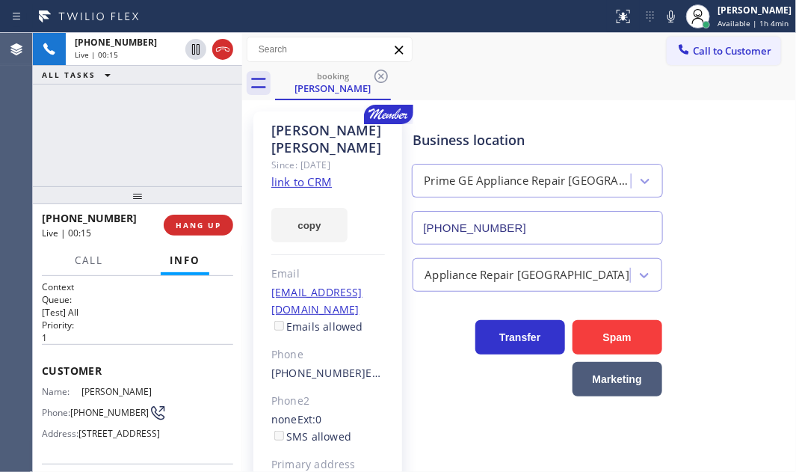
click at [300, 174] on link "link to CRM" at bounding box center [301, 181] width 61 height 15
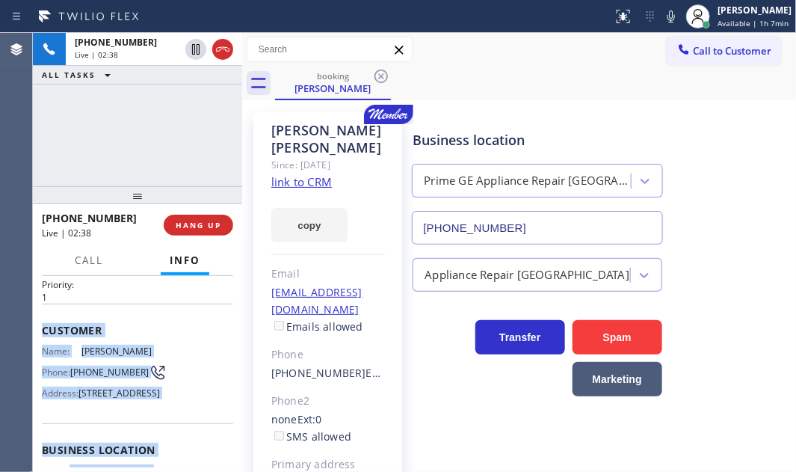
scroll to position [203, 0]
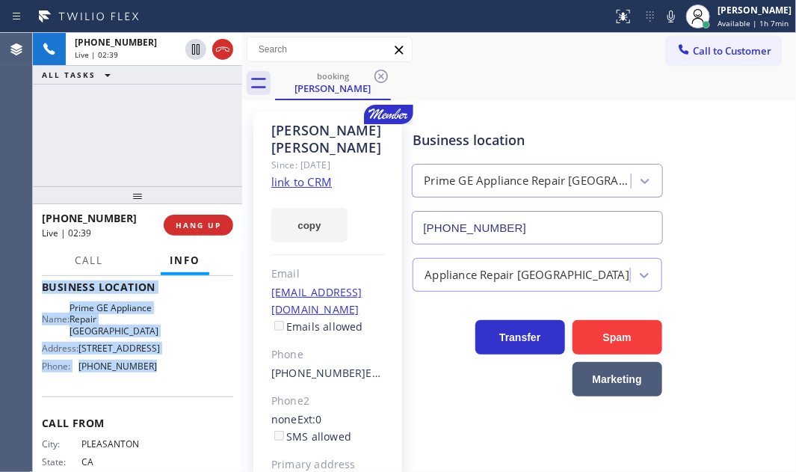
drag, startPoint x: 38, startPoint y: 366, endPoint x: 153, endPoint y: 418, distance: 126.2
click at [153, 418] on div "Context Queue: [Test] All Priority: 1 Customer Name: [PERSON_NAME] Phone: [PHON…" at bounding box center [137, 374] width 209 height 196
copy div "Customer Name: [PERSON_NAME] Phone: [PHONE_NUMBER] Address: [STREET_ADDRESS] Bu…"
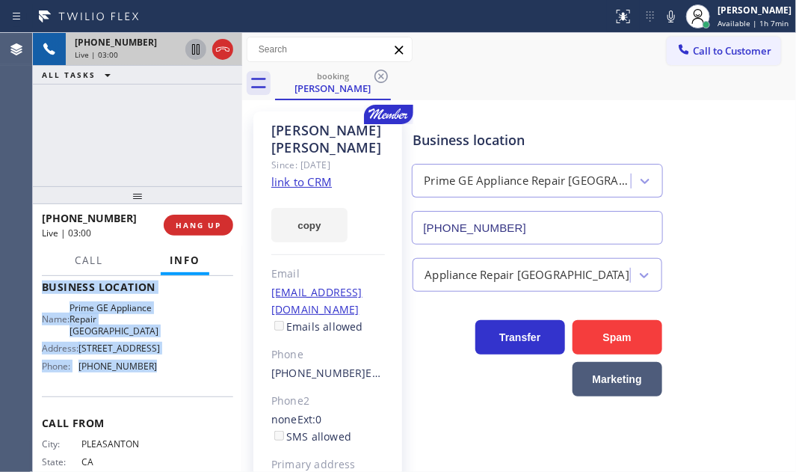
click at [193, 52] on icon at bounding box center [196, 49] width 18 height 18
click at [198, 47] on icon at bounding box center [196, 49] width 18 height 18
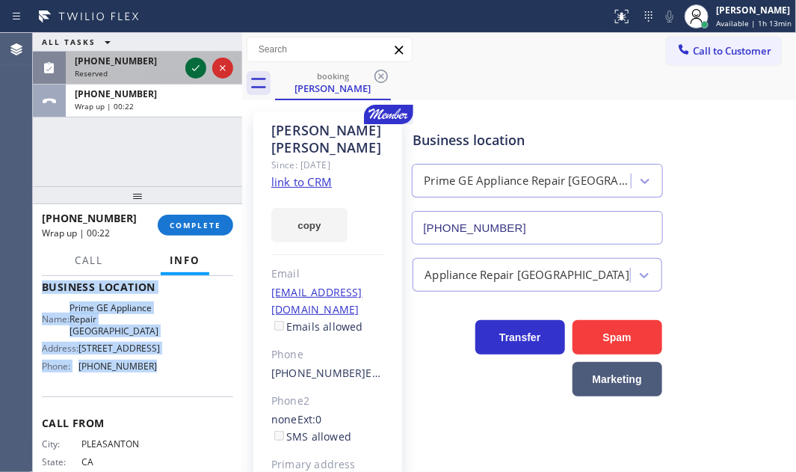
click at [194, 67] on icon at bounding box center [196, 68] width 18 height 18
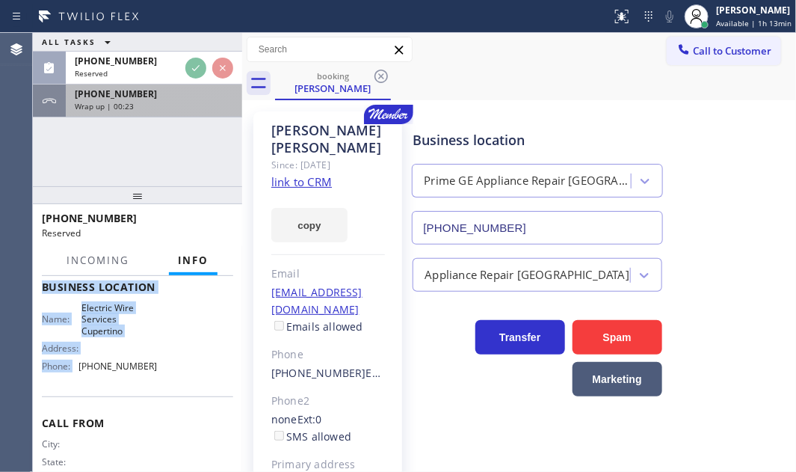
click at [184, 102] on div "Wrap up | 00:23" at bounding box center [154, 106] width 159 height 10
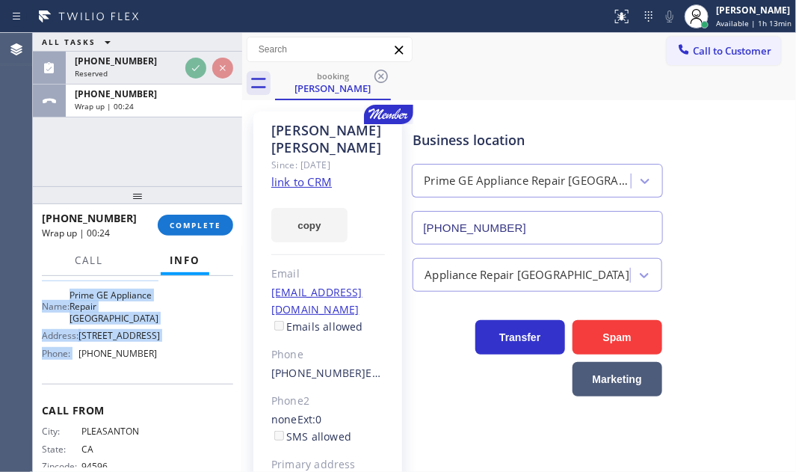
scroll to position [203, 0]
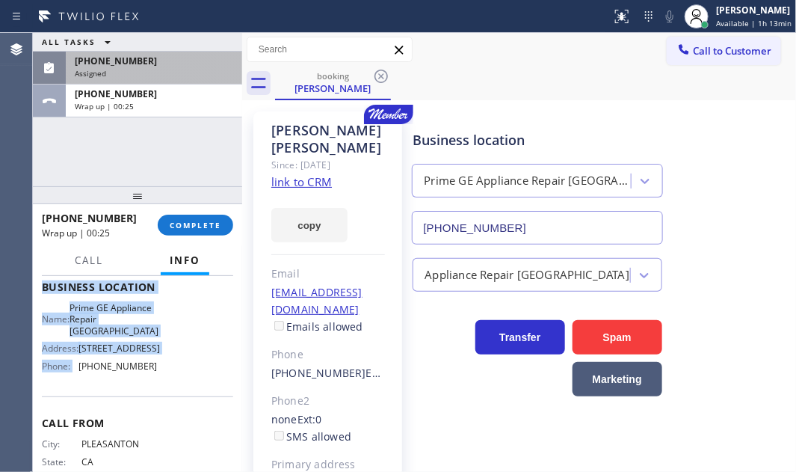
click at [191, 68] on div "Assigned" at bounding box center [154, 73] width 159 height 10
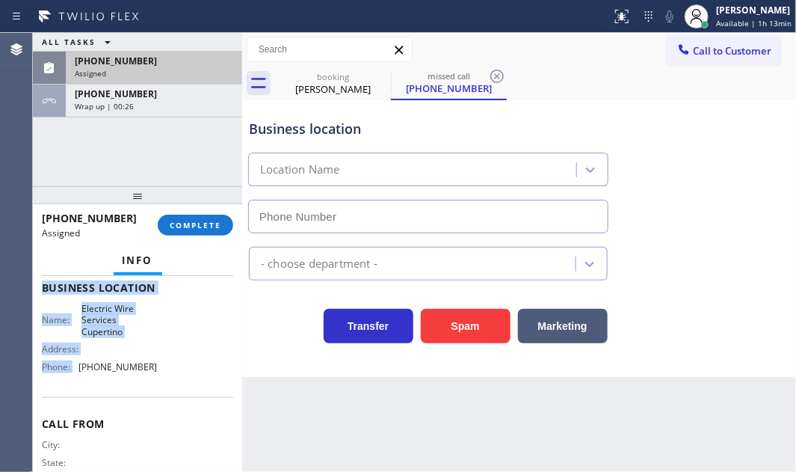
type input "[PHONE_NUMBER]"
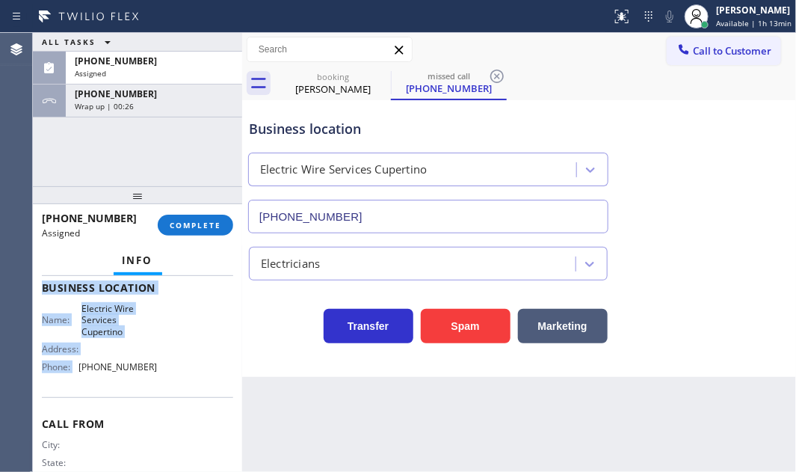
scroll to position [216, 0]
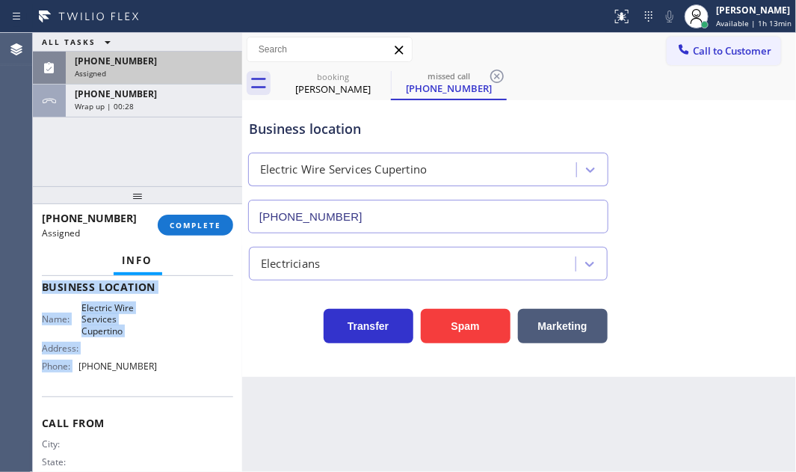
click at [186, 71] on div "Assigned" at bounding box center [154, 73] width 159 height 10
click at [186, 70] on div "Assigned" at bounding box center [154, 73] width 159 height 10
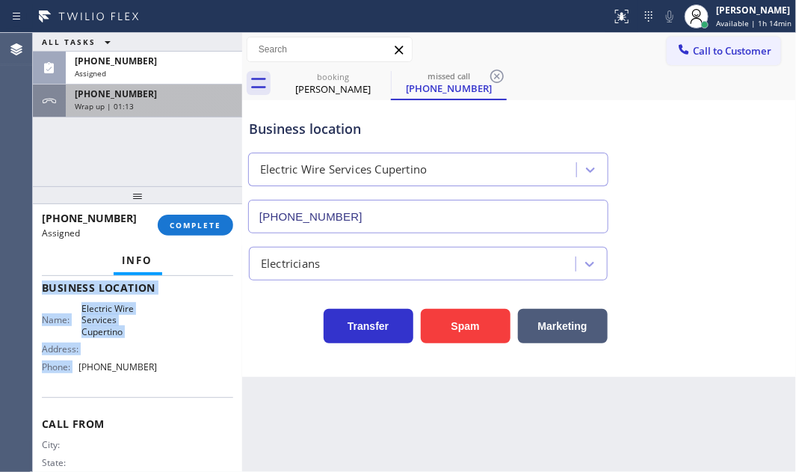
click at [170, 101] on div "Wrap up | 01:13" at bounding box center [154, 106] width 159 height 10
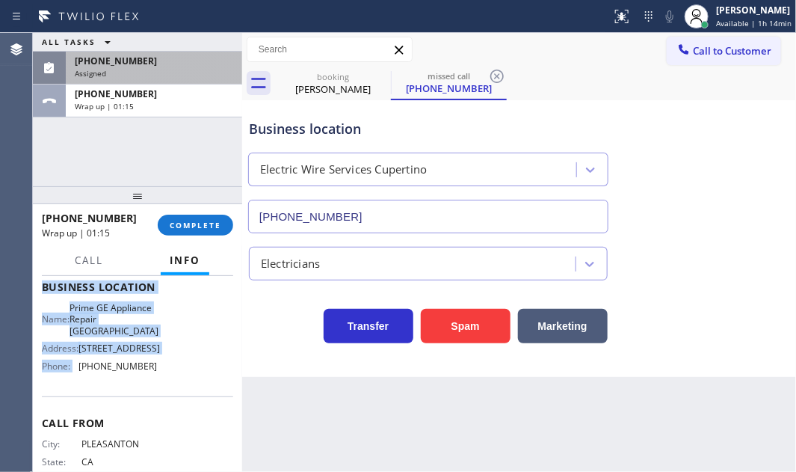
click at [170, 68] on div "Assigned" at bounding box center [154, 73] width 159 height 10
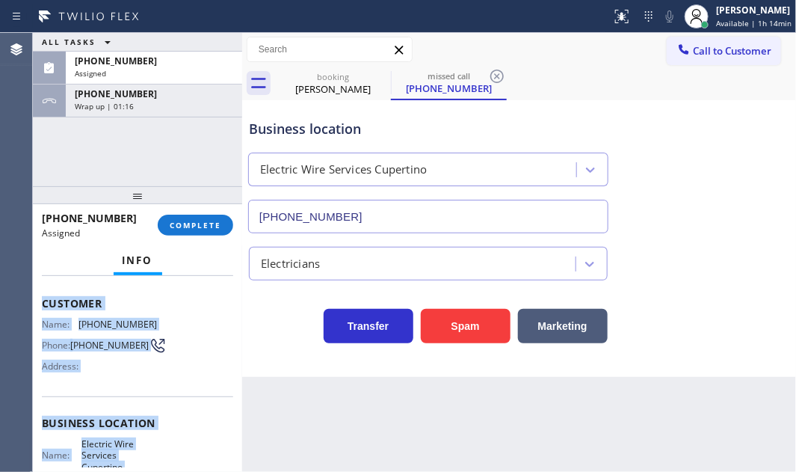
scroll to position [92, 0]
click at [187, 325] on div "Name: [PHONE_NUMBER] Phone: [PHONE_NUMBER] Address:" at bounding box center [137, 348] width 191 height 59
click at [48, 284] on div "Customer Name: [PHONE_NUMBER] Phone: [PHONE_NUMBER] Address:" at bounding box center [137, 337] width 191 height 120
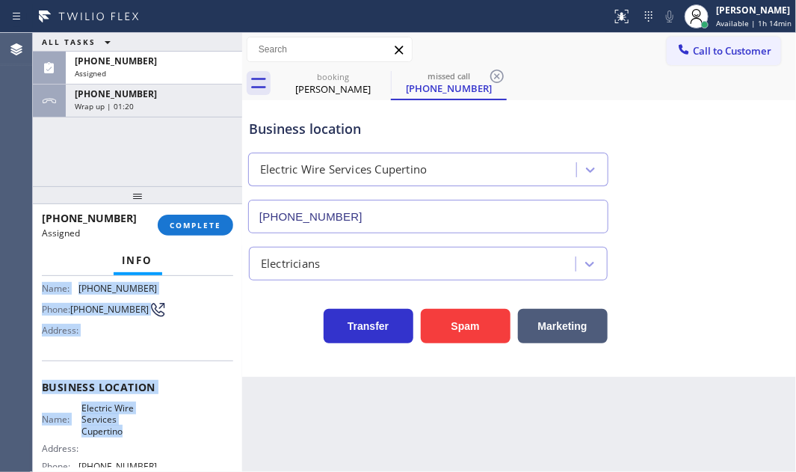
scroll to position [160, 0]
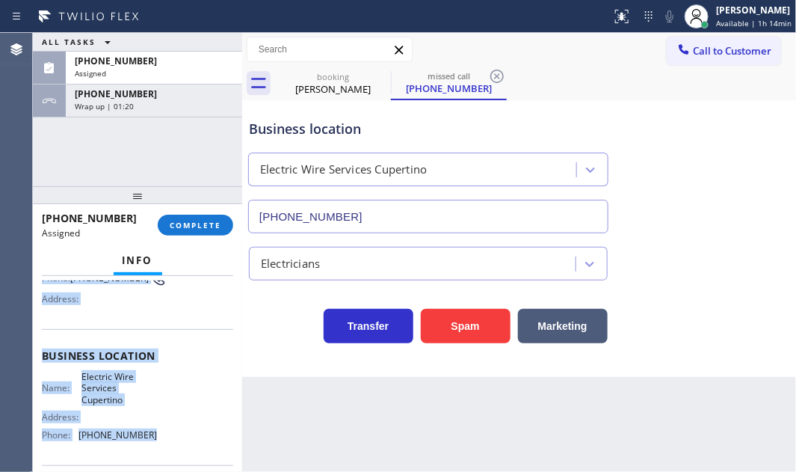
drag, startPoint x: 41, startPoint y: 297, endPoint x: 161, endPoint y: 434, distance: 182.3
click at [161, 434] on div "Context Queue: Electrical Priority: 0 Task Age: [DEMOGRAPHIC_DATA] minute(s) Cu…" at bounding box center [137, 349] width 191 height 458
copy div "Customer Name: [PHONE_NUMBER] Phone: [PHONE_NUMBER] Address: Business location …"
click at [195, 227] on span "COMPLETE" at bounding box center [196, 225] width 52 height 10
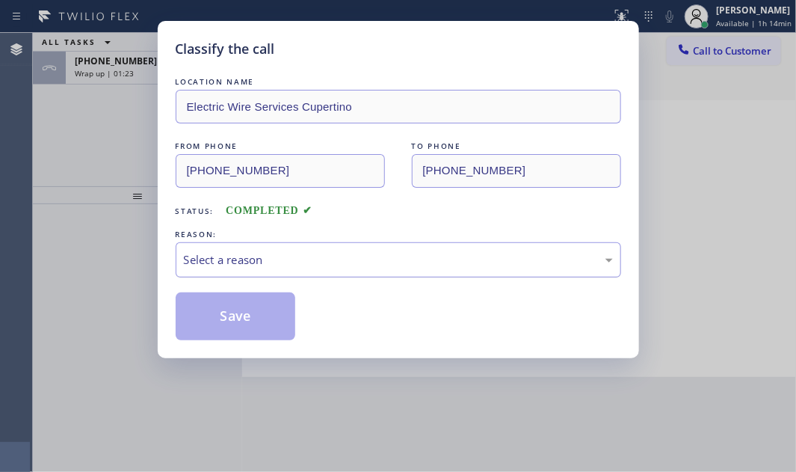
click at [441, 260] on div "Select a reason" at bounding box center [398, 259] width 429 height 17
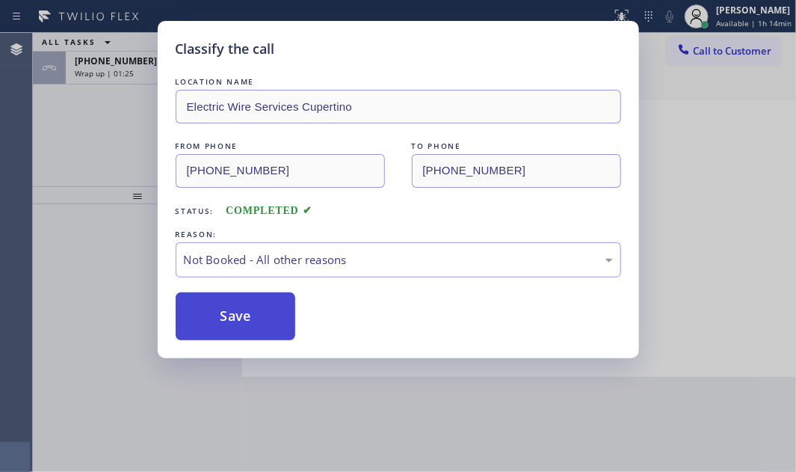
click at [246, 311] on button "Save" at bounding box center [236, 316] width 120 height 48
type input "[PHONE_NUMBER]"
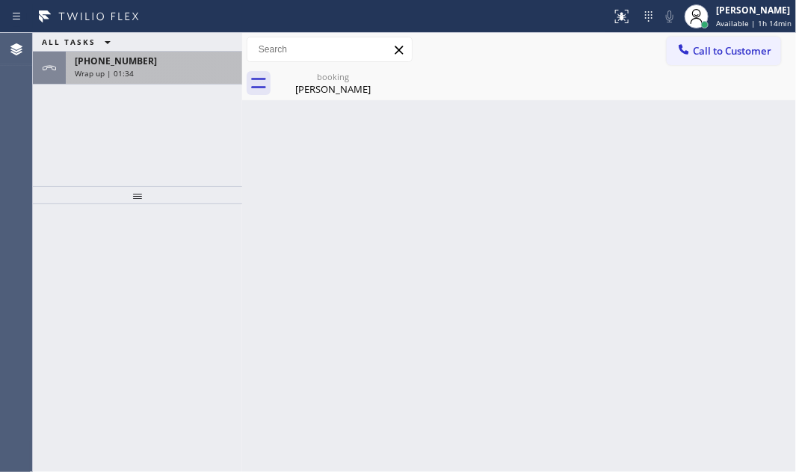
click at [183, 70] on div "Wrap up | 01:34" at bounding box center [154, 73] width 159 height 10
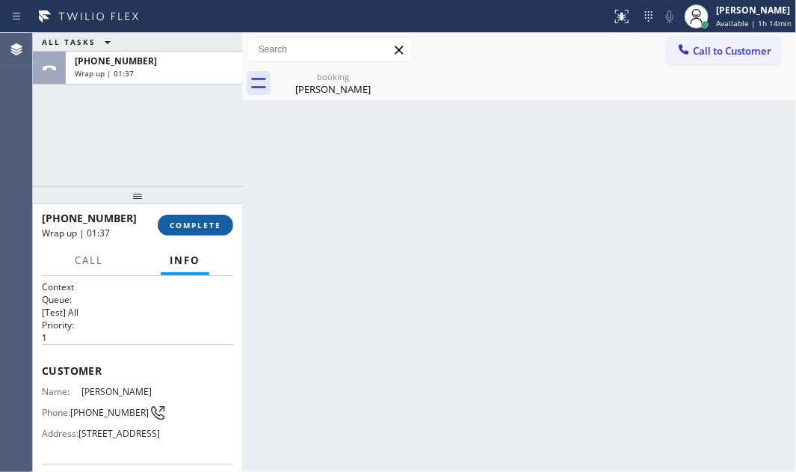
click at [196, 230] on span "COMPLETE" at bounding box center [196, 225] width 52 height 10
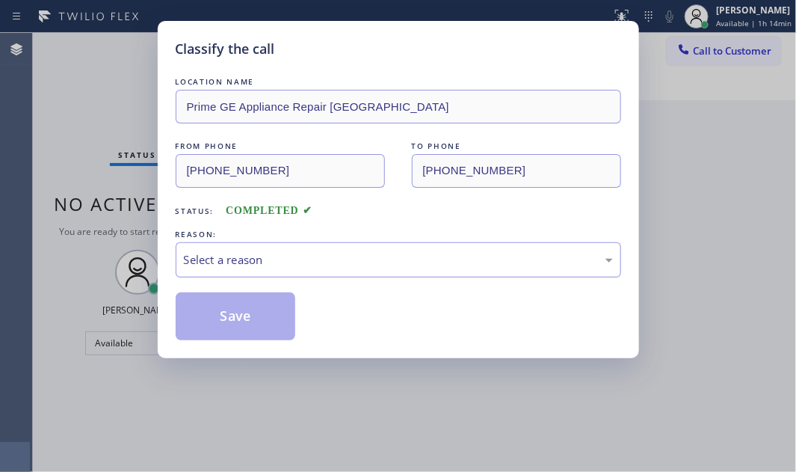
click at [539, 265] on div "Select a reason" at bounding box center [398, 259] width 429 height 17
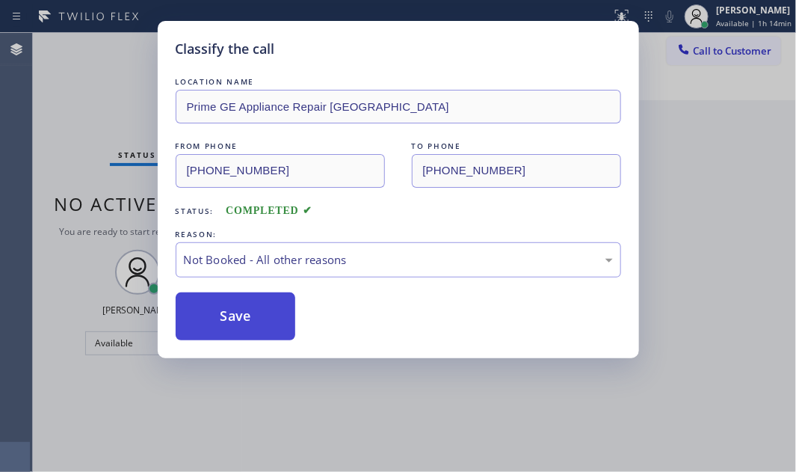
click at [224, 316] on button "Save" at bounding box center [236, 316] width 120 height 48
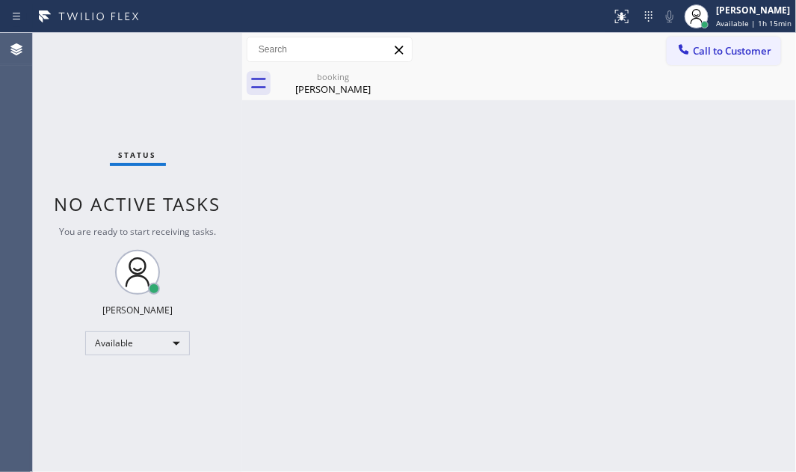
click at [330, 89] on div "[PERSON_NAME]" at bounding box center [333, 88] width 113 height 13
click at [559, 74] on div at bounding box center [535, 84] width 521 height 34
click at [192, 53] on div "Status No active tasks You are ready to start receiving tasks. [PERSON_NAME] Av…" at bounding box center [137, 252] width 209 height 439
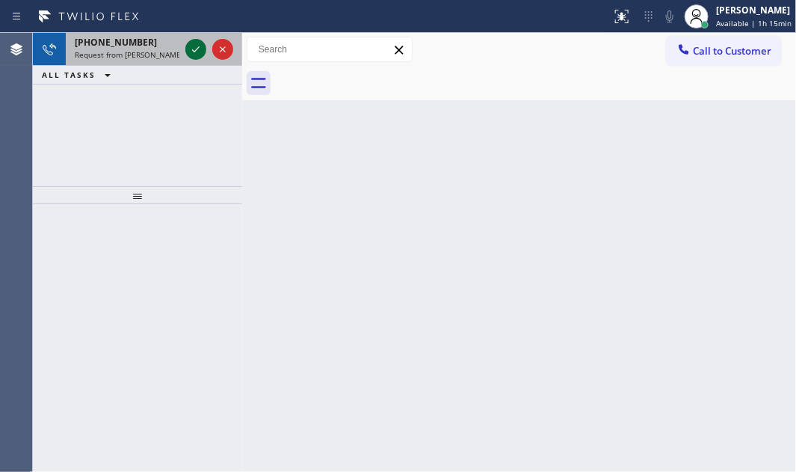
click at [192, 53] on icon at bounding box center [196, 49] width 18 height 18
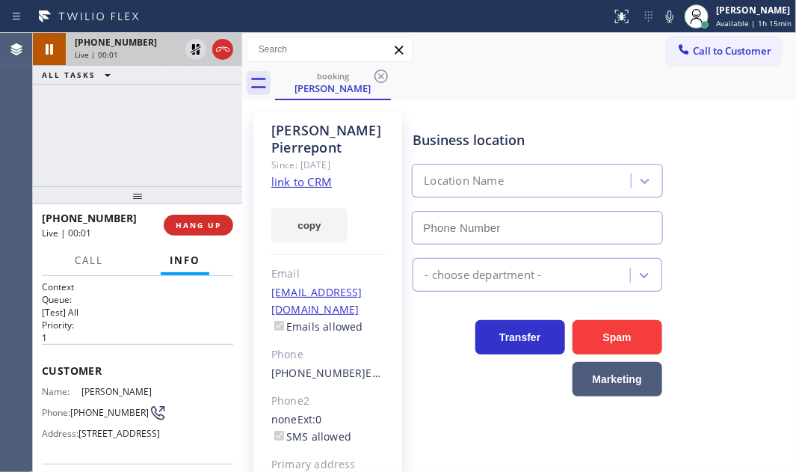
type input "[PHONE_NUMBER]"
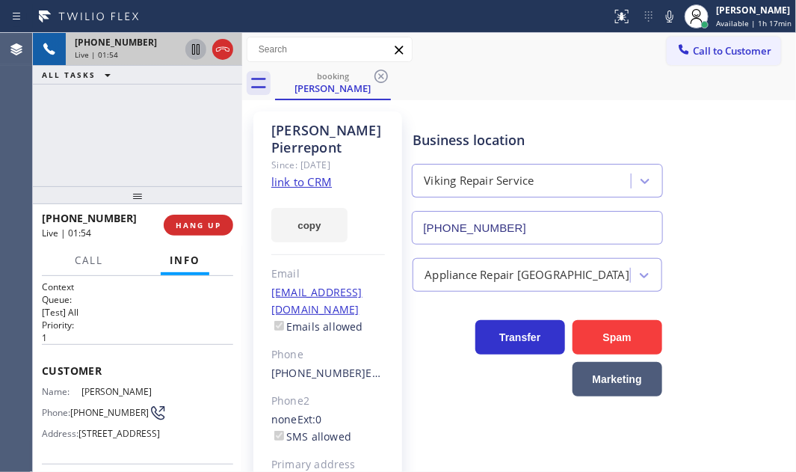
click at [191, 53] on icon at bounding box center [196, 49] width 18 height 18
click at [194, 50] on icon at bounding box center [196, 49] width 18 height 18
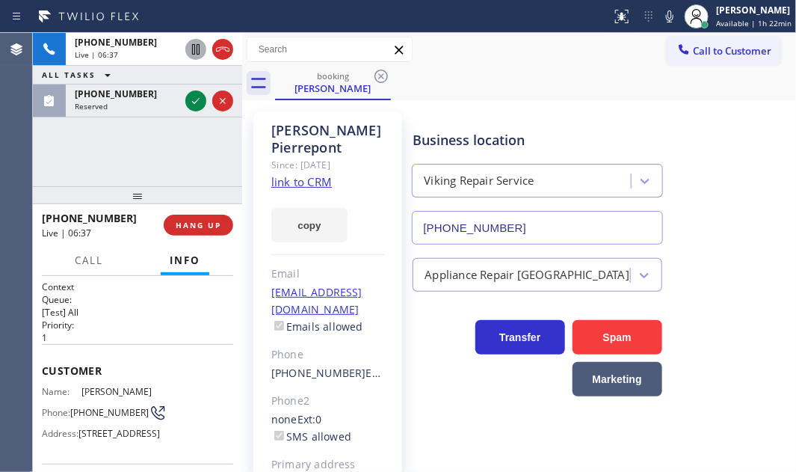
drag, startPoint x: 222, startPoint y: 46, endPoint x: 393, endPoint y: 44, distance: 171.2
click at [223, 45] on icon at bounding box center [223, 49] width 18 height 18
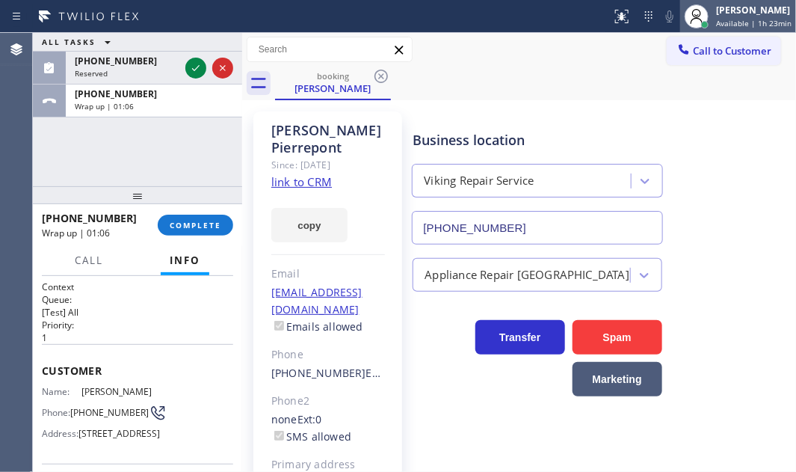
click at [735, 13] on div "[PERSON_NAME]" at bounding box center [754, 10] width 76 height 13
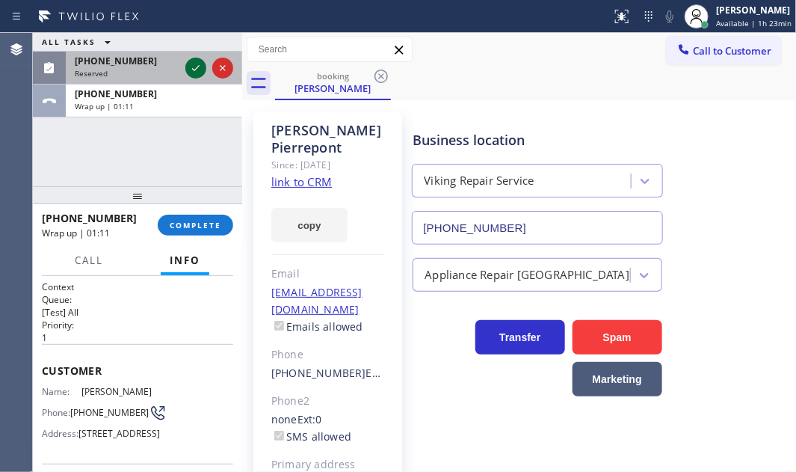
click at [192, 69] on icon at bounding box center [196, 68] width 18 height 18
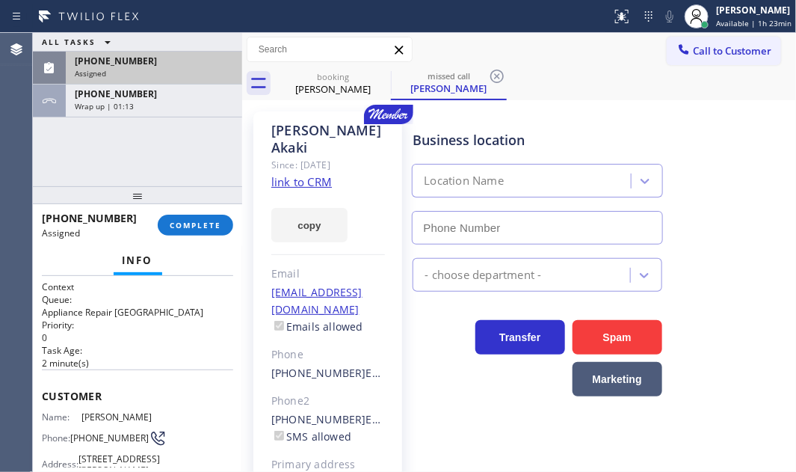
click at [207, 66] on div "[PHONE_NUMBER]" at bounding box center [154, 61] width 159 height 13
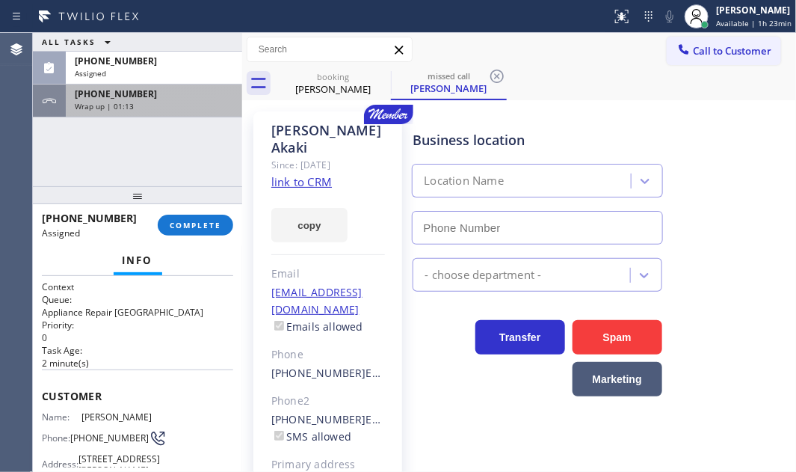
type input "[PHONE_NUMBER]"
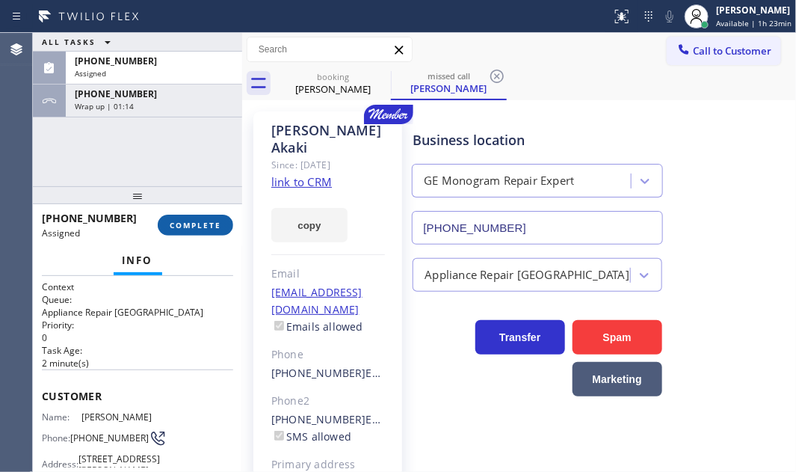
click at [186, 218] on button "COMPLETE" at bounding box center [196, 225] width 76 height 21
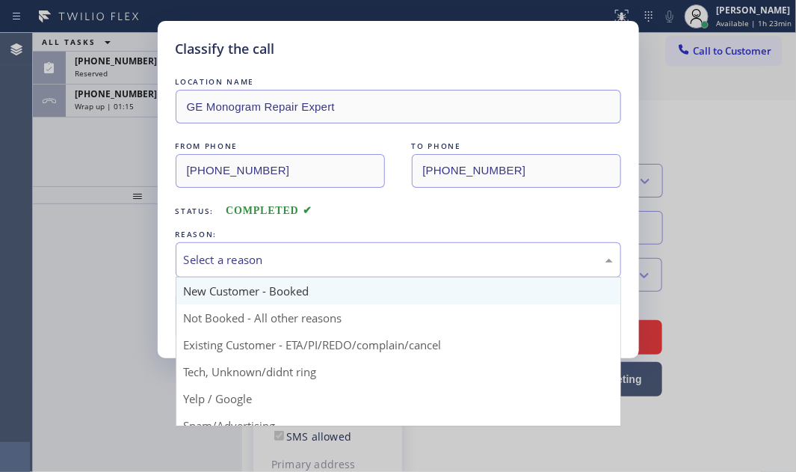
drag, startPoint x: 277, startPoint y: 256, endPoint x: 269, endPoint y: 286, distance: 30.8
click at [277, 259] on div "Select a reason" at bounding box center [398, 259] width 429 height 17
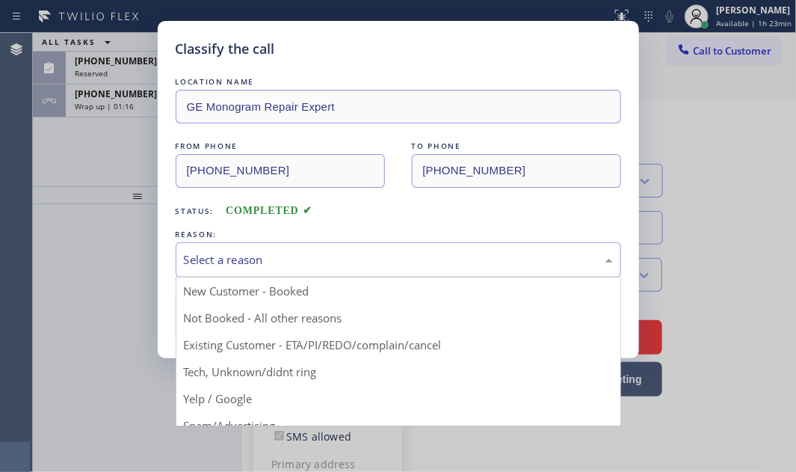
drag, startPoint x: 218, startPoint y: 371, endPoint x: 217, endPoint y: 361, distance: 9.7
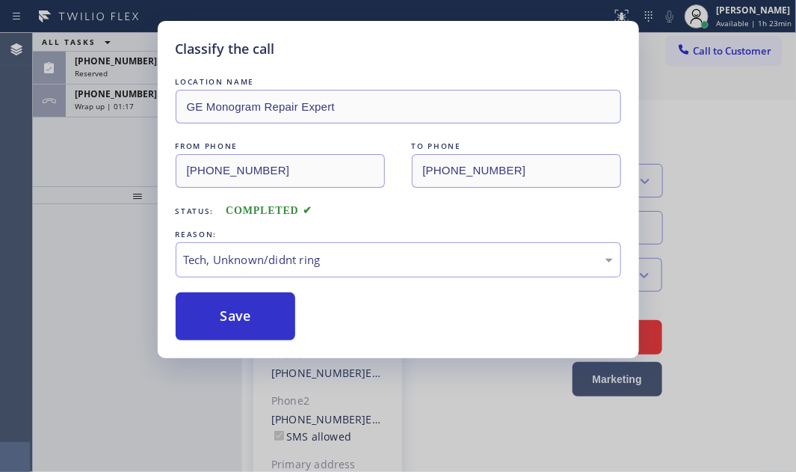
drag, startPoint x: 219, startPoint y: 326, endPoint x: 397, endPoint y: 277, distance: 184.7
click at [232, 323] on button "Save" at bounding box center [236, 316] width 120 height 48
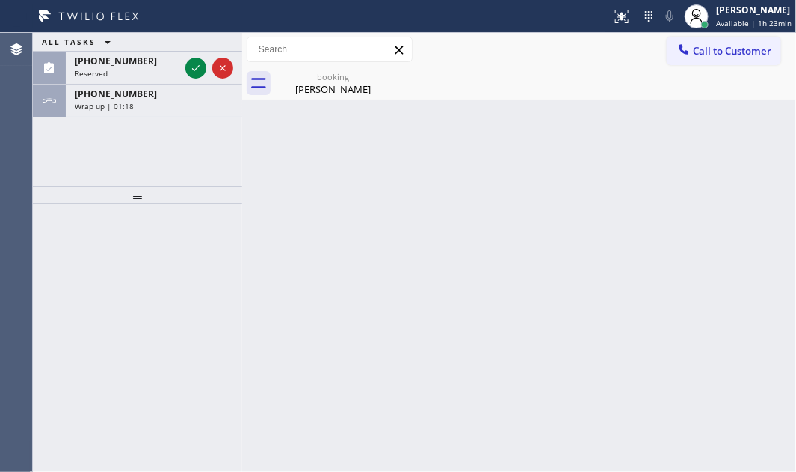
click at [725, 12] on div "[PERSON_NAME]" at bounding box center [754, 10] width 76 height 13
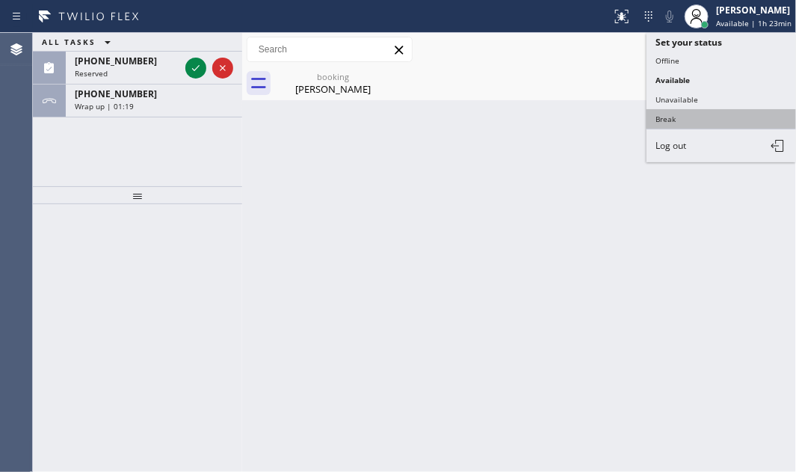
click at [668, 122] on button "Break" at bounding box center [722, 118] width 150 height 19
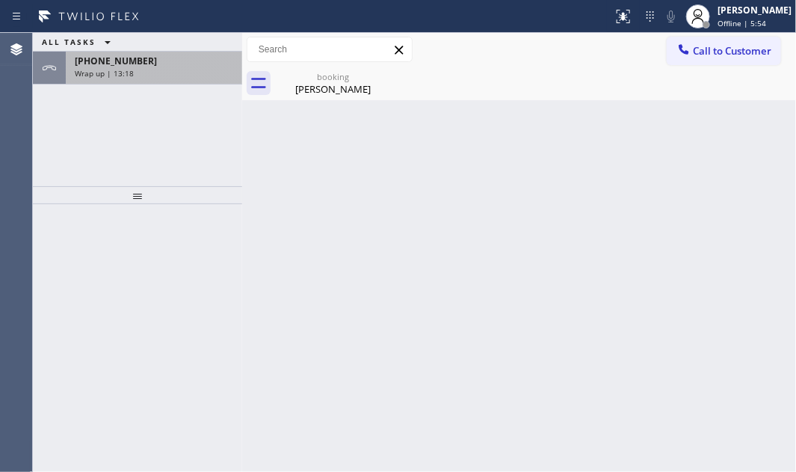
click at [185, 60] on div "[PHONE_NUMBER]" at bounding box center [154, 61] width 159 height 13
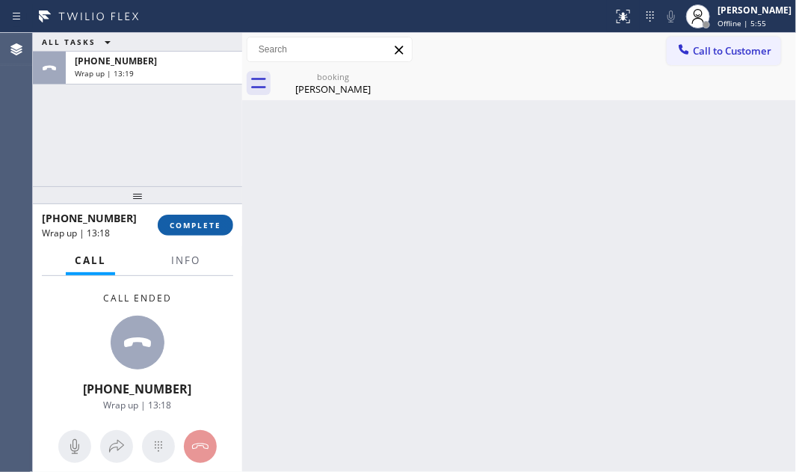
click at [192, 227] on span "COMPLETE" at bounding box center [196, 225] width 52 height 10
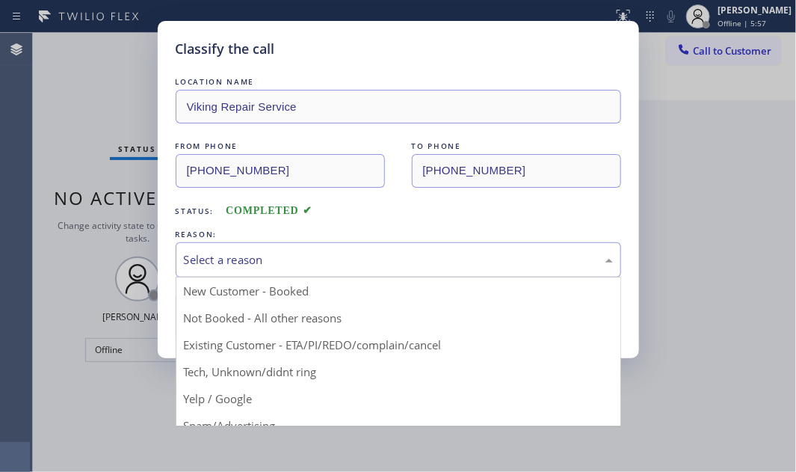
click at [408, 262] on div "Select a reason" at bounding box center [398, 259] width 429 height 17
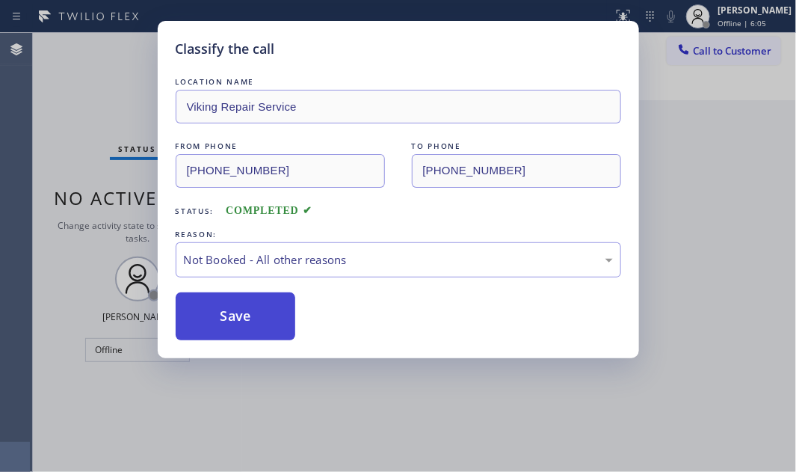
click at [228, 320] on button "Save" at bounding box center [236, 316] width 120 height 48
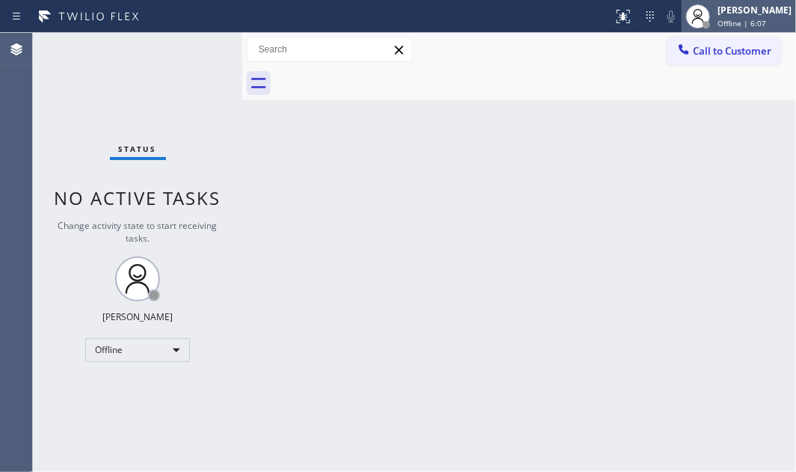
click at [718, 12] on div "[PERSON_NAME]" at bounding box center [755, 10] width 74 height 13
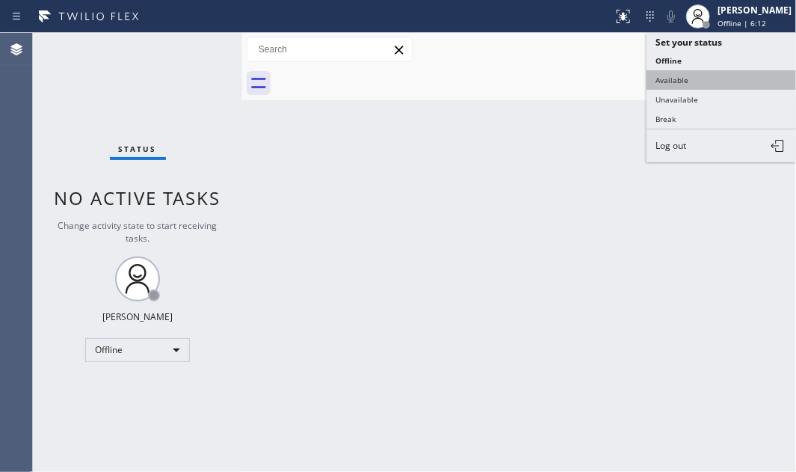
click at [696, 81] on button "Available" at bounding box center [722, 79] width 150 height 19
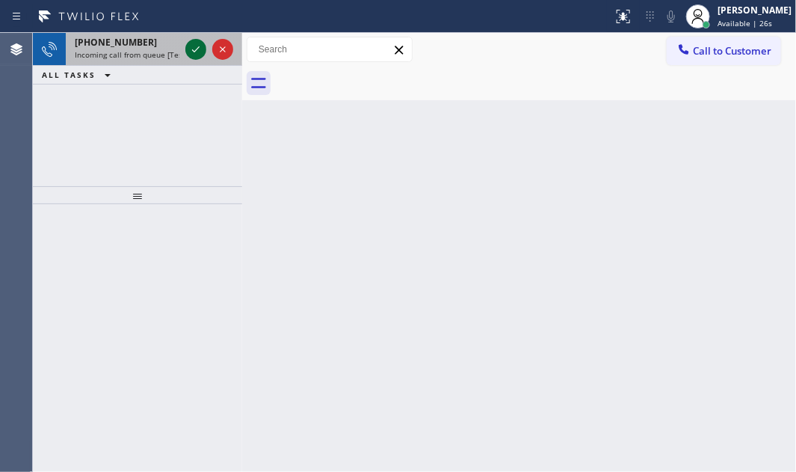
click at [188, 49] on icon at bounding box center [196, 49] width 18 height 18
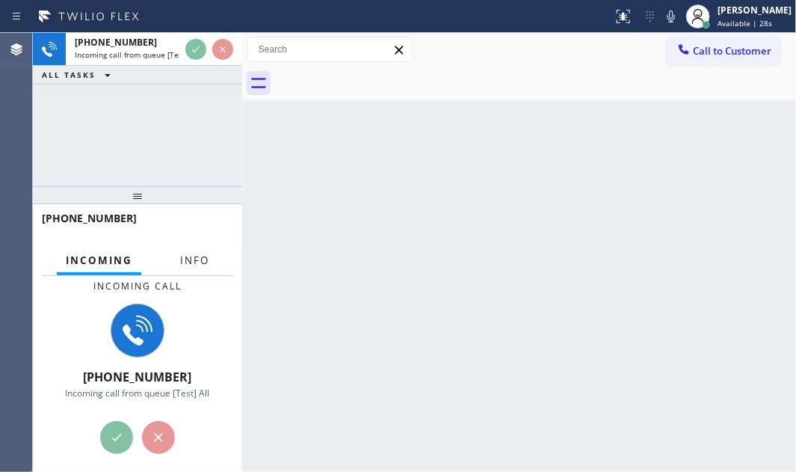
click at [192, 271] on div "Info" at bounding box center [194, 260] width 47 height 29
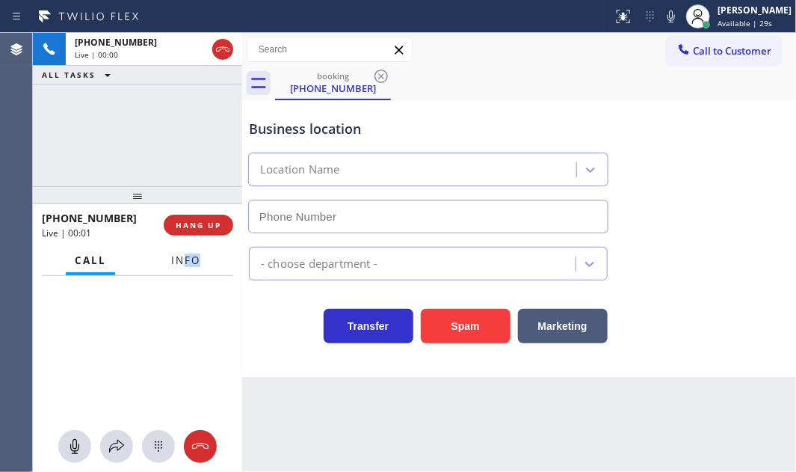
click at [194, 262] on span "Info" at bounding box center [185, 259] width 29 height 13
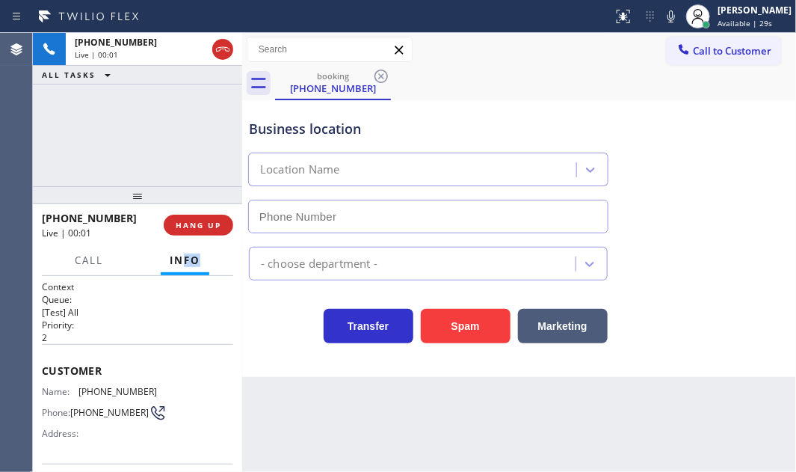
type input "(949) 569-5515"
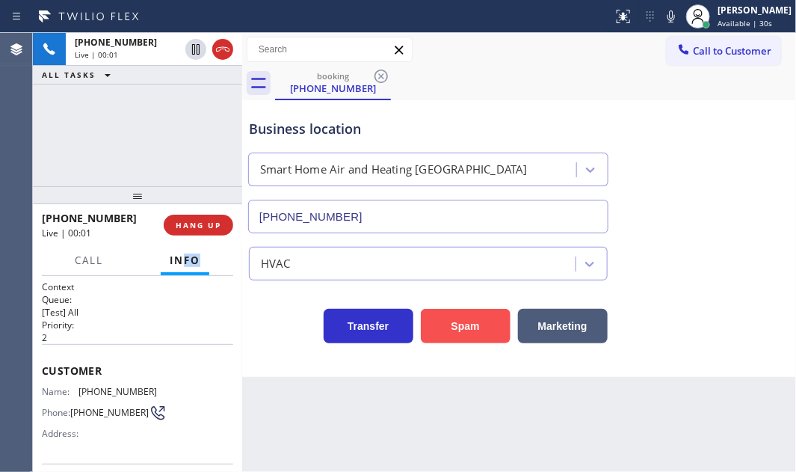
click at [475, 323] on button "Spam" at bounding box center [466, 326] width 90 height 34
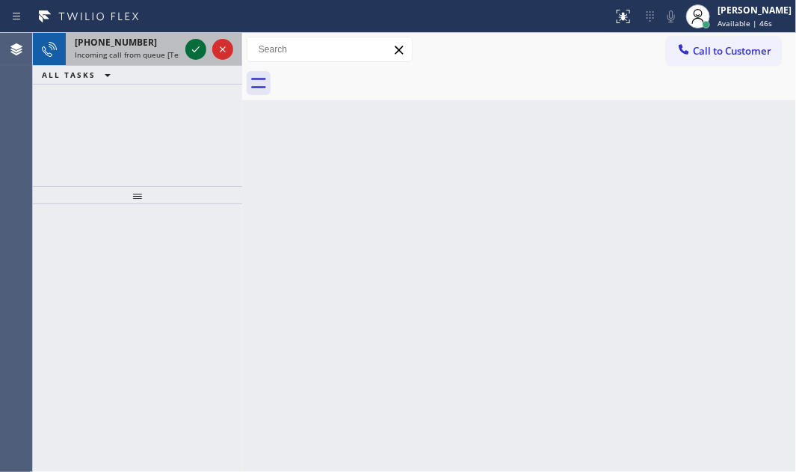
click at [204, 51] on icon at bounding box center [196, 49] width 18 height 18
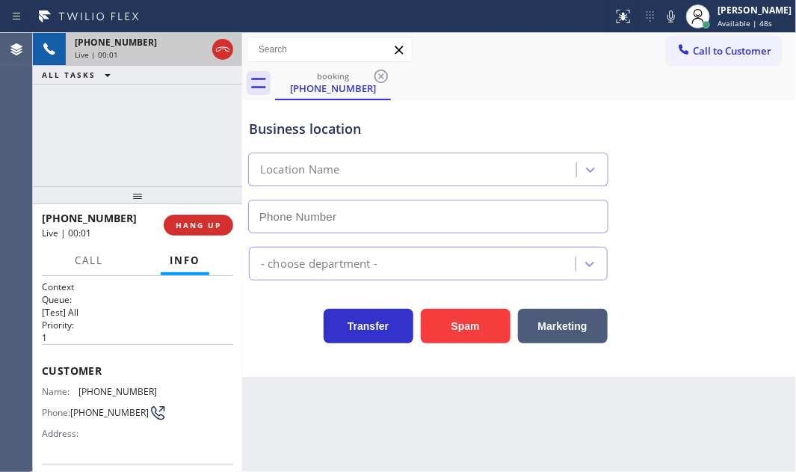
type input "(424) 352-7537"
click at [654, 339] on div "Transfer Spam Marketing" at bounding box center [519, 319] width 547 height 48
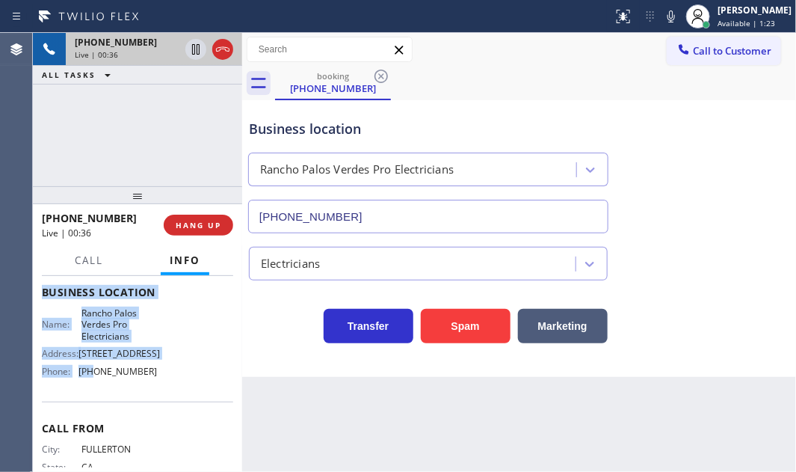
scroll to position [203, 0]
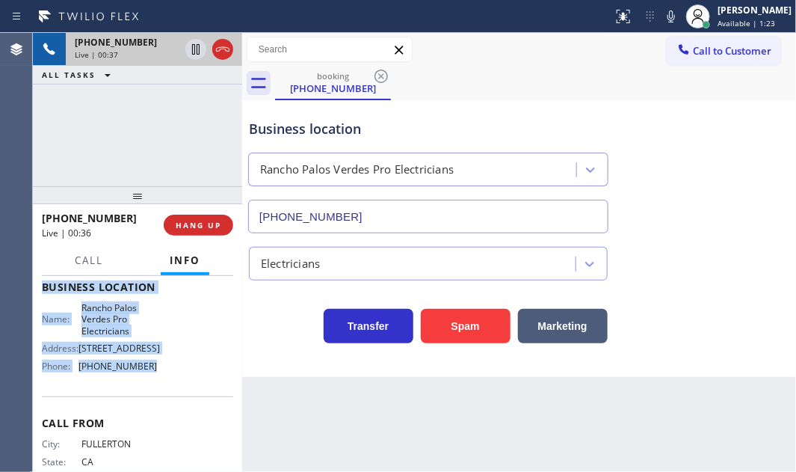
drag, startPoint x: 42, startPoint y: 366, endPoint x: 149, endPoint y: 384, distance: 108.5
click at [149, 384] on div "Context Queue: [Test] All Priority: 1 Customer Name: (714) 726-1029 Phone: (714…" at bounding box center [137, 293] width 191 height 433
copy div "Customer Name: (714) 726-1029 Phone: (714) 726-1029 Address: Business location …"
drag, startPoint x: 192, startPoint y: 44, endPoint x: 208, endPoint y: 48, distance: 16.1
click at [195, 44] on icon at bounding box center [196, 49] width 18 height 18
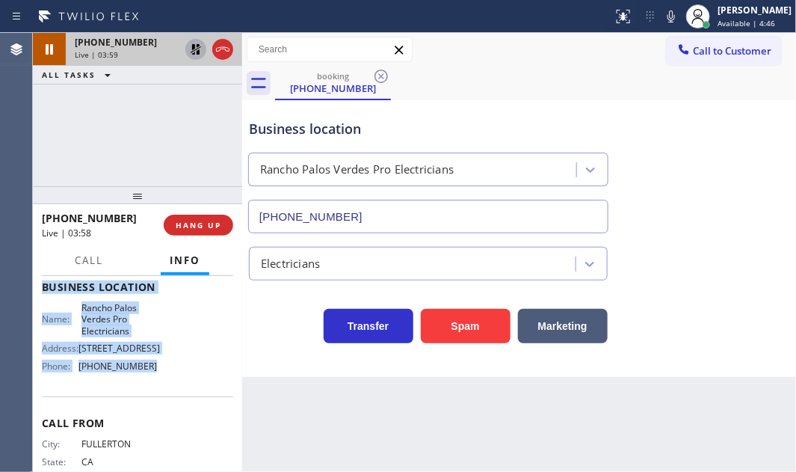
click at [194, 52] on icon at bounding box center [196, 49] width 10 height 10
click at [197, 51] on icon at bounding box center [196, 49] width 18 height 18
click at [197, 51] on icon at bounding box center [196, 49] width 10 height 10
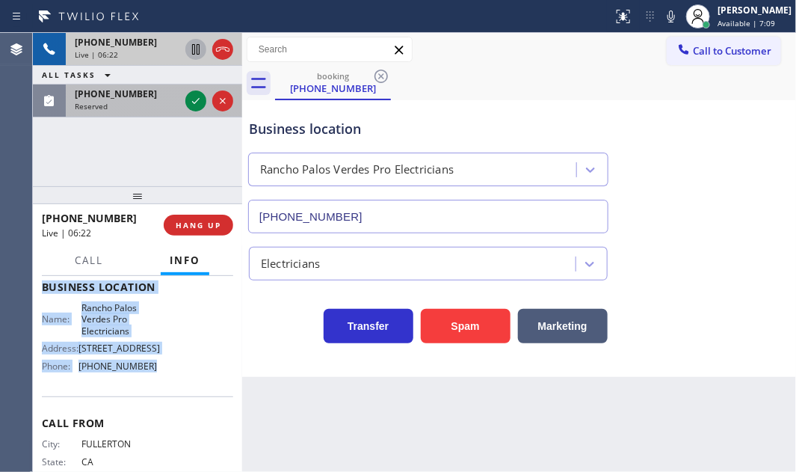
drag, startPoint x: 194, startPoint y: 100, endPoint x: 194, endPoint y: 114, distance: 14.2
click at [194, 100] on icon at bounding box center [196, 101] width 18 height 18
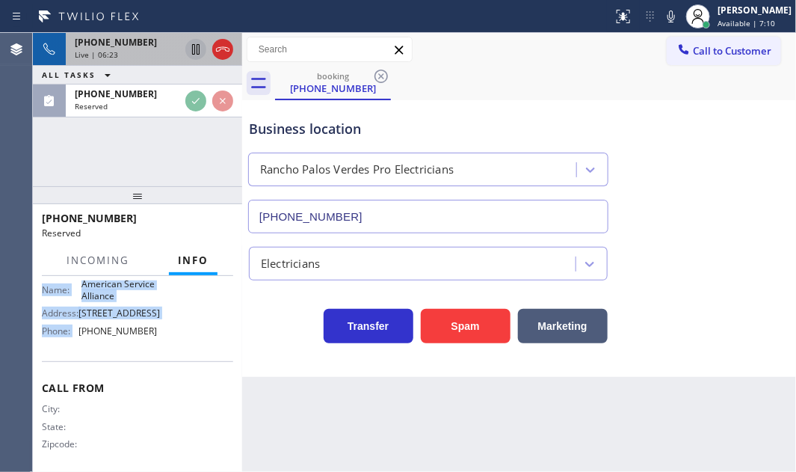
scroll to position [239, 0]
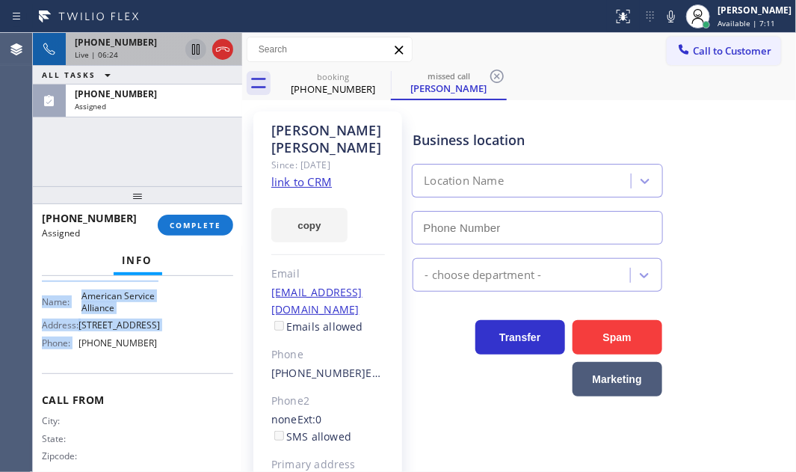
type input "(888) 859-4448"
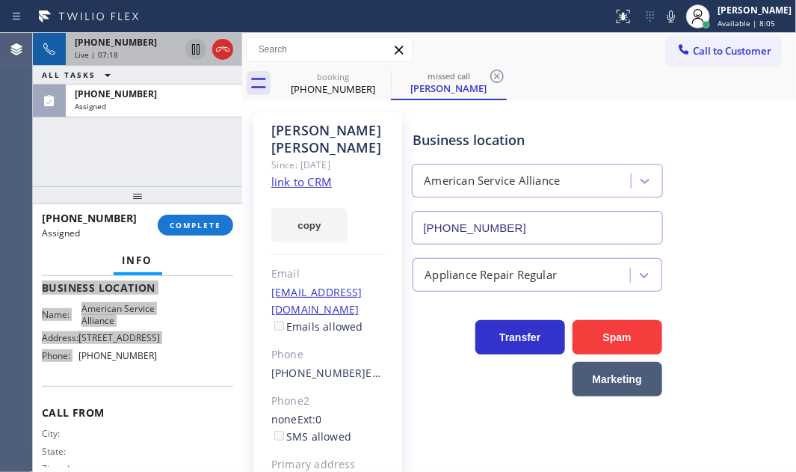
scroll to position [251, 0]
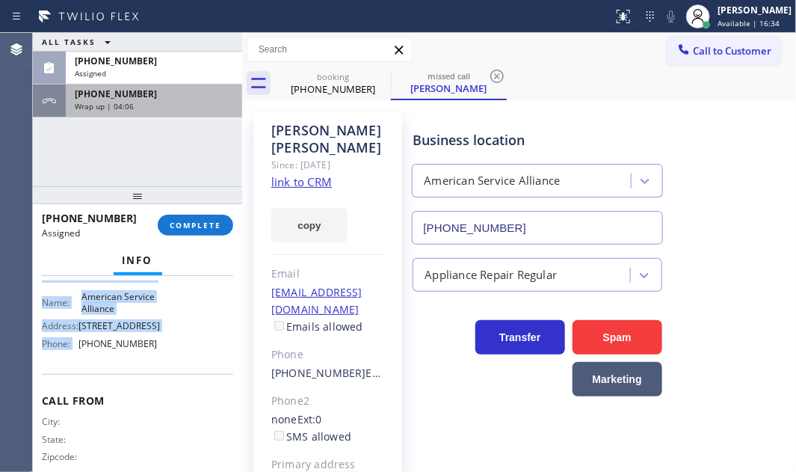
click at [173, 107] on div "Wrap up | 04:06" at bounding box center [154, 106] width 159 height 10
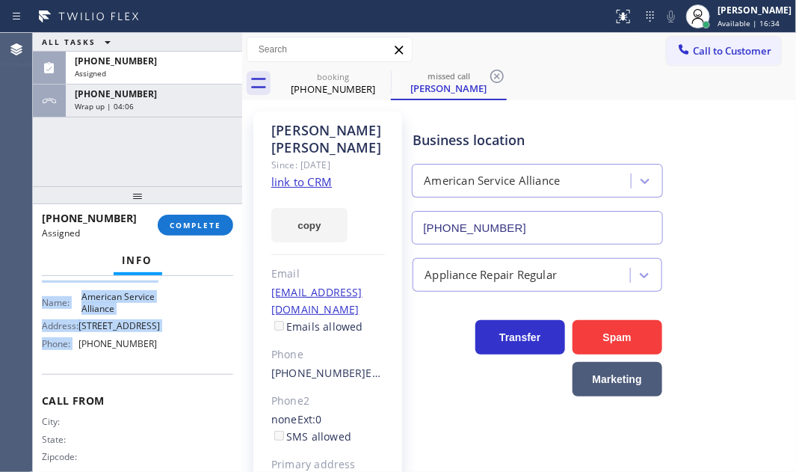
scroll to position [203, 0]
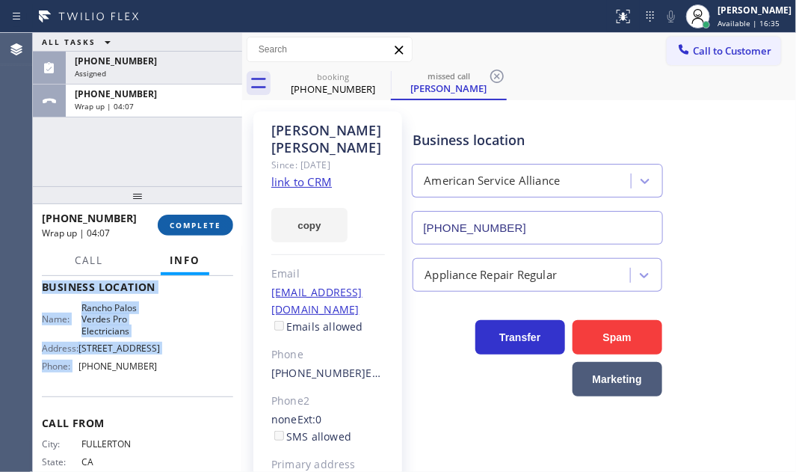
click at [205, 227] on span "COMPLETE" at bounding box center [196, 225] width 52 height 10
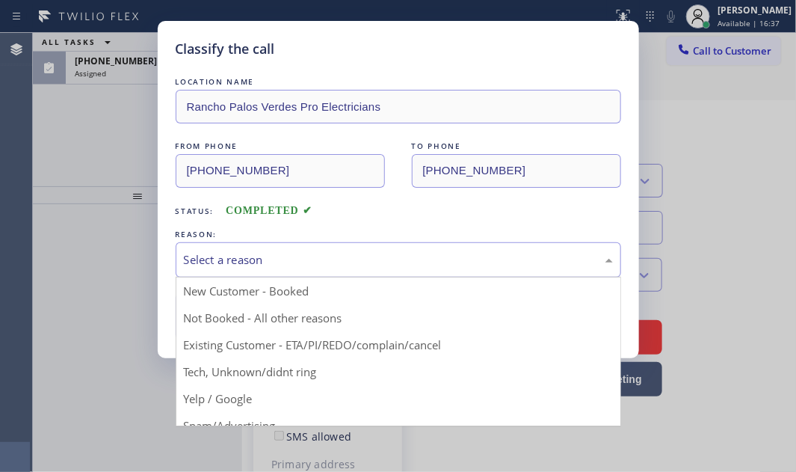
click at [386, 256] on div "Select a reason" at bounding box center [398, 259] width 429 height 17
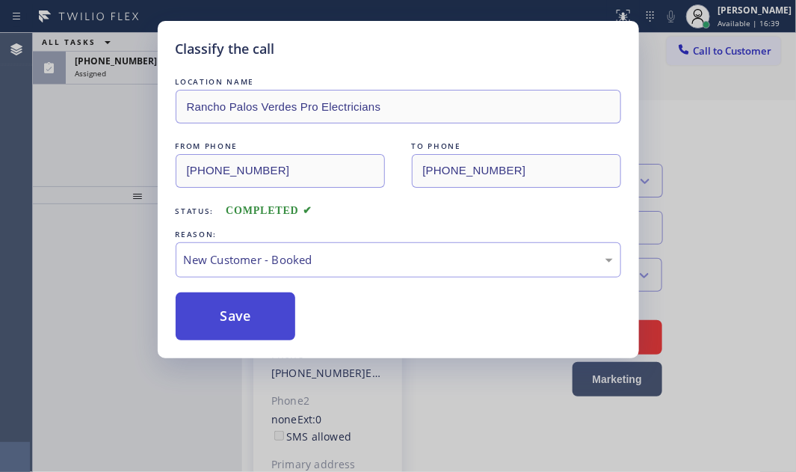
click at [231, 299] on button "Save" at bounding box center [236, 316] width 120 height 48
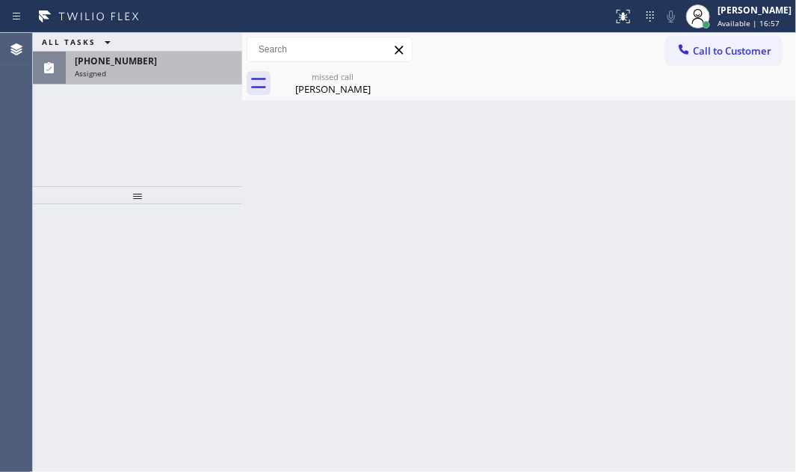
click at [152, 73] on div "Assigned" at bounding box center [154, 73] width 159 height 10
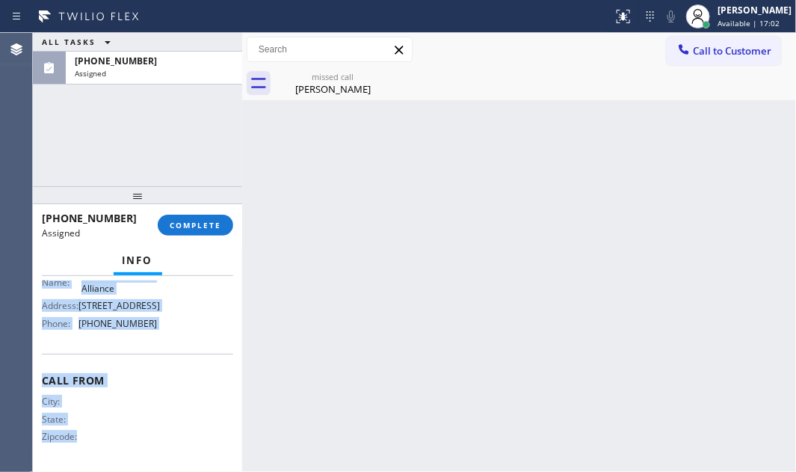
scroll to position [296, 0]
drag, startPoint x: 40, startPoint y: 390, endPoint x: 167, endPoint y: 342, distance: 135.8
click at [167, 342] on div "Context Queue: Appliance Repair Priority: 0 Task Age: 9 minute(s) Customer Name…" at bounding box center [137, 374] width 209 height 196
copy div "Customer Name: Maureen Vernon Phone: (805) 469-8277 Address: 3192 Landen Street…"
click at [197, 224] on span "COMPLETE" at bounding box center [196, 225] width 52 height 10
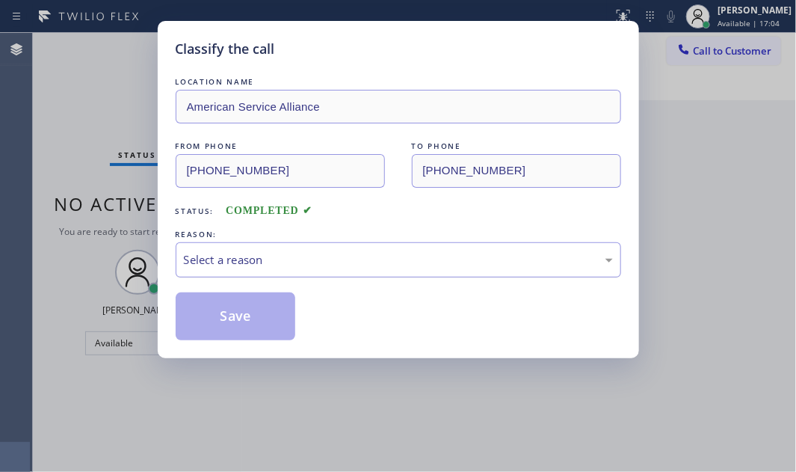
click at [415, 256] on div "Select a reason" at bounding box center [398, 259] width 429 height 17
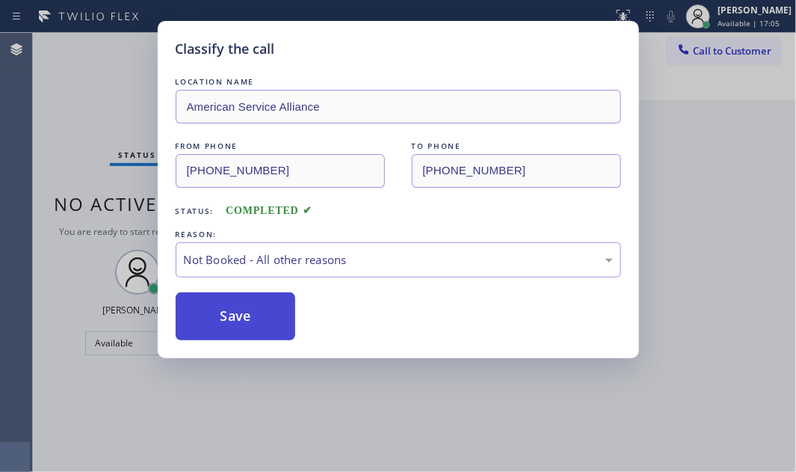
drag, startPoint x: 254, startPoint y: 315, endPoint x: 244, endPoint y: 320, distance: 11.7
click at [244, 320] on button "Save" at bounding box center [236, 316] width 120 height 48
click at [262, 319] on button "Save" at bounding box center [236, 316] width 120 height 48
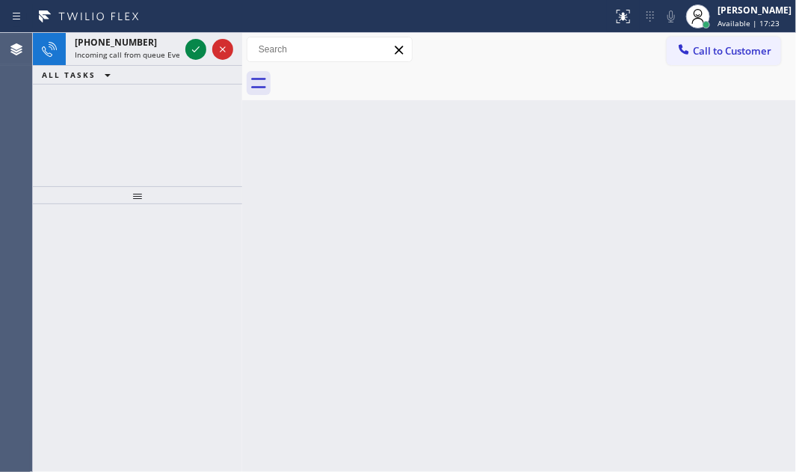
drag, startPoint x: 553, startPoint y: 247, endPoint x: 615, endPoint y: 247, distance: 62.1
click at [553, 247] on div "Back to Dashboard Change Sender ID Customers Technicians Select a contact Outbo…" at bounding box center [519, 252] width 554 height 439
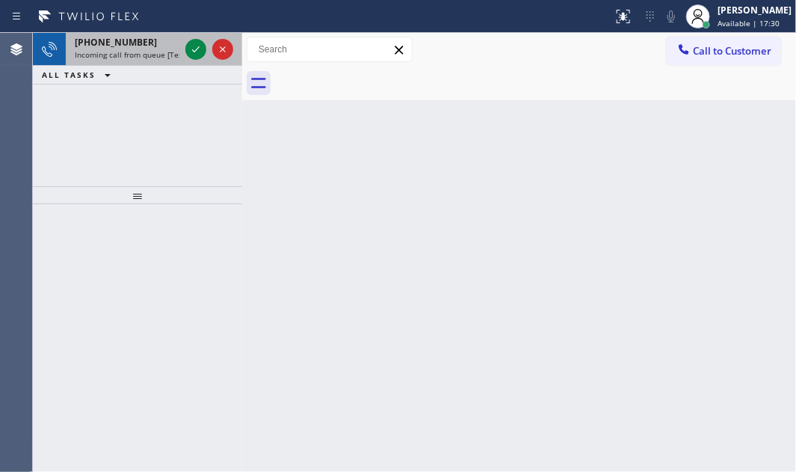
click at [173, 49] on span "Incoming call from queue [Test] All" at bounding box center [137, 54] width 124 height 10
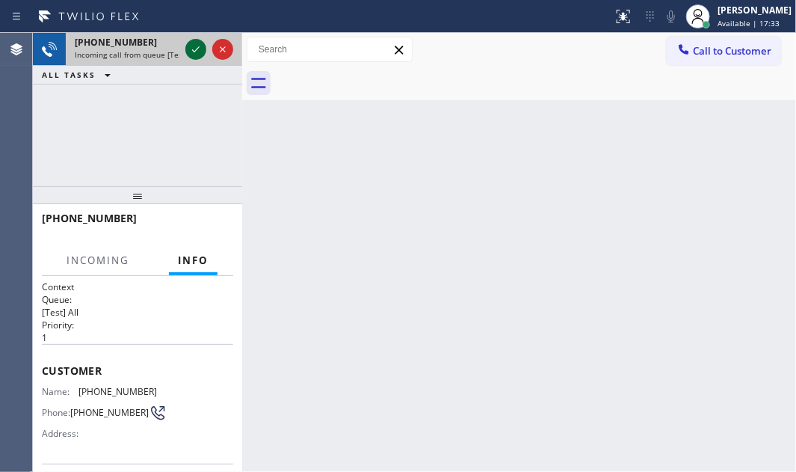
click at [192, 51] on icon at bounding box center [196, 49] width 18 height 18
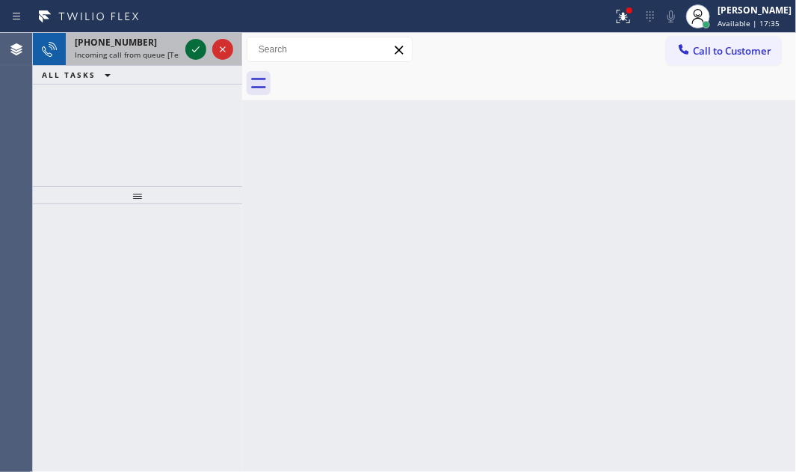
click at [191, 48] on icon at bounding box center [196, 49] width 18 height 18
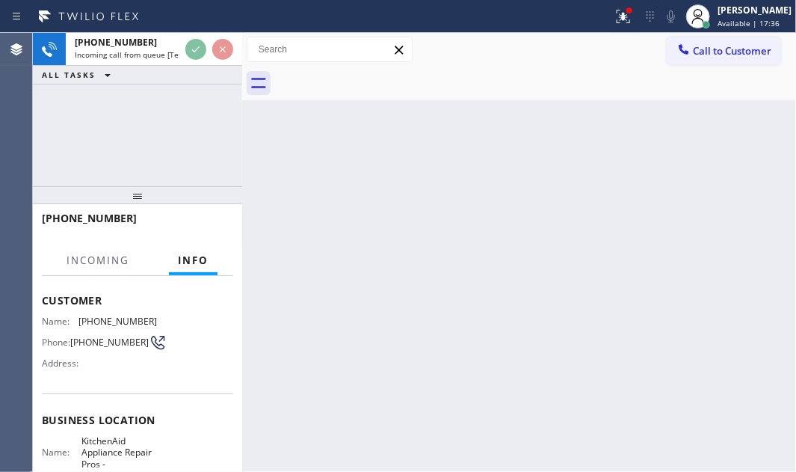
scroll to position [135, 0]
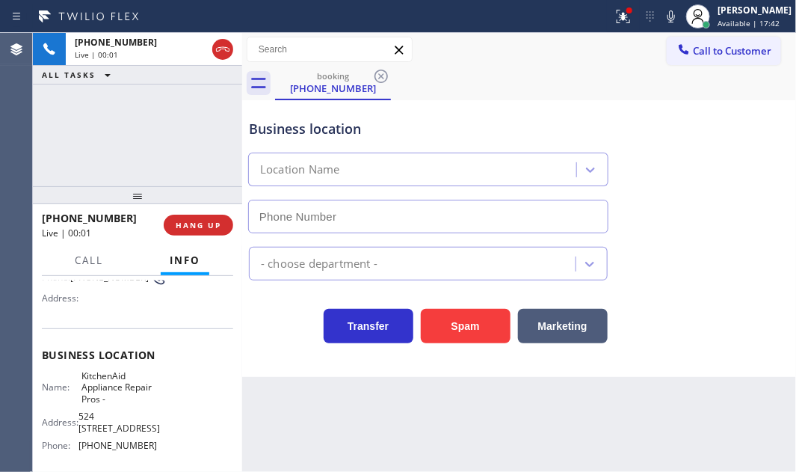
click at [416, 236] on div "- choose department -" at bounding box center [519, 256] width 547 height 47
type input "(855) 213-9318"
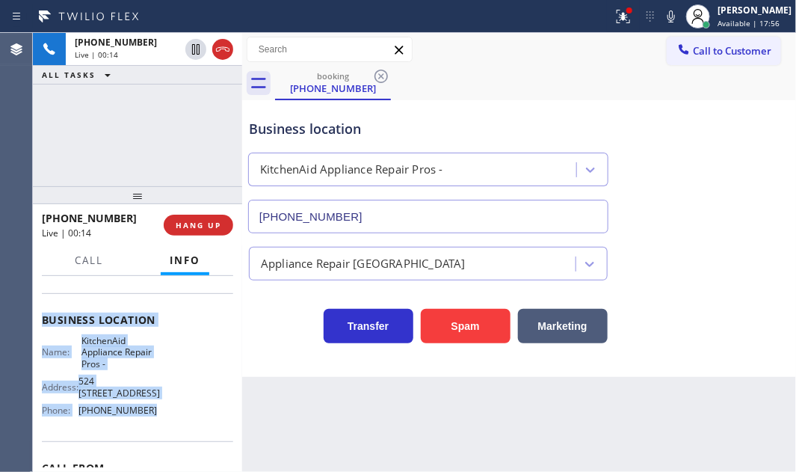
scroll to position [203, 0]
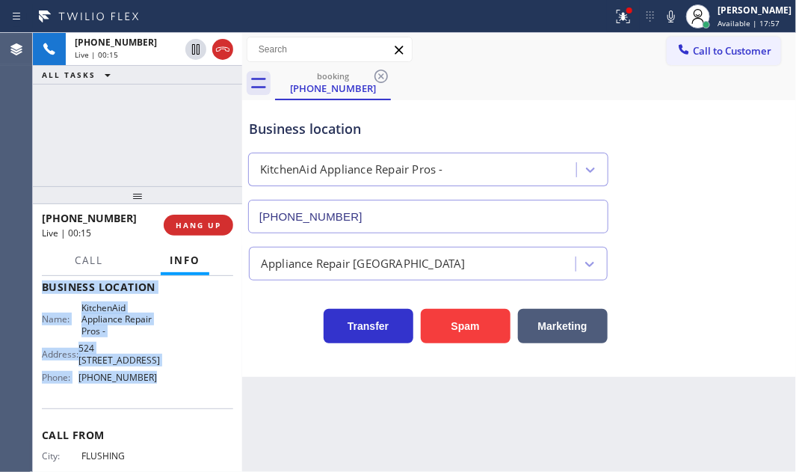
drag, startPoint x: 43, startPoint y: 369, endPoint x: 164, endPoint y: 401, distance: 125.3
click at [164, 401] on div "Context Queue: [Test] All Priority: 1 Customer Name: (718) 309-6174 Phone: (718…" at bounding box center [137, 299] width 191 height 444
copy div "Customer Name: (718) 309-6174 Phone: (718) 309-6174 Address: Business location …"
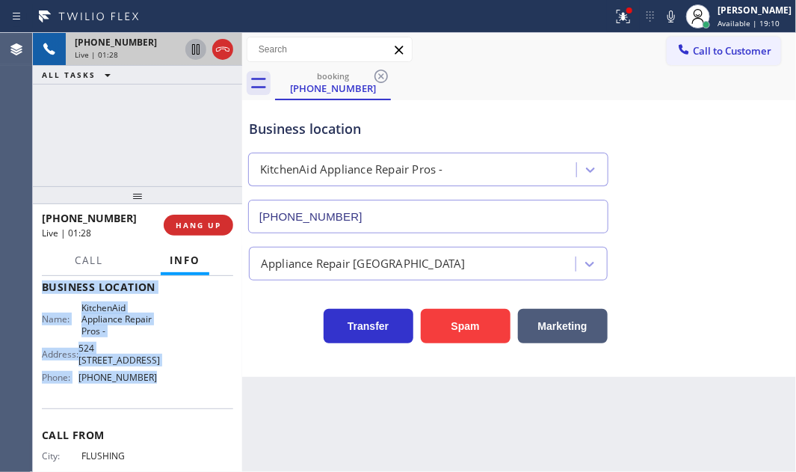
click at [195, 50] on icon at bounding box center [196, 49] width 18 height 18
click at [194, 48] on icon at bounding box center [196, 49] width 10 height 10
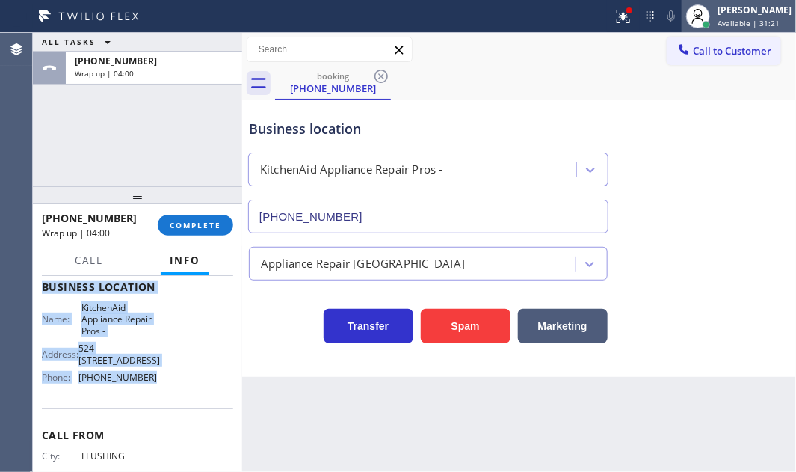
click at [718, 25] on span "Available | 31:21" at bounding box center [749, 23] width 62 height 10
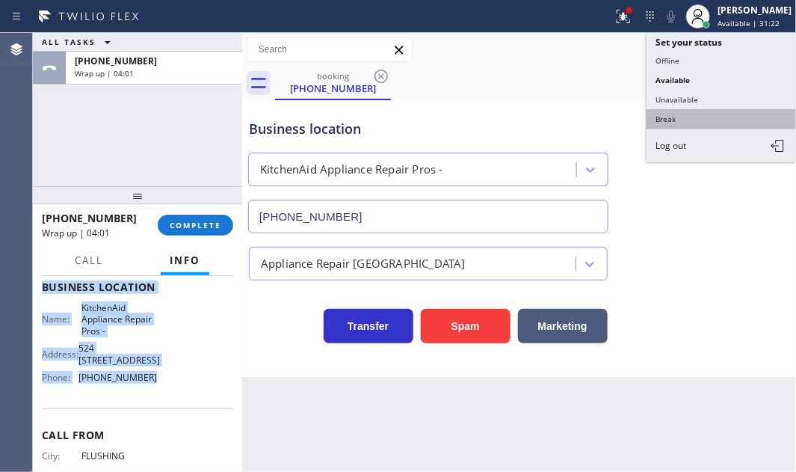
drag, startPoint x: 680, startPoint y: 110, endPoint x: 419, endPoint y: 72, distance: 264.5
click at [680, 110] on button "Break" at bounding box center [722, 118] width 150 height 19
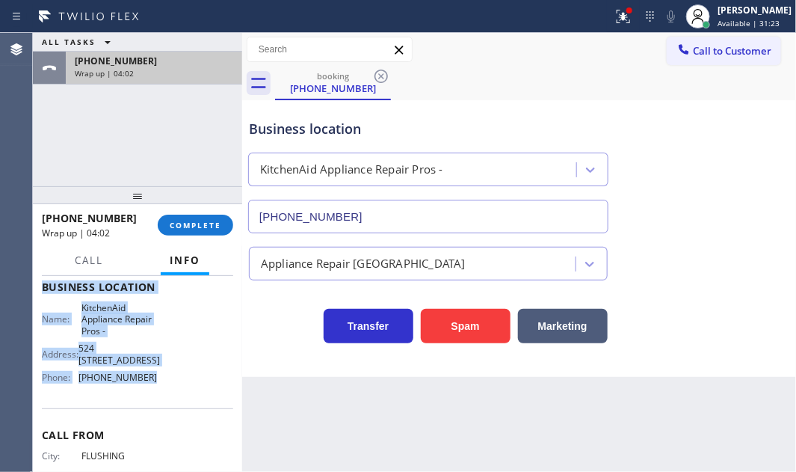
click at [191, 70] on div "Wrap up | 04:02" at bounding box center [154, 73] width 159 height 10
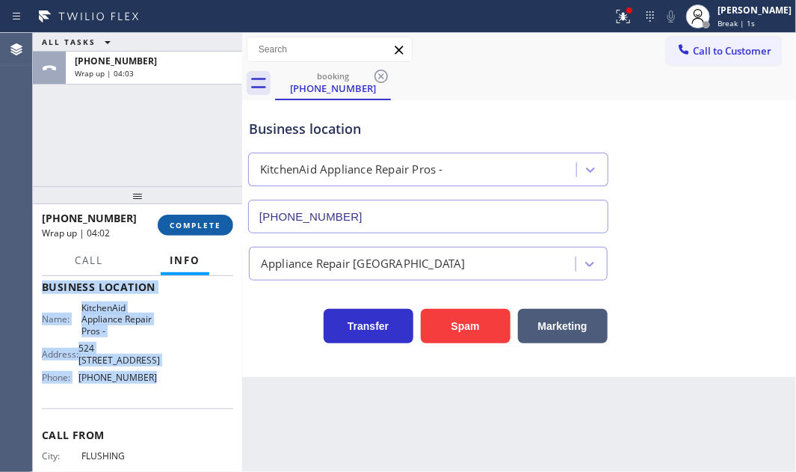
drag, startPoint x: 205, startPoint y: 221, endPoint x: 217, endPoint y: 224, distance: 12.3
click at [206, 221] on span "COMPLETE" at bounding box center [196, 225] width 52 height 10
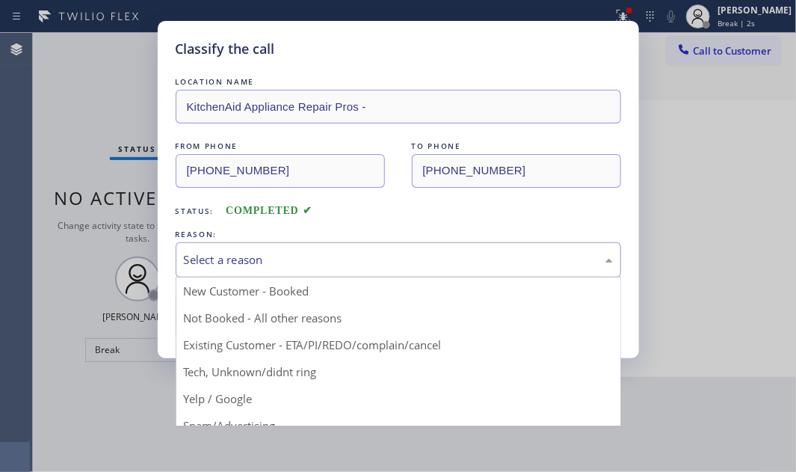
click at [357, 264] on div "Select a reason" at bounding box center [398, 259] width 429 height 17
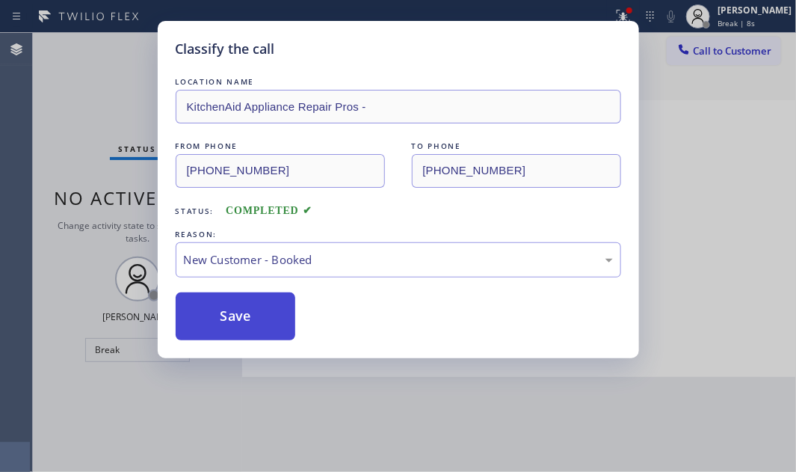
click at [227, 307] on button "Save" at bounding box center [236, 316] width 120 height 48
